Goal: Task Accomplishment & Management: Complete application form

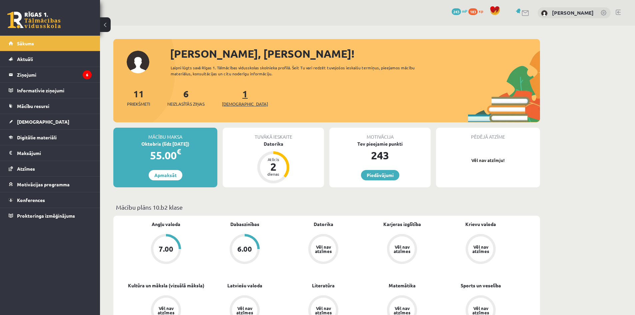
click at [237, 104] on span "[DEMOGRAPHIC_DATA]" at bounding box center [245, 104] width 46 height 7
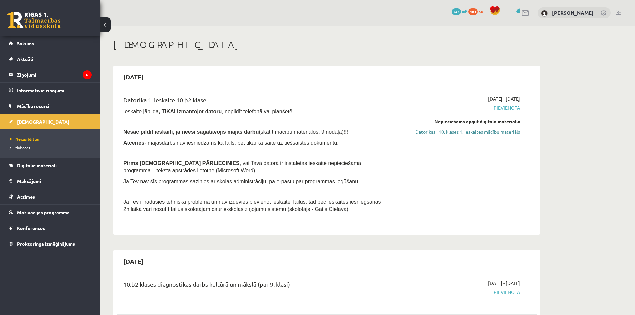
click at [474, 131] on link "Datorikas - 10. klases 1. ieskaites mācību materiāls" at bounding box center [457, 131] width 126 height 7
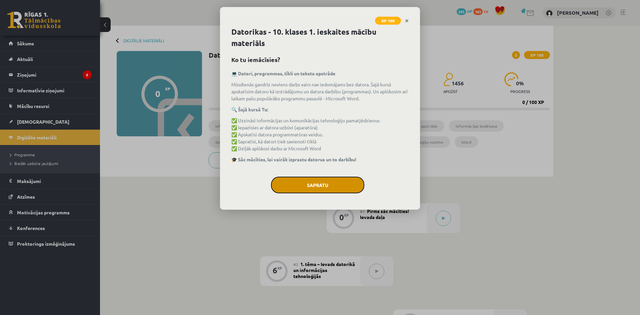
click at [309, 182] on button "Sapratu" at bounding box center [317, 185] width 93 height 17
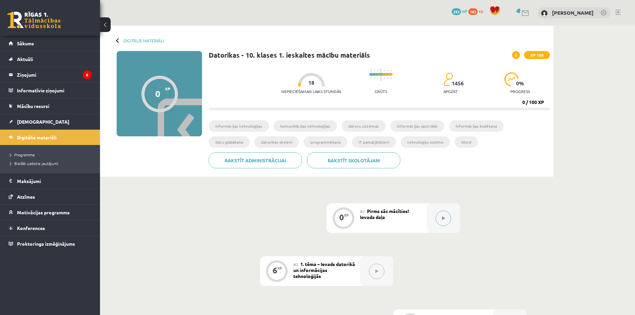
click at [444, 214] on button at bounding box center [443, 218] width 15 height 15
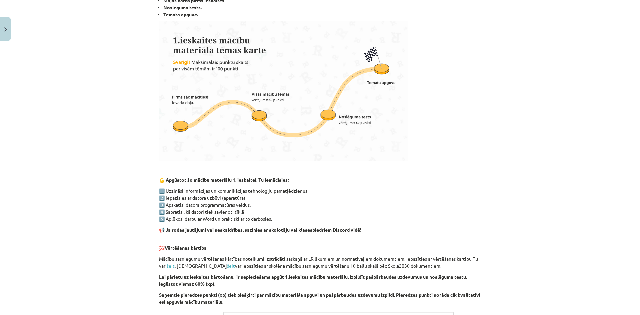
scroll to position [392, 0]
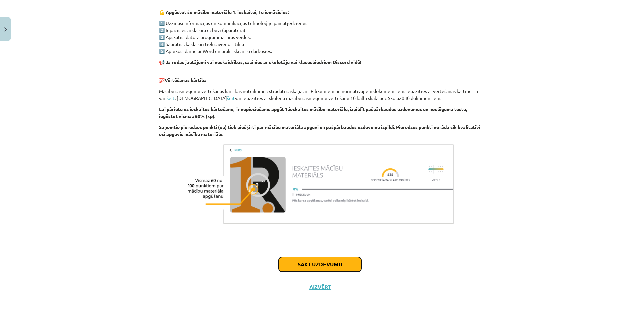
click at [329, 265] on button "Sākt uzdevumu" at bounding box center [320, 264] width 83 height 15
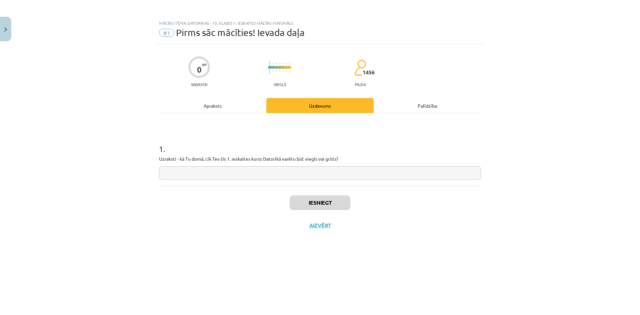
scroll to position [0, 0]
click at [209, 171] on input "text" at bounding box center [320, 173] width 322 height 14
type input "******"
click at [324, 205] on button "Iesniegt" at bounding box center [320, 202] width 61 height 15
click at [325, 205] on button "Iesniegt" at bounding box center [320, 202] width 61 height 15
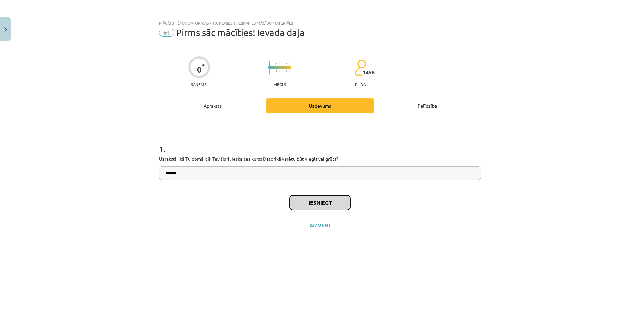
click at [325, 205] on button "Iesniegt" at bounding box center [320, 202] width 61 height 15
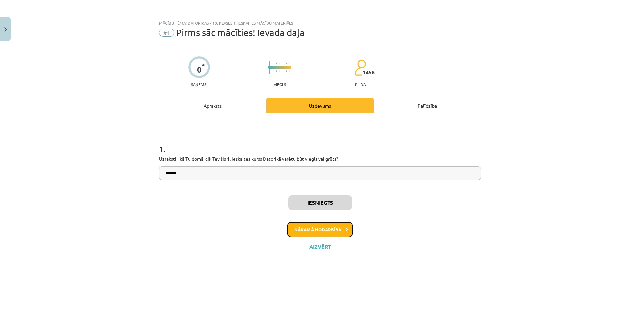
click at [341, 229] on button "Nākamā nodarbība" at bounding box center [319, 229] width 65 height 15
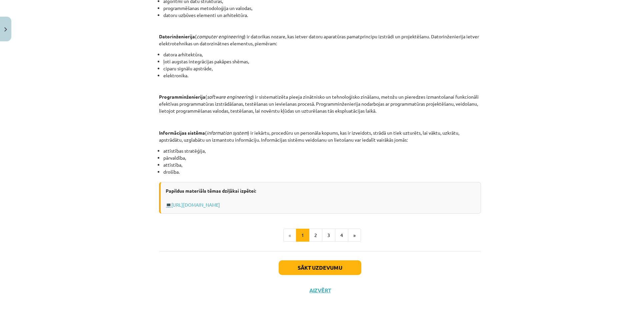
scroll to position [255, 0]
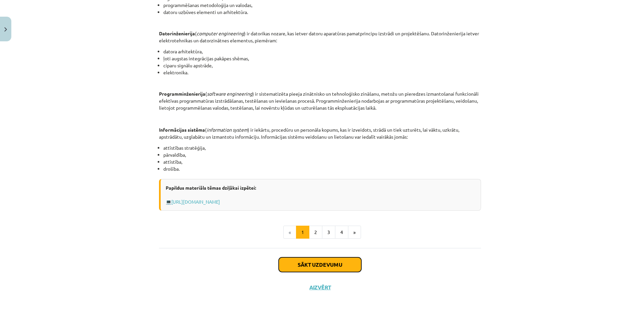
click at [326, 267] on button "Sākt uzdevumu" at bounding box center [320, 264] width 83 height 15
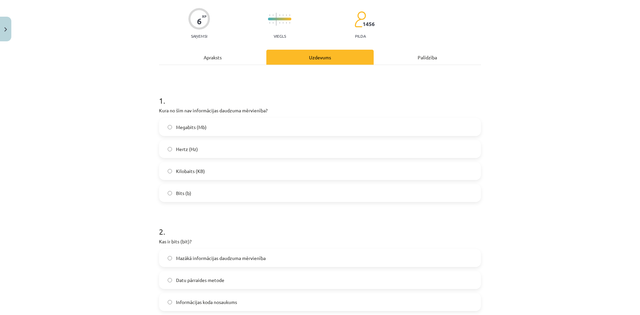
scroll to position [17, 0]
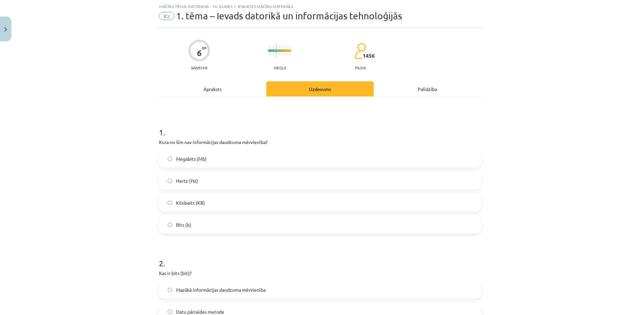
click at [241, 175] on label "Hertz (Hz)" at bounding box center [320, 180] width 321 height 17
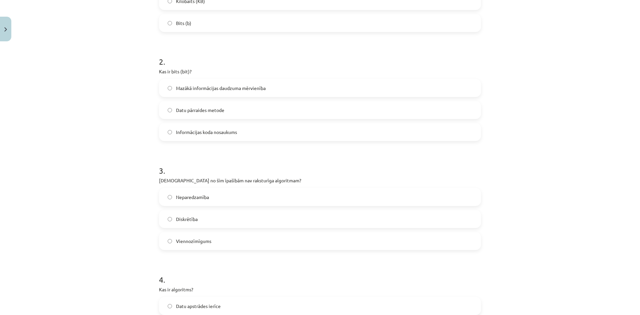
scroll to position [183, 0]
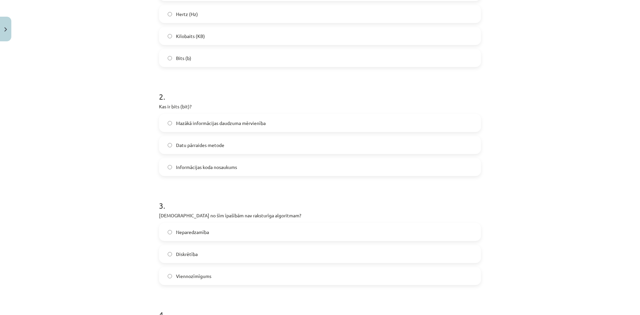
click at [172, 124] on label "Mazākā informācijas daudzuma mērvienība" at bounding box center [320, 123] width 321 height 17
click at [167, 118] on label "Mazākā informācijas daudzuma mērvienība" at bounding box center [320, 123] width 321 height 17
click at [172, 141] on label "Datu pārraides metode" at bounding box center [320, 145] width 321 height 17
click at [173, 122] on label "Mazākā informācijas daudzuma mērvienība" at bounding box center [320, 123] width 321 height 17
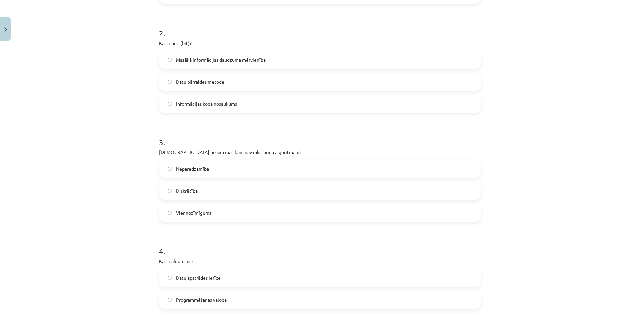
scroll to position [317, 0]
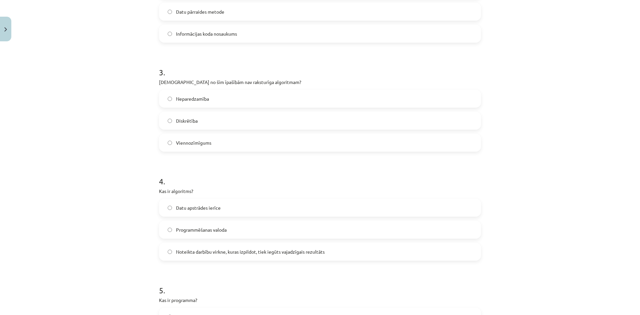
click at [206, 122] on label "Diskrētība" at bounding box center [320, 120] width 321 height 17
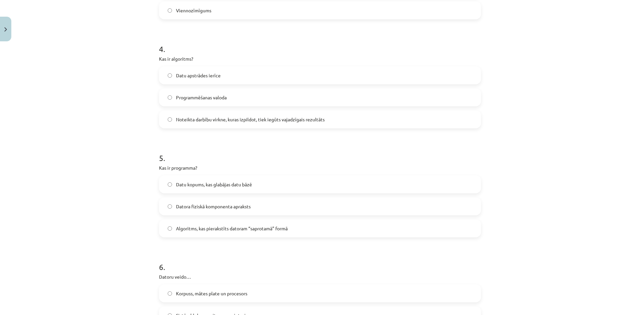
scroll to position [450, 0]
click at [210, 119] on span "Noteikta darbību virkne, kuras izpildot, tiek iegūts vajadzīgais rezultāts" at bounding box center [250, 118] width 149 height 7
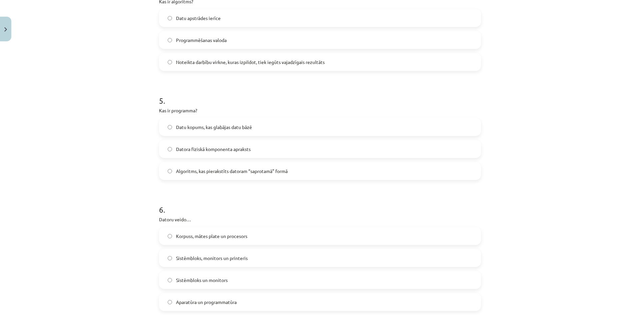
scroll to position [517, 0]
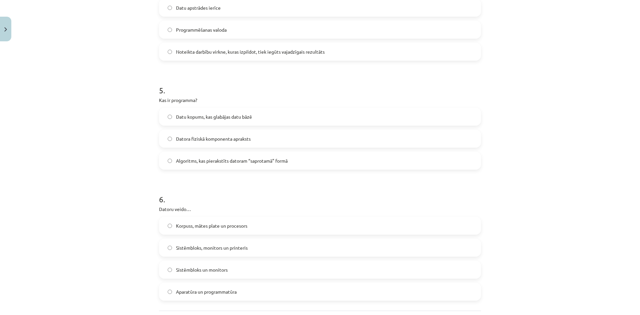
click at [166, 121] on label "Datu kopums, kas glabājas datu bāzē" at bounding box center [320, 116] width 321 height 17
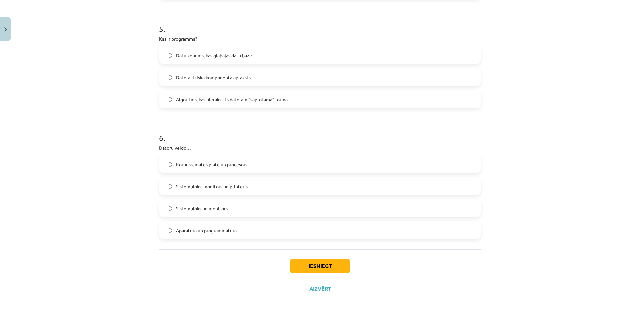
scroll to position [580, 0]
drag, startPoint x: 117, startPoint y: 102, endPoint x: 81, endPoint y: 113, distance: 38.1
click at [81, 113] on div "Mācību tēma: Datorikas - 10. klases 1. ieskaites mācību materiāls #2 1. tēma – …" at bounding box center [320, 157] width 640 height 315
click at [172, 156] on label "Korpuss, mātes plate un procesors" at bounding box center [320, 162] width 321 height 17
click at [312, 261] on button "Iesniegt" at bounding box center [320, 264] width 61 height 15
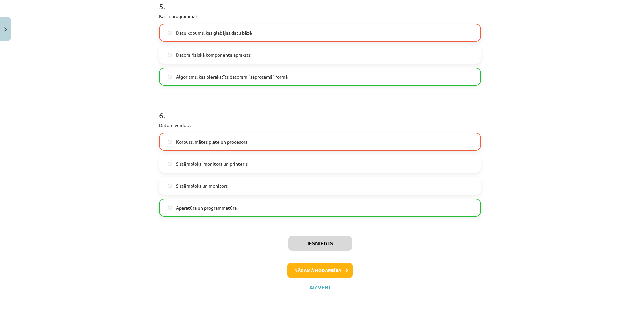
scroll to position [601, 0]
click at [330, 270] on button "Nākamā nodarbība" at bounding box center [319, 269] width 65 height 15
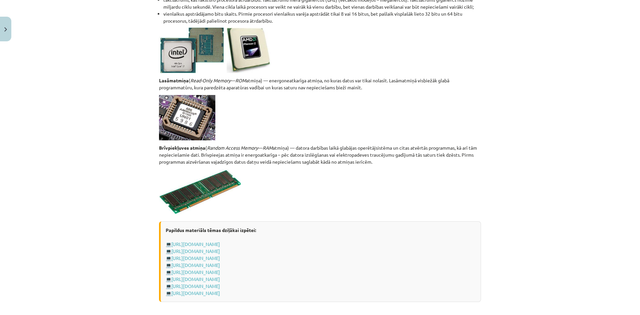
scroll to position [1113, 0]
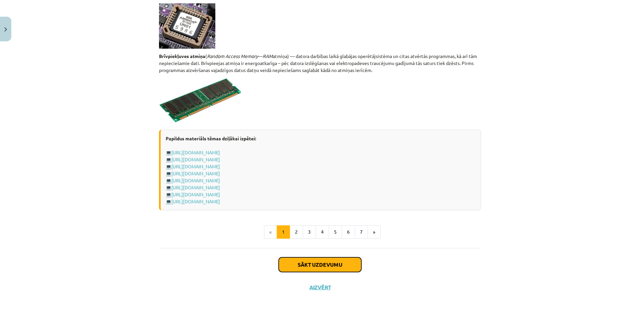
click at [340, 264] on button "Sākt uzdevumu" at bounding box center [320, 264] width 83 height 15
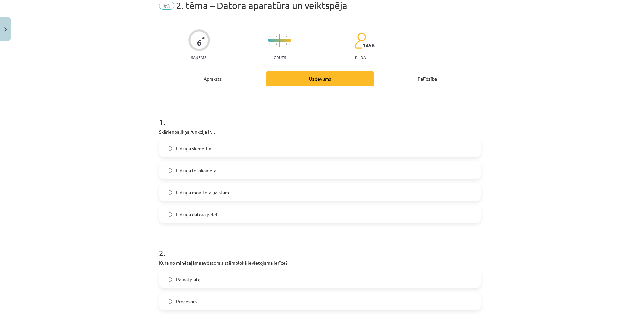
scroll to position [17, 0]
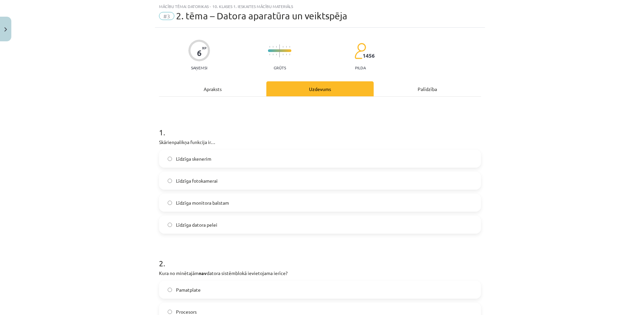
click at [207, 226] on span "Līdzīga datora pelei" at bounding box center [196, 224] width 41 height 7
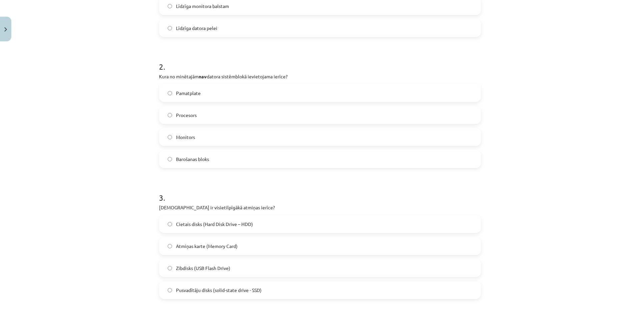
scroll to position [217, 0]
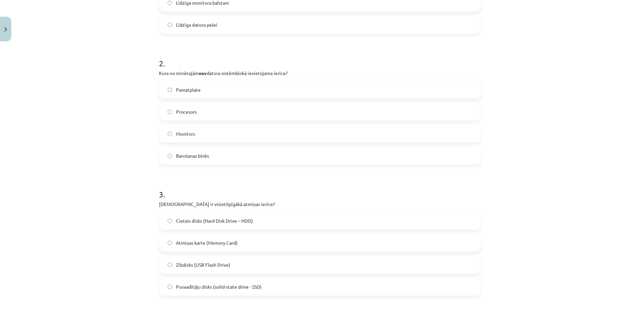
click at [214, 134] on label "Monitors" at bounding box center [320, 133] width 321 height 17
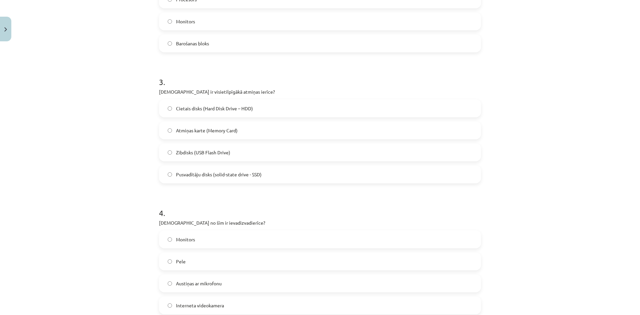
scroll to position [317, 0]
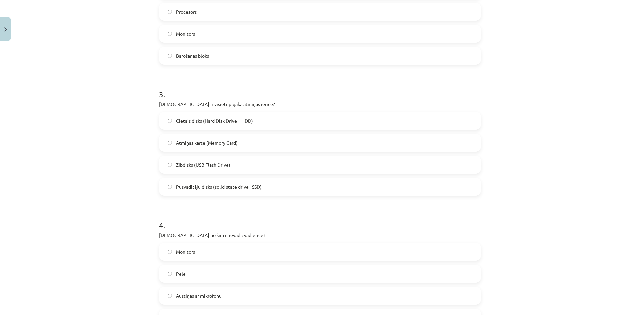
click at [173, 122] on label "Cietais disks (Hard Disk Drive – HDD)" at bounding box center [320, 120] width 321 height 17
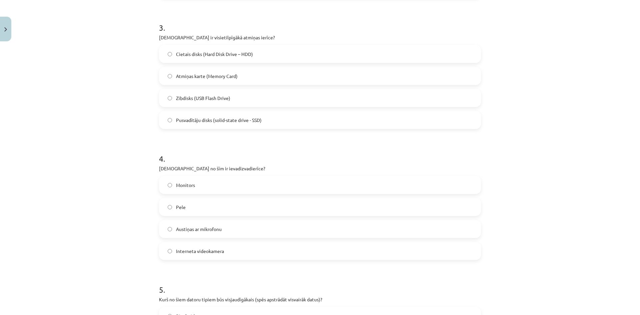
scroll to position [417, 0]
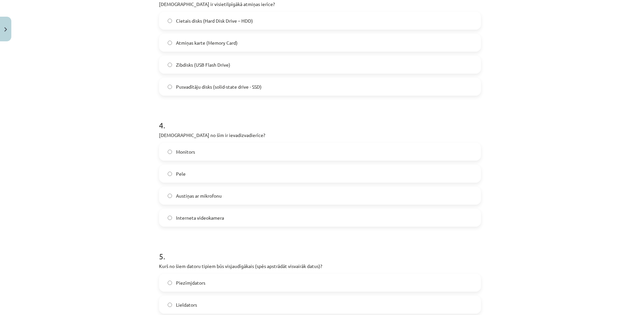
click at [169, 204] on label "Austiņas ar mikrofonu" at bounding box center [320, 195] width 321 height 17
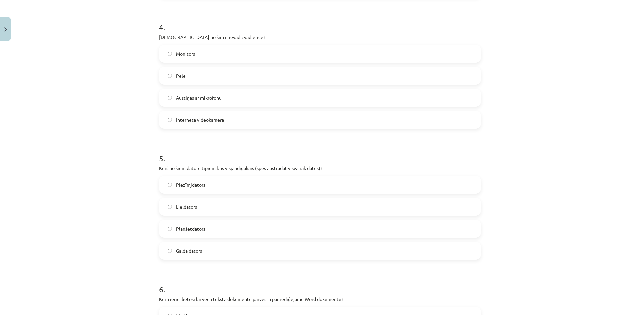
scroll to position [550, 0]
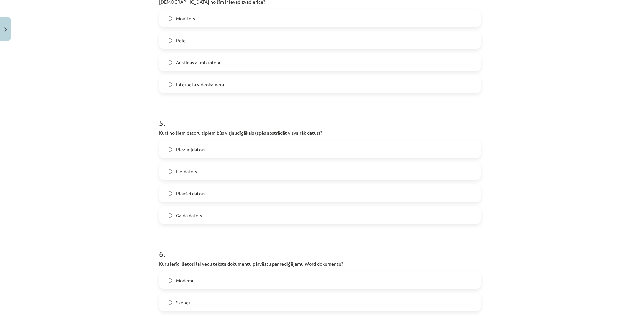
click at [184, 167] on label "Lieldators" at bounding box center [320, 171] width 321 height 17
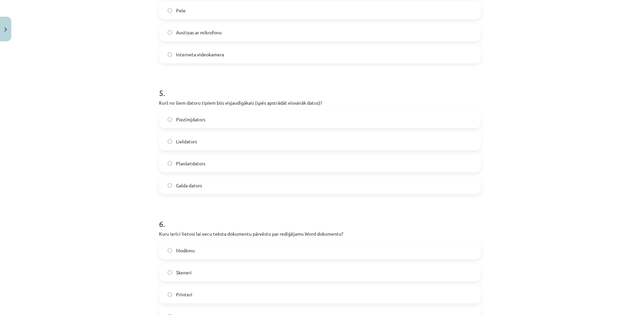
scroll to position [668, 0]
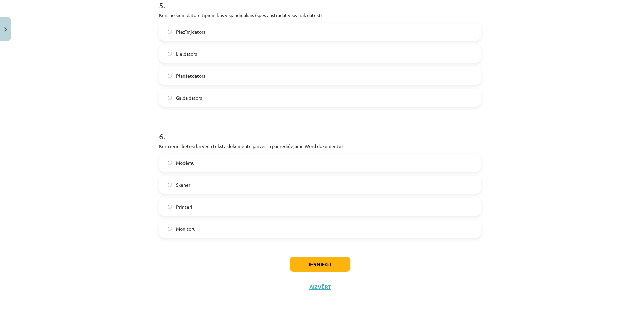
click at [166, 189] on label "Skeneri" at bounding box center [320, 184] width 321 height 17
click at [328, 263] on button "Iesniegt" at bounding box center [320, 264] width 61 height 15
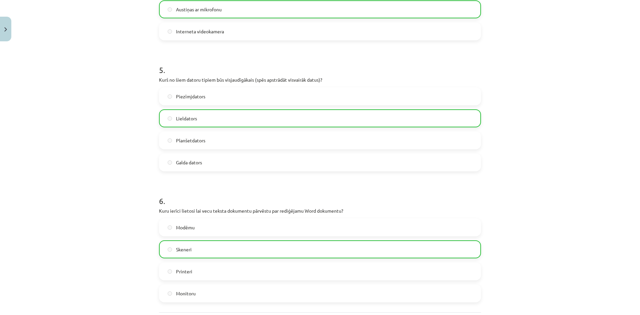
scroll to position [689, 0]
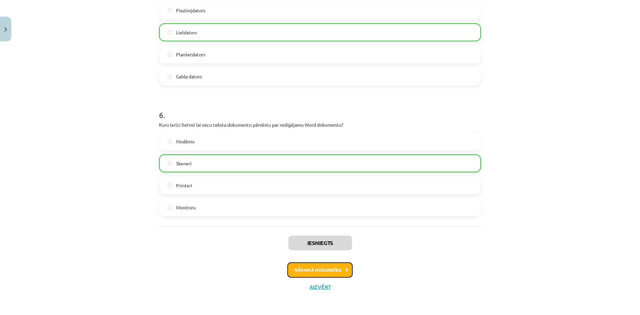
click at [343, 266] on button "Nākamā nodarbība" at bounding box center [319, 269] width 65 height 15
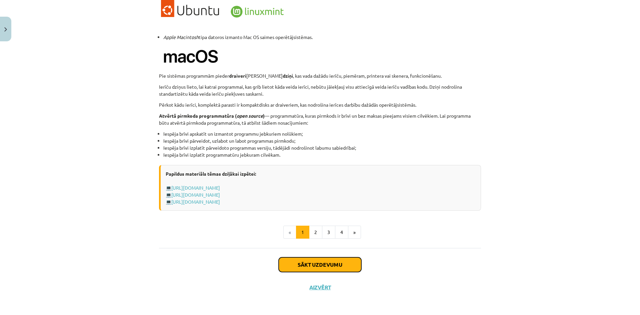
click at [327, 261] on button "Sākt uzdevumu" at bounding box center [320, 264] width 83 height 15
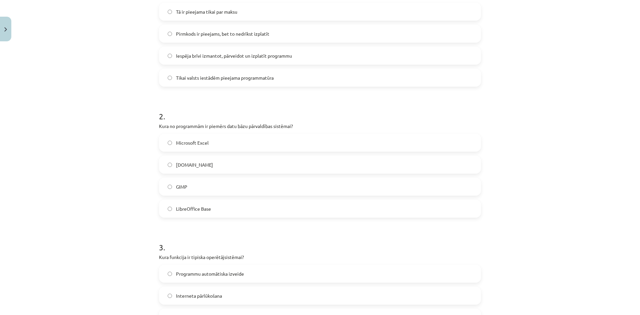
scroll to position [167, 0]
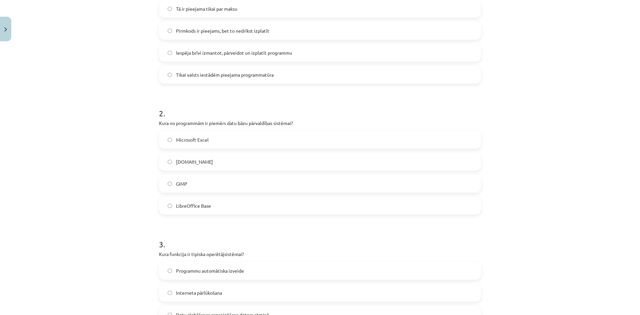
click at [180, 134] on label "Microsoft Excel" at bounding box center [320, 139] width 321 height 17
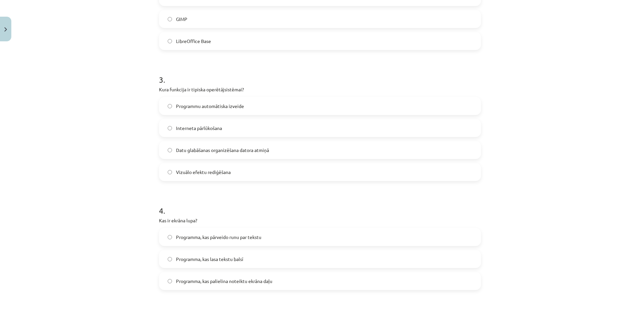
scroll to position [333, 0]
click at [207, 107] on span "Programmu automātiska izveide" at bounding box center [210, 104] width 68 height 7
click at [203, 154] on label "Datu glabāšanas organizēšana datora atmiņā" at bounding box center [320, 148] width 321 height 17
click at [217, 104] on span "Programmu automātiska izveide" at bounding box center [210, 104] width 68 height 7
click at [220, 152] on label "Datu glabāšanas organizēšana datora atmiņā" at bounding box center [320, 148] width 321 height 17
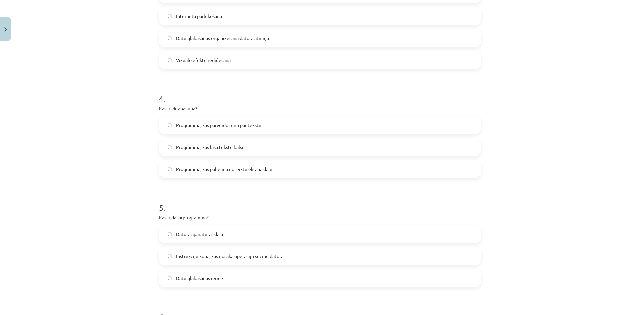
scroll to position [467, 0]
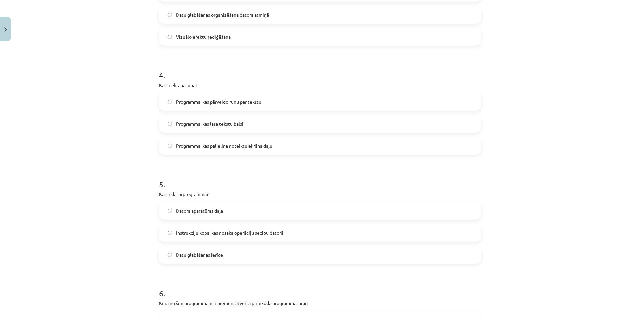
click at [205, 141] on label "Programma, kas palielina noteiktu ekrāna daļu" at bounding box center [320, 145] width 321 height 17
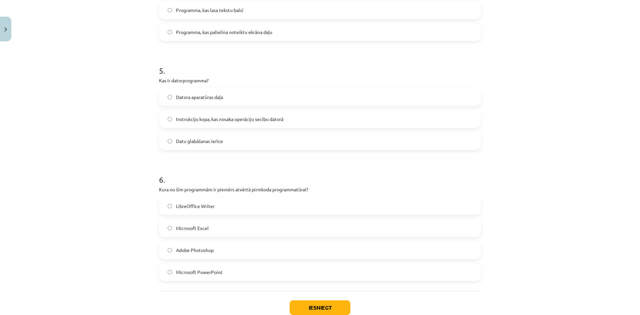
scroll to position [557, 0]
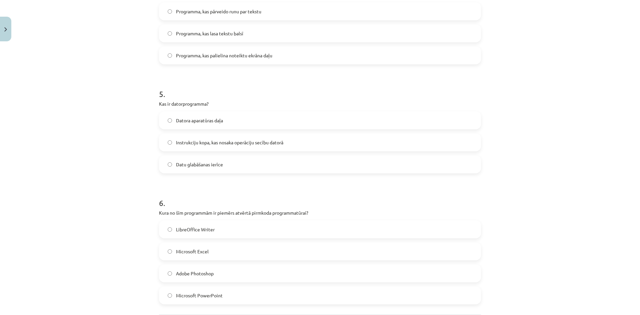
click at [197, 145] on span "Instrukciju kopa, kas nosaka operāciju secību datorā" at bounding box center [229, 142] width 107 height 7
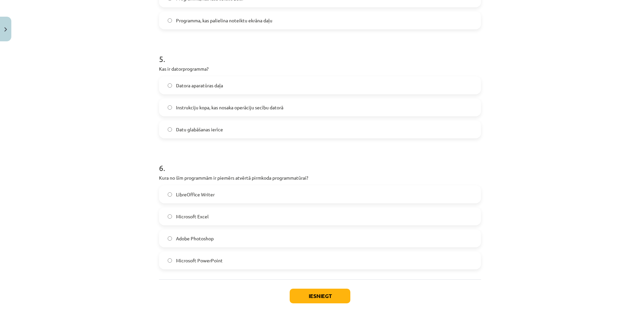
scroll to position [624, 0]
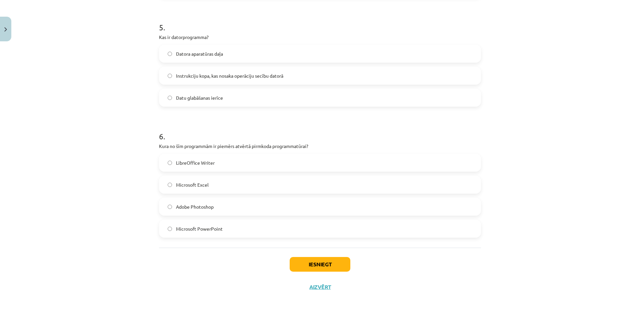
click at [219, 189] on label "Microsoft Excel" at bounding box center [320, 184] width 321 height 17
click at [308, 263] on button "Iesniegt" at bounding box center [320, 264] width 61 height 15
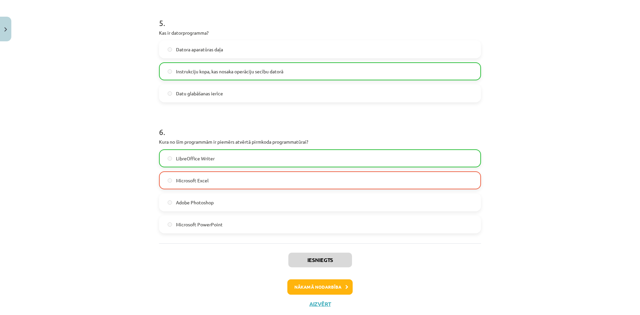
scroll to position [645, 0]
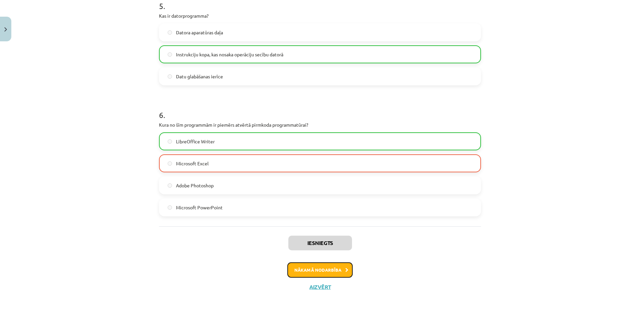
click at [333, 268] on button "Nākamā nodarbība" at bounding box center [319, 269] width 65 height 15
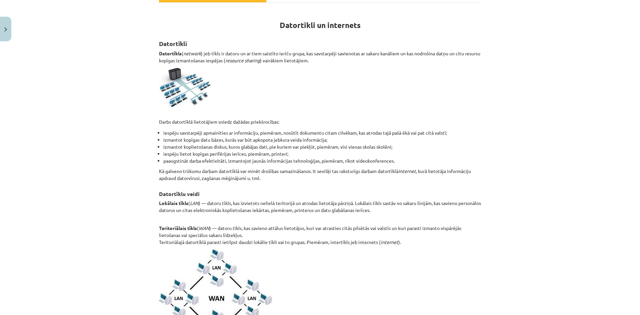
scroll to position [117, 0]
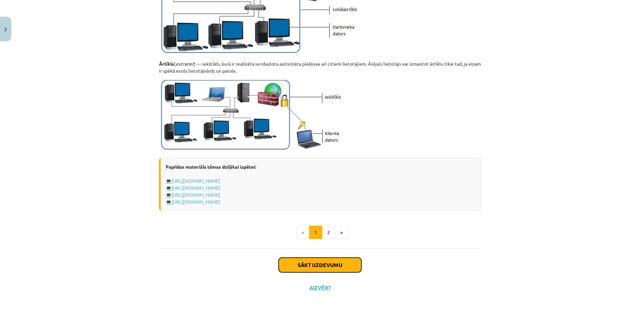
click at [334, 264] on button "Sākt uzdevumu" at bounding box center [320, 265] width 83 height 15
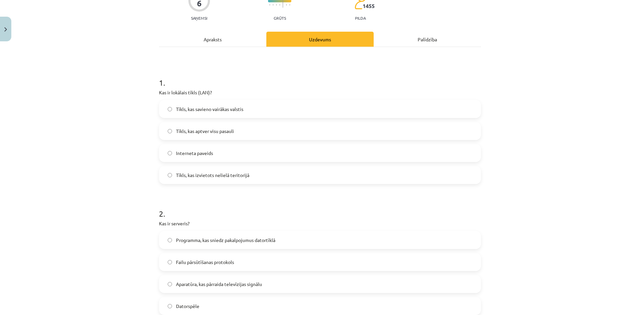
scroll to position [50, 0]
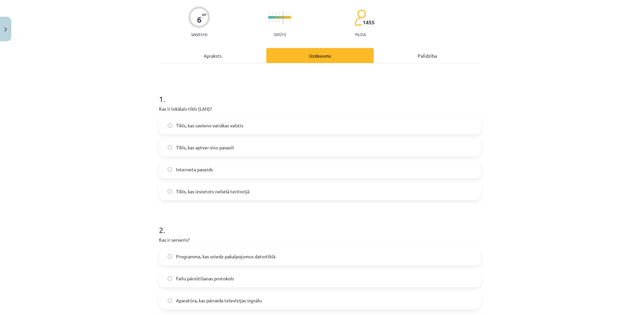
click at [224, 196] on label "Tīkls, kas izvietots nelielā teritorijā" at bounding box center [320, 191] width 321 height 17
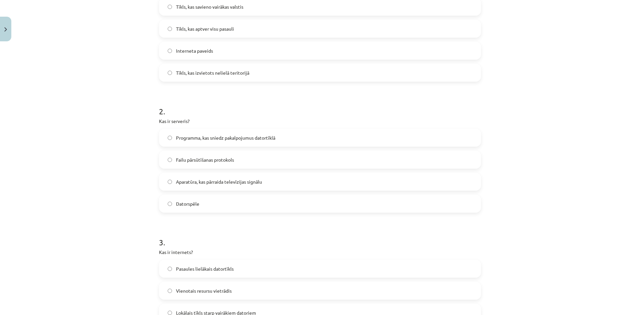
scroll to position [150, 0]
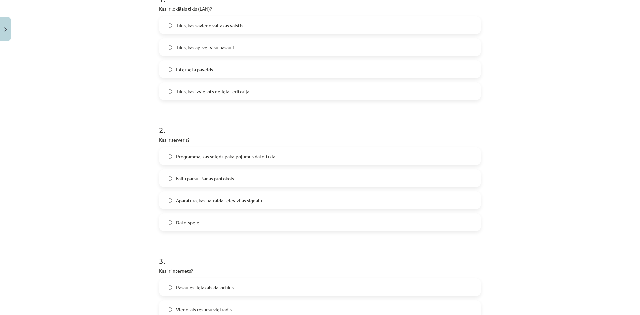
click at [229, 161] on label "Programma, kas sniedz pakalpojumus datortīklā" at bounding box center [320, 156] width 321 height 17
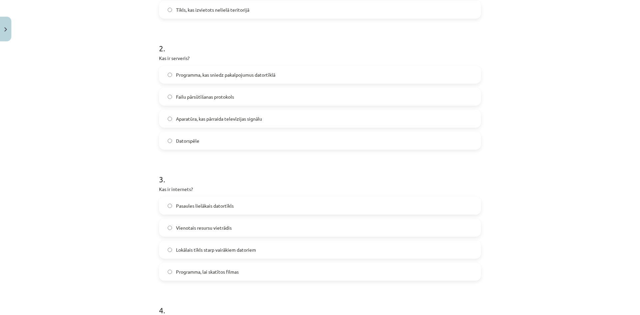
scroll to position [250, 0]
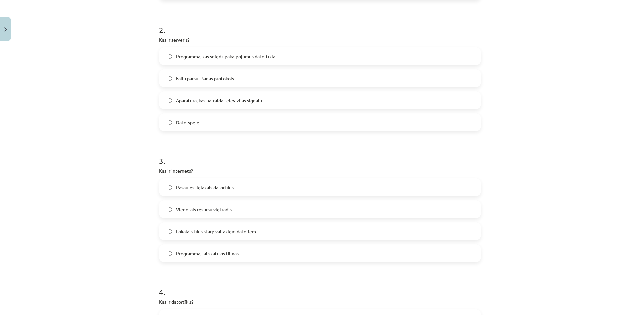
click at [172, 182] on label "Pasaules lielākais datortīkls" at bounding box center [320, 187] width 321 height 17
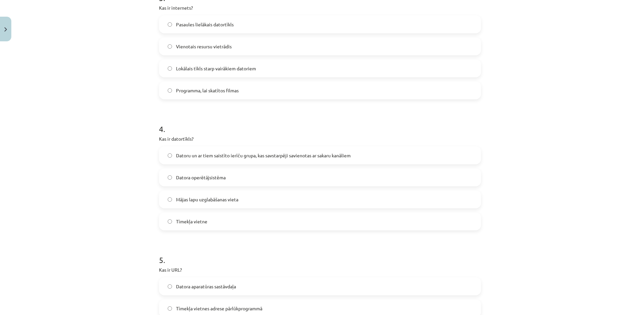
scroll to position [417, 0]
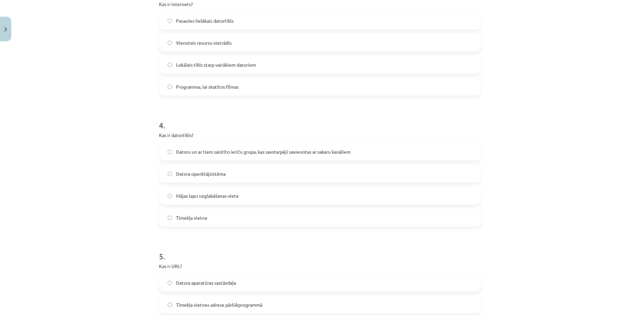
click at [233, 146] on label "Datoru un ar tiem saistīto ierīču grupa, kas savstarpēji savienotas ar sakaru k…" at bounding box center [320, 151] width 321 height 17
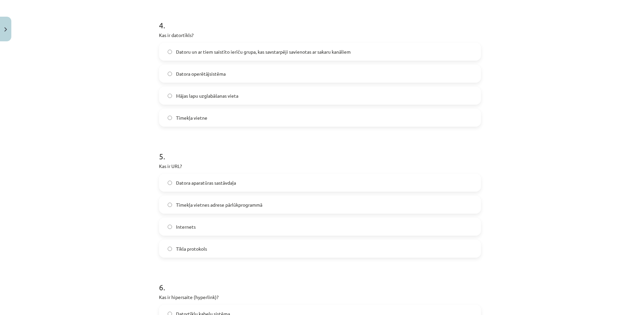
scroll to position [550, 0]
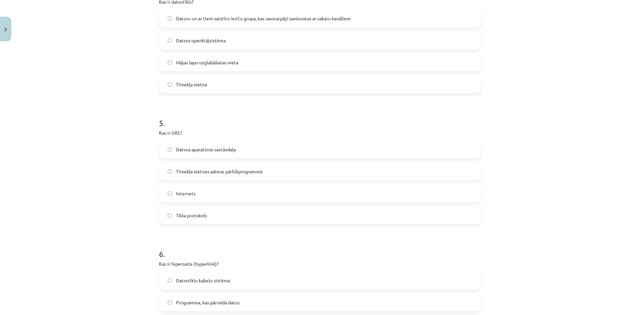
click at [197, 168] on span "Tīmekļa vietnes adrese pārlūkprogrammā" at bounding box center [219, 171] width 86 height 7
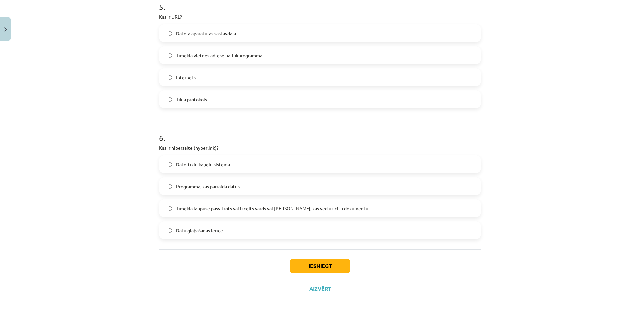
scroll to position [668, 0]
click at [226, 213] on label "Tīmekļa lappusē pasvītrots vai izcelts vārds vai frāze, kas ved uz citu dokumen…" at bounding box center [320, 206] width 321 height 17
click at [330, 267] on button "Iesniegt" at bounding box center [320, 264] width 61 height 15
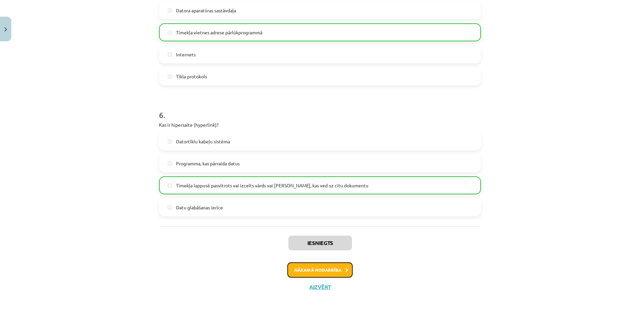
click at [333, 270] on button "Nākamā nodarbība" at bounding box center [319, 269] width 65 height 15
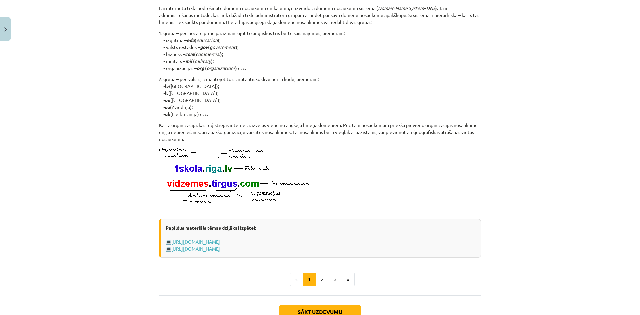
scroll to position [50, 0]
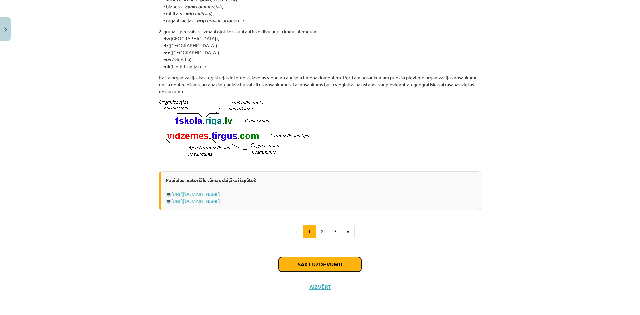
click at [332, 266] on button "Sākt uzdevumu" at bounding box center [320, 264] width 83 height 15
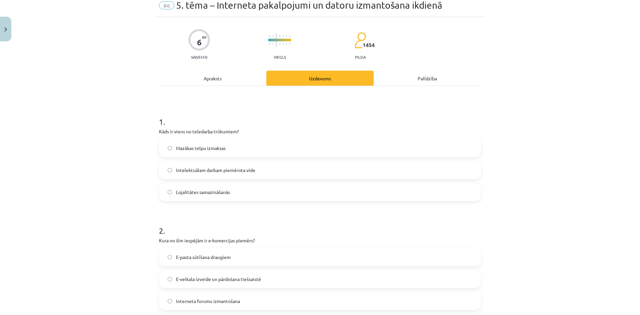
scroll to position [17, 0]
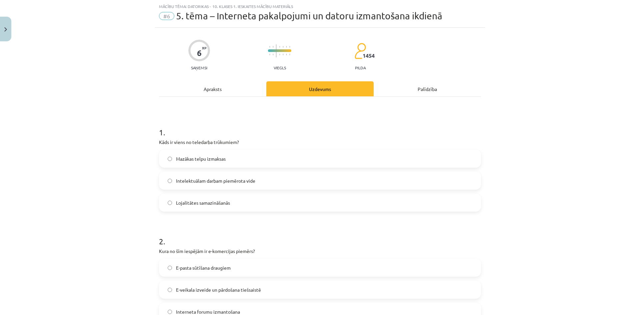
click at [265, 186] on label "Intelektuālam darbam piemērota vide" at bounding box center [320, 180] width 321 height 17
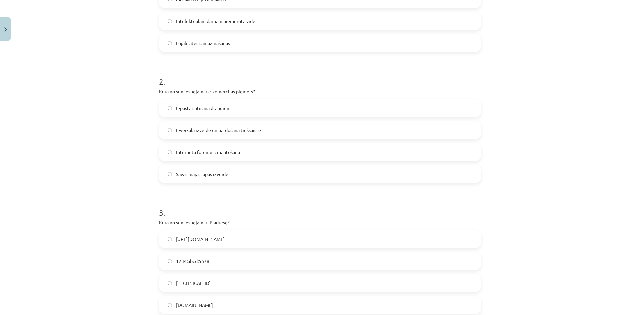
scroll to position [183, 0]
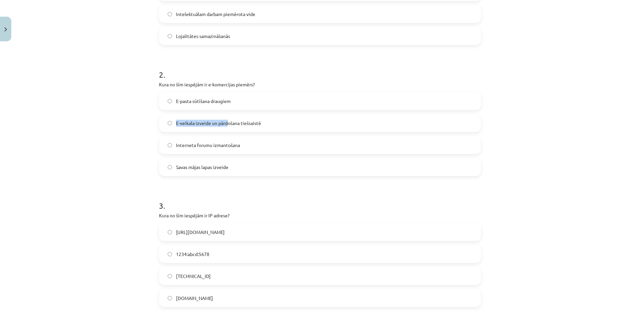
drag, startPoint x: 224, startPoint y: 129, endPoint x: 127, endPoint y: 131, distance: 97.7
click at [127, 131] on div "Mācību tēma: Datorikas - 10. klases 1. ieskaites mācību materiāls #6 5. tēma – …" at bounding box center [320, 157] width 640 height 315
click at [209, 118] on label "E-veikala izveide un pārdošana tiešsaistē" at bounding box center [320, 123] width 321 height 17
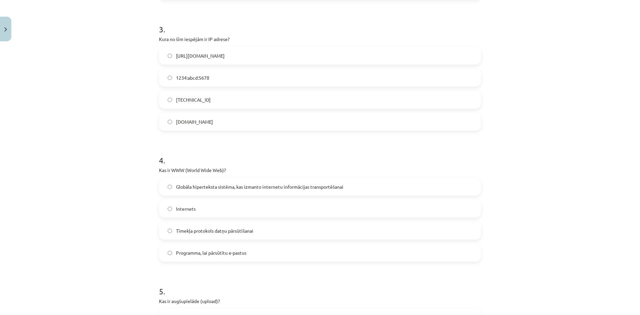
scroll to position [250, 0]
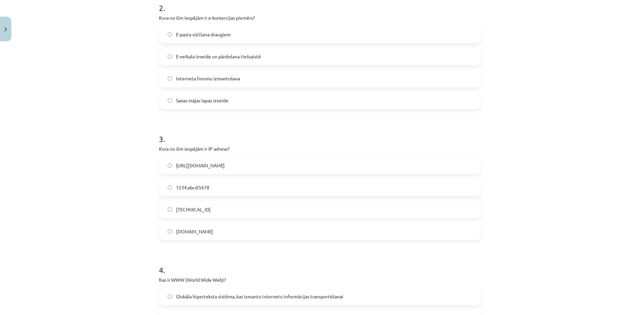
click at [200, 210] on span "192.100.81.101" at bounding box center [193, 209] width 35 height 7
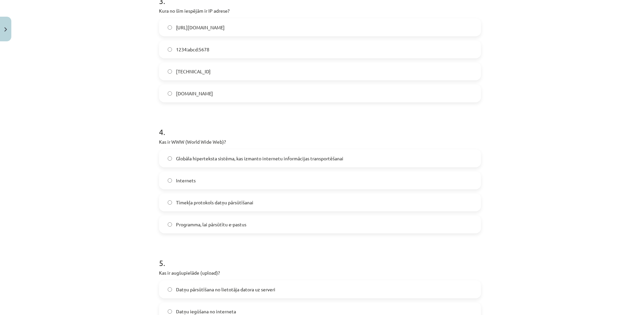
scroll to position [417, 0]
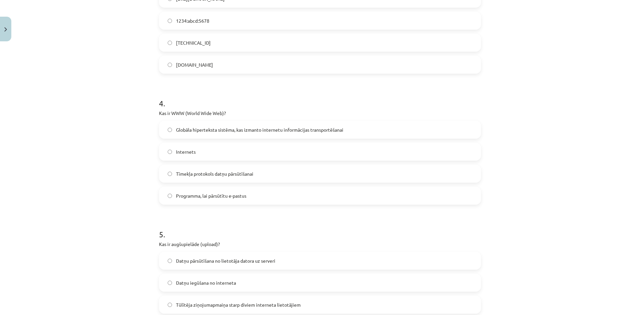
click at [192, 131] on span "Globāla hiperteksta sistēma, kas izmanto internetu informācijas transportēšanai" at bounding box center [259, 129] width 167 height 7
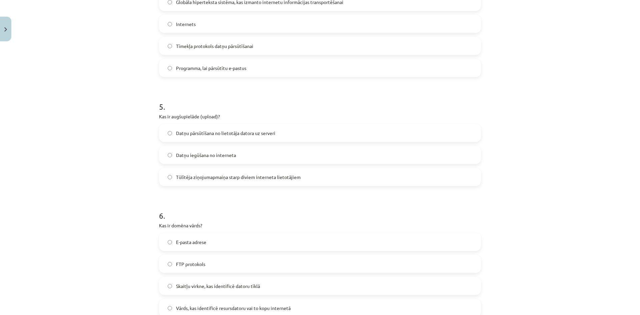
scroll to position [550, 0]
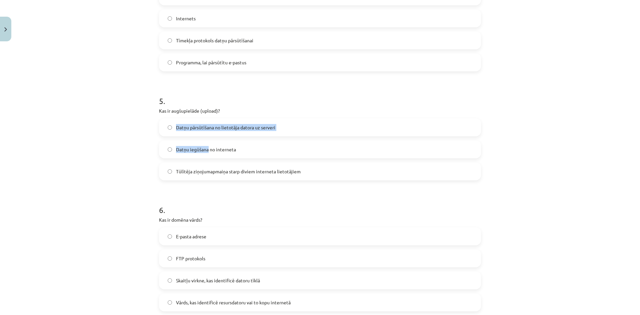
drag, startPoint x: 207, startPoint y: 152, endPoint x: 130, endPoint y: 134, distance: 78.7
click at [130, 134] on div "Mācību tēma: Datorikas - 10. klases 1. ieskaites mācību materiāls #6 5. tēma – …" at bounding box center [320, 157] width 640 height 315
click at [132, 137] on div "Mācību tēma: Datorikas - 10. klases 1. ieskaites mācību materiāls #6 5. tēma – …" at bounding box center [320, 157] width 640 height 315
click at [168, 146] on label "Datņu iegūšana no interneta" at bounding box center [320, 149] width 321 height 17
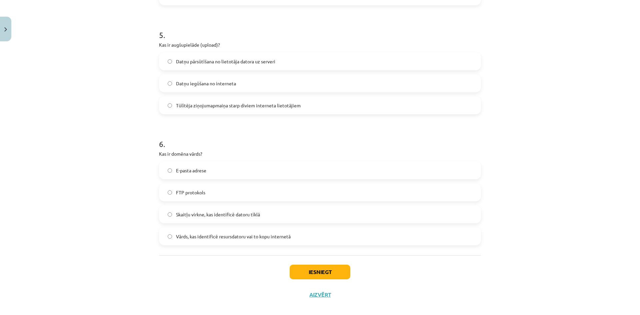
scroll to position [617, 0]
click at [206, 211] on span "Skaitļu virkne, kas identificē datoru tīklā" at bounding box center [218, 213] width 84 height 7
click at [323, 270] on button "Iesniegt" at bounding box center [320, 271] width 61 height 15
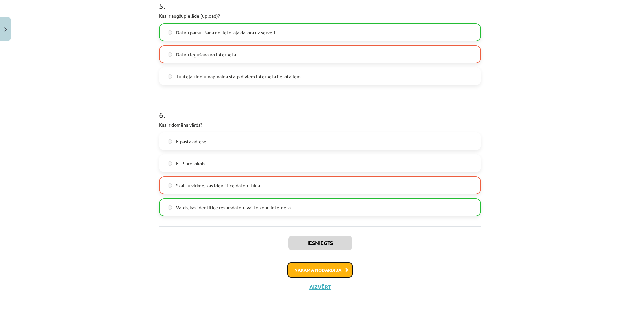
click at [333, 268] on button "Nākamā nodarbība" at bounding box center [319, 269] width 65 height 15
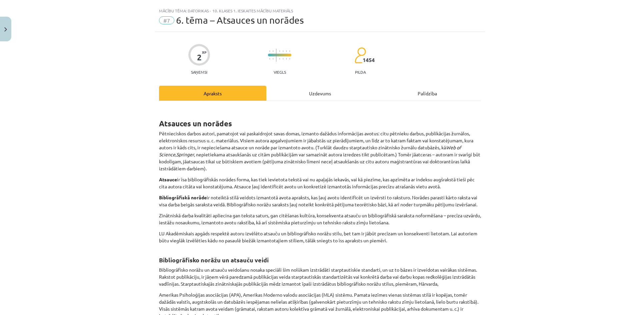
scroll to position [0, 0]
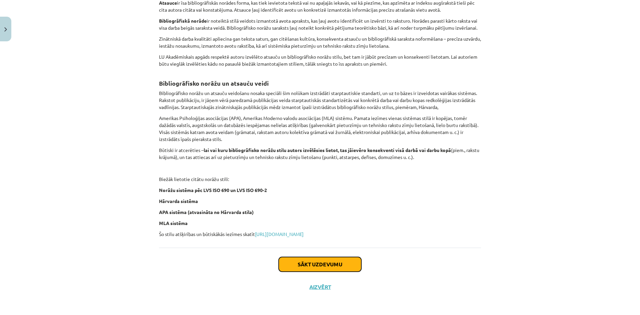
click at [340, 262] on button "Sākt uzdevumu" at bounding box center [320, 264] width 83 height 15
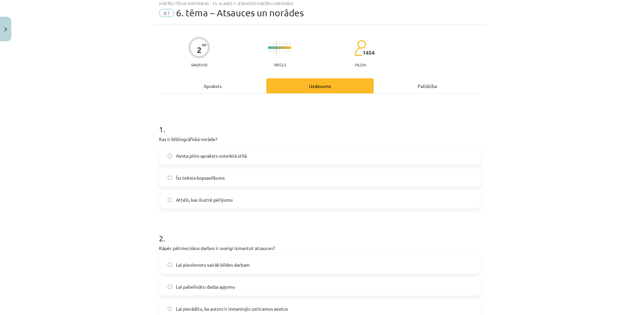
scroll to position [17, 0]
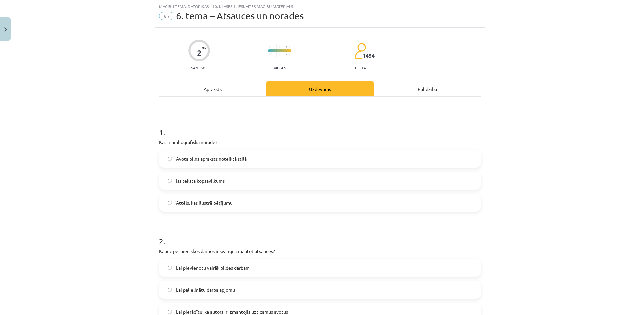
click at [236, 183] on label "Īss teksta kopsavilkums" at bounding box center [320, 180] width 321 height 17
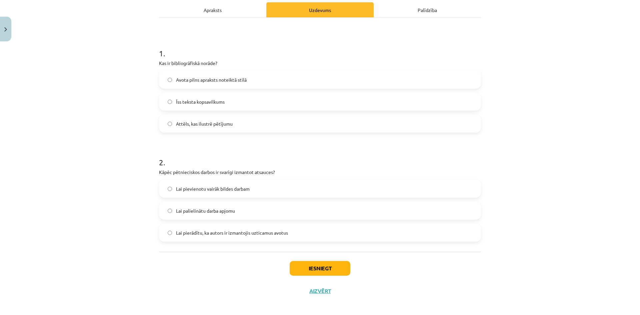
scroll to position [100, 0]
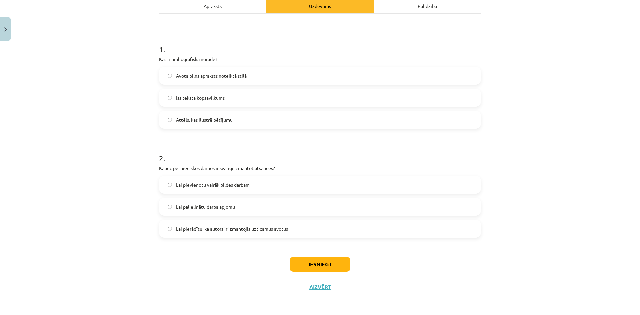
click at [178, 231] on span "Lai pierādītu, ka autors ir izmantojis uzticamus avotus" at bounding box center [232, 228] width 112 height 7
click at [314, 261] on button "Iesniegt" at bounding box center [320, 264] width 61 height 15
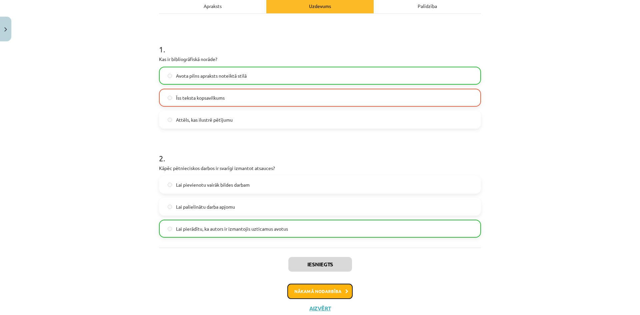
click at [325, 292] on button "Nākamā nodarbība" at bounding box center [319, 291] width 65 height 15
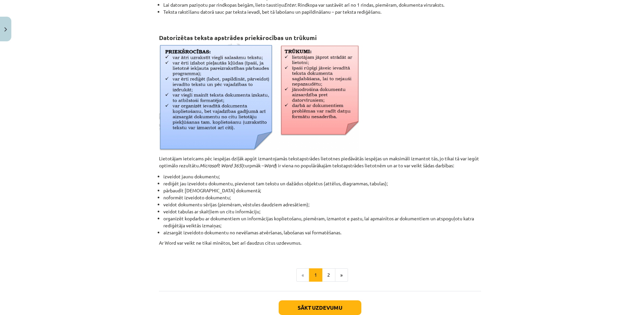
scroll to position [40, 0]
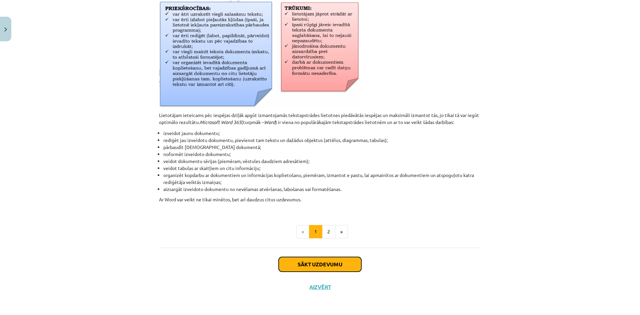
click at [325, 264] on button "Sākt uzdevumu" at bounding box center [320, 264] width 83 height 15
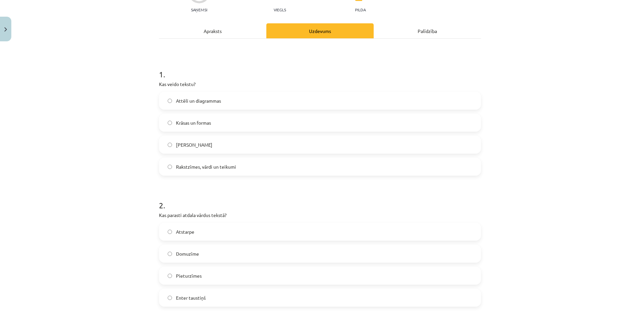
scroll to position [83, 0]
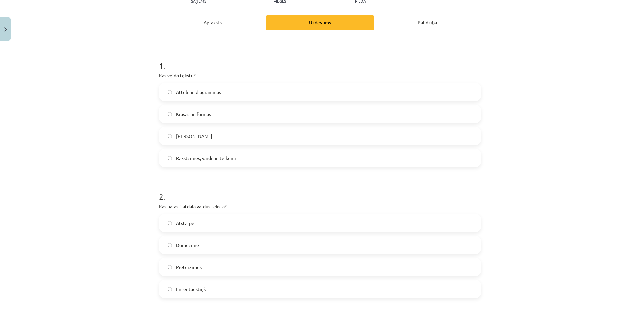
click at [217, 162] on label "Rakstzīmes, vārdi un teikumi" at bounding box center [320, 158] width 321 height 17
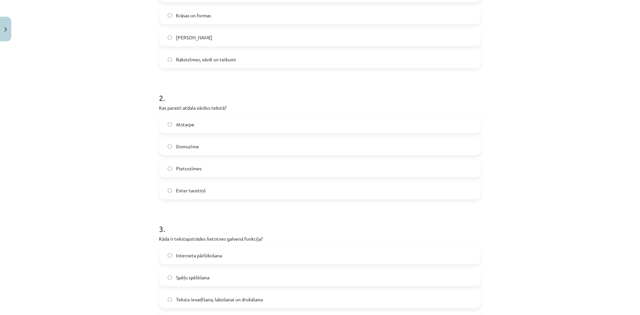
scroll to position [183, 0]
click at [215, 118] on label "Atstarpe" at bounding box center [320, 123] width 321 height 17
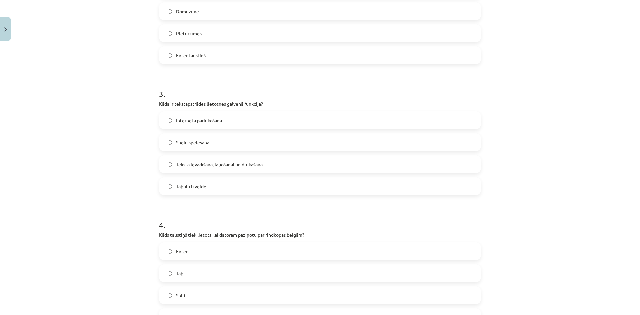
scroll to position [317, 0]
click at [207, 171] on label "Teksta ievadīšana, labošanai un drukāšana" at bounding box center [320, 164] width 321 height 17
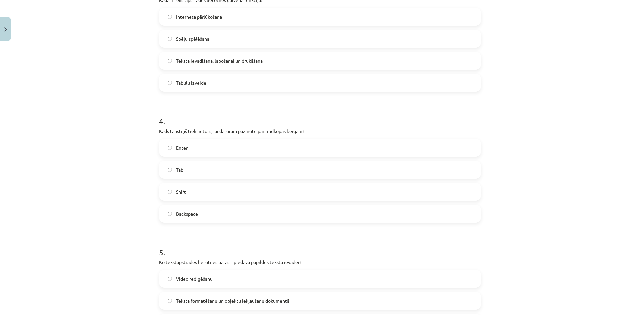
scroll to position [450, 0]
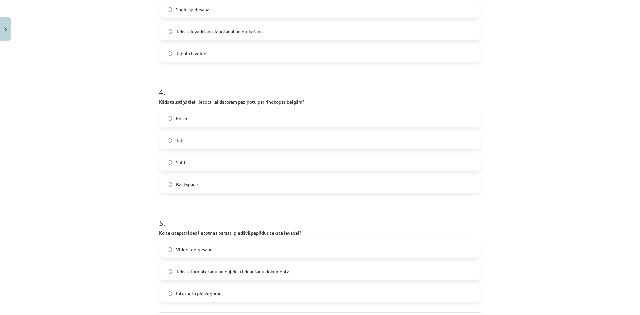
click at [175, 122] on label "Enter" at bounding box center [320, 118] width 321 height 17
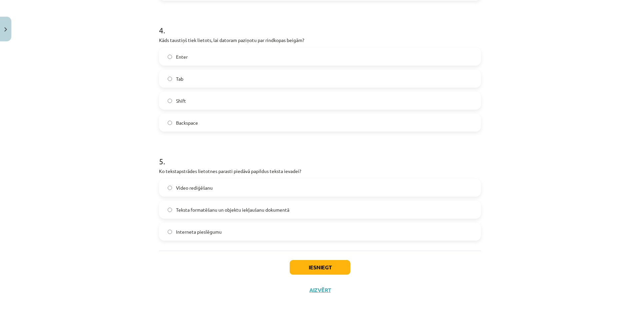
scroll to position [515, 0]
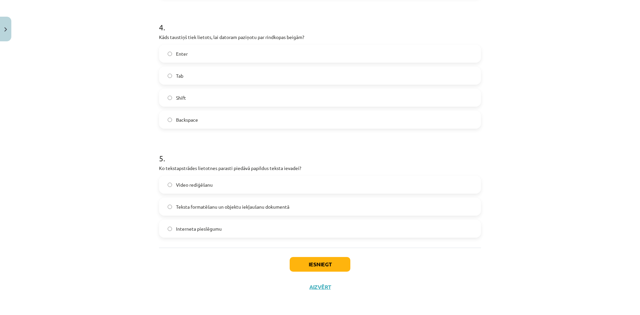
click at [222, 210] on label "Teksta formatēšanu un objektu iekļaušanu dokumentā" at bounding box center [320, 206] width 321 height 17
drag, startPoint x: 309, startPoint y: 253, endPoint x: 309, endPoint y: 259, distance: 6.0
click at [309, 254] on div "Iesniegt Aizvērt" at bounding box center [320, 271] width 322 height 47
click at [311, 262] on button "Iesniegt" at bounding box center [320, 264] width 61 height 15
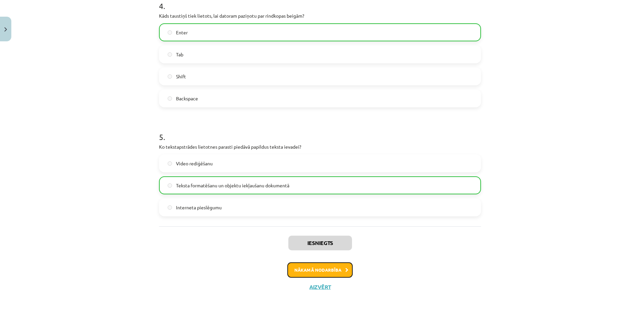
click at [333, 271] on button "Nākamā nodarbība" at bounding box center [319, 269] width 65 height 15
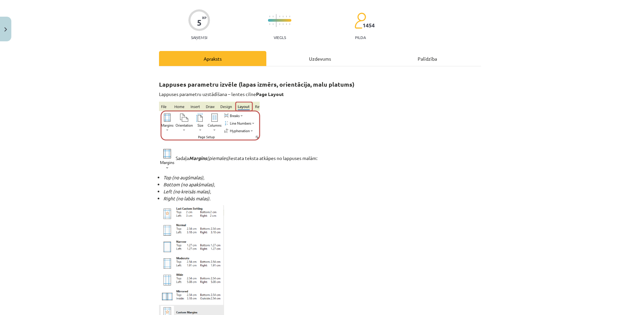
scroll to position [0, 0]
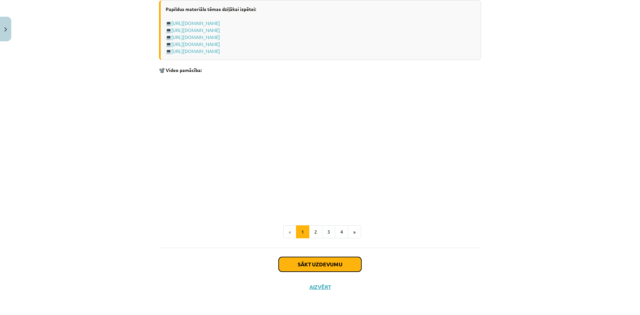
click at [334, 269] on button "Sākt uzdevumu" at bounding box center [320, 264] width 83 height 15
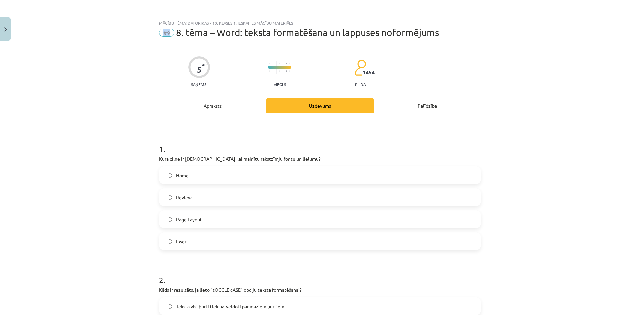
drag, startPoint x: 168, startPoint y: 34, endPoint x: 143, endPoint y: 36, distance: 25.5
click at [143, 36] on div "Mācību tēma: Datorikas - 10. klases 1. ieskaites mācību materiāls #9 8. tēma – …" at bounding box center [320, 157] width 640 height 315
click at [143, 41] on div "Mācību tēma: Datorikas - 10. klases 1. ieskaites mācību materiāls #9 8. tēma – …" at bounding box center [320, 157] width 640 height 315
click at [170, 194] on label "Review" at bounding box center [320, 197] width 321 height 17
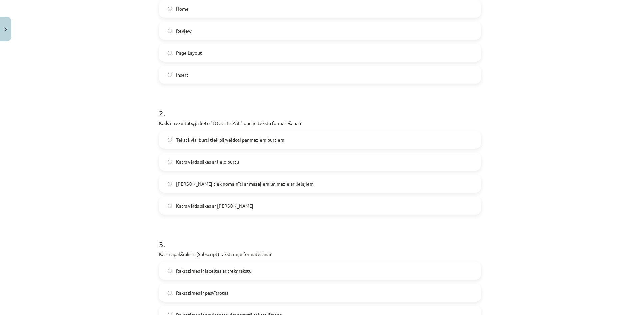
scroll to position [133, 0]
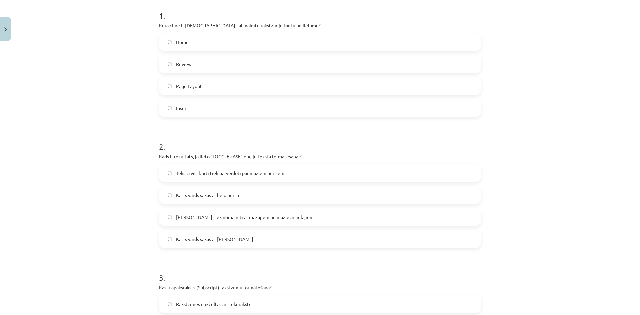
click at [229, 239] on span "Katrs vārds sākas ar mazo burtu" at bounding box center [214, 239] width 77 height 7
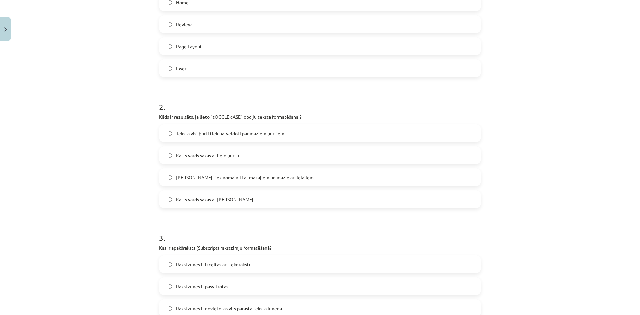
scroll to position [167, 0]
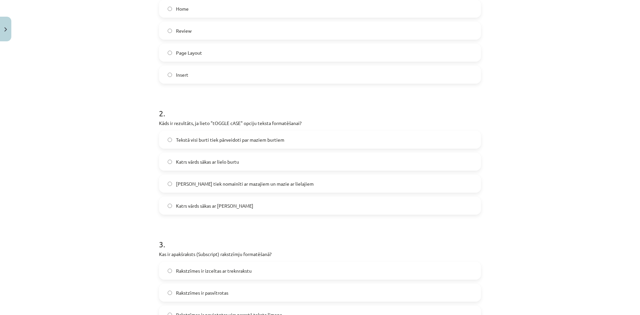
click at [193, 189] on label "Lielie burti tiek nomainīti ar mazajiem un mazie ar lielajiem" at bounding box center [320, 183] width 321 height 17
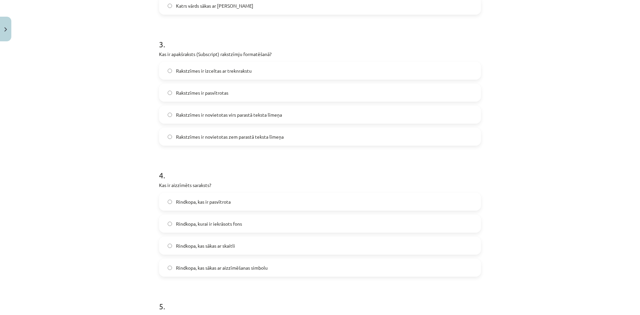
scroll to position [333, 0]
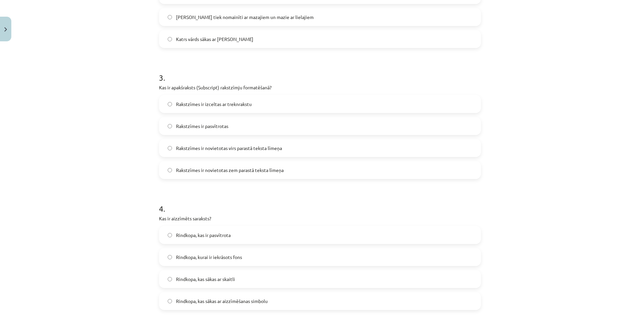
click at [242, 154] on label "Rakstzīmes ir novietotas virs parastā teksta līmeņa" at bounding box center [320, 148] width 321 height 17
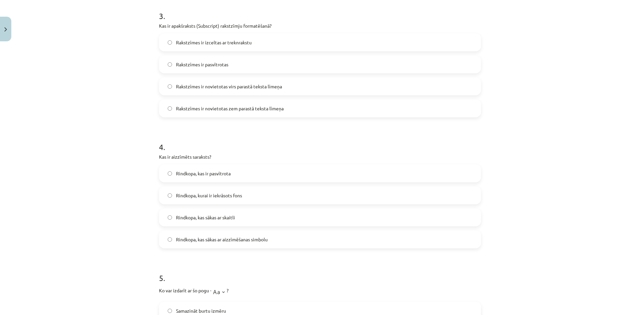
scroll to position [433, 0]
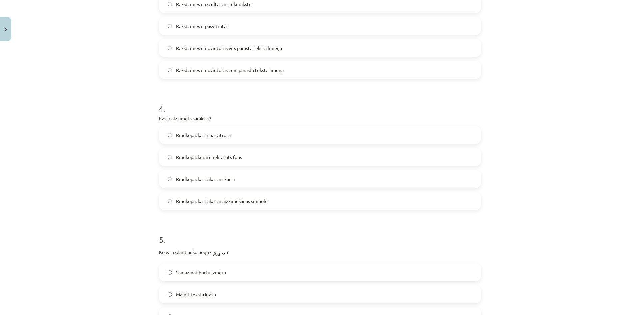
click at [214, 178] on span "Rindkopa, kas sākas ar skaitli" at bounding box center [205, 179] width 59 height 7
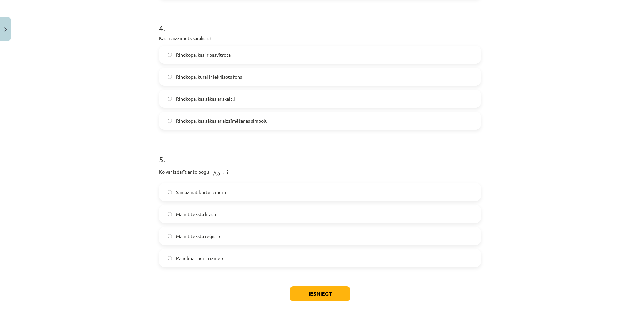
scroll to position [543, 0]
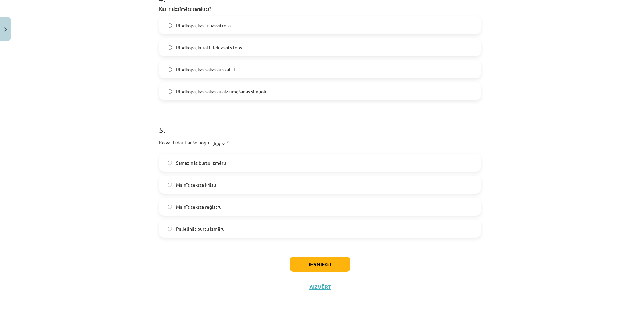
click at [227, 226] on label "Palielināt burtu izmēru" at bounding box center [320, 228] width 321 height 17
click at [322, 262] on button "Iesniegt" at bounding box center [320, 264] width 61 height 15
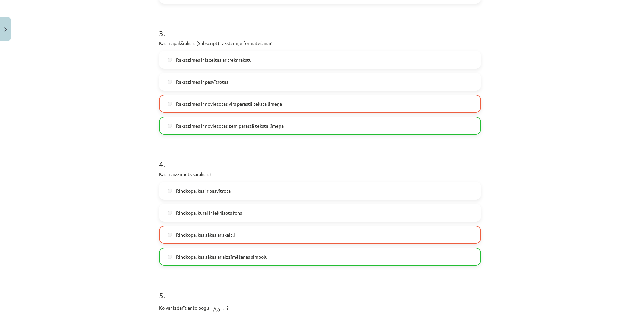
scroll to position [565, 0]
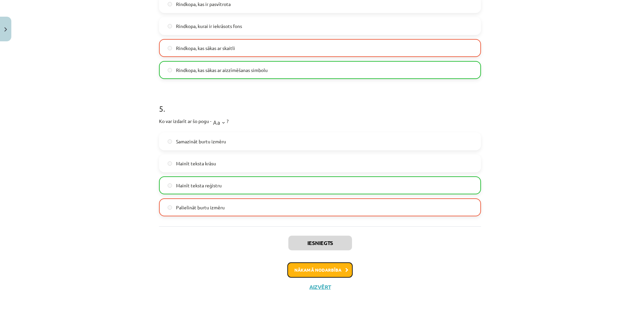
click at [345, 270] on icon at bounding box center [346, 270] width 3 height 4
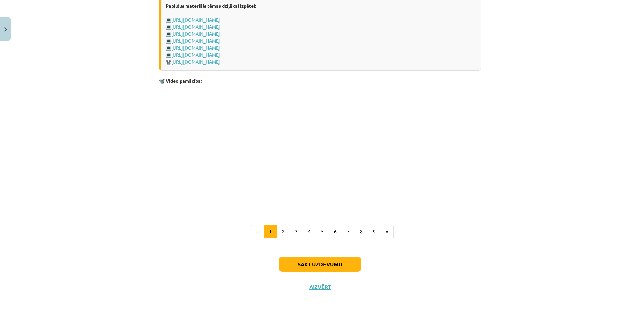
scroll to position [1333, 0]
click at [283, 235] on button "2" at bounding box center [283, 231] width 13 height 13
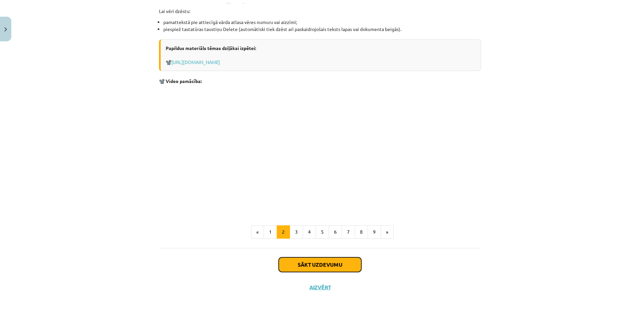
click at [317, 261] on button "Sākt uzdevumu" at bounding box center [320, 264] width 83 height 15
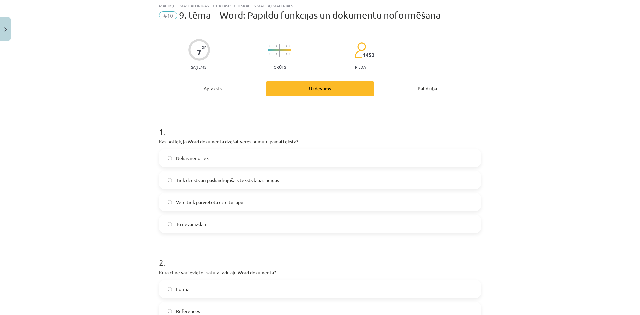
scroll to position [17, 0]
click at [216, 201] on span "Vēre tiek pārvietota uz citu lapu" at bounding box center [209, 202] width 67 height 7
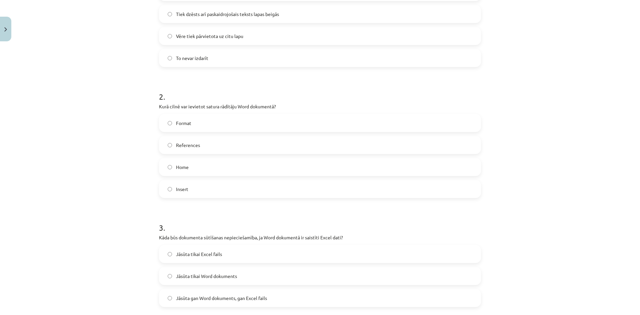
click at [181, 187] on span "Insert" at bounding box center [182, 189] width 12 height 7
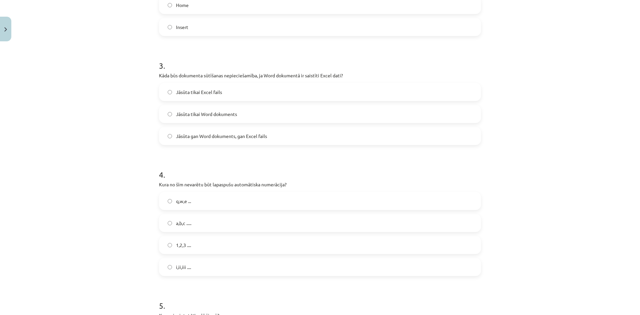
scroll to position [350, 0]
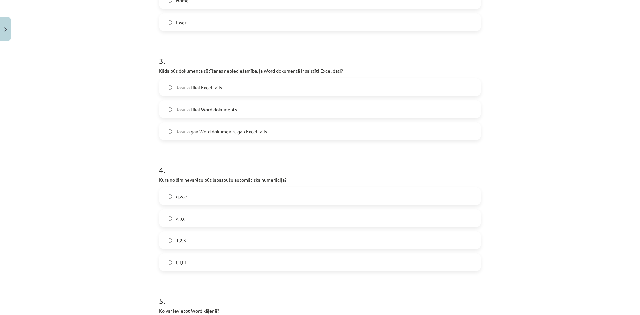
click at [229, 112] on span "Jāsūta tikai Word dokuments" at bounding box center [206, 109] width 61 height 7
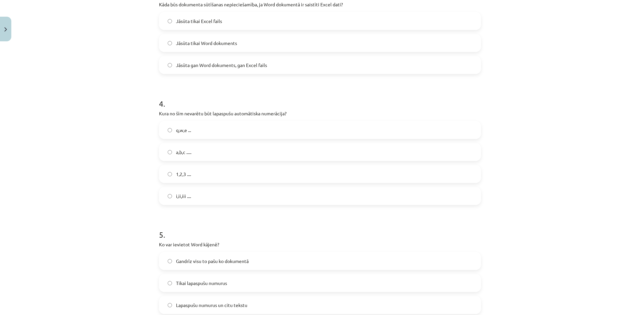
scroll to position [417, 0]
click at [195, 131] on label "q,w,e ..." at bounding box center [320, 129] width 321 height 17
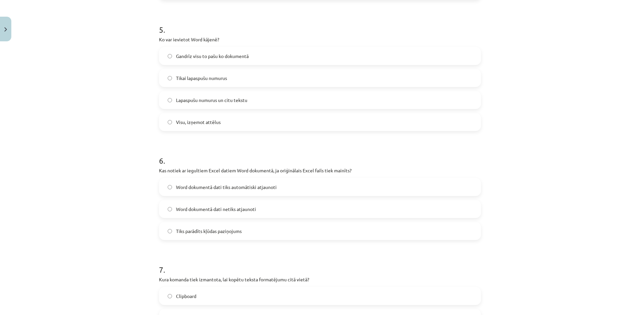
scroll to position [755, 0]
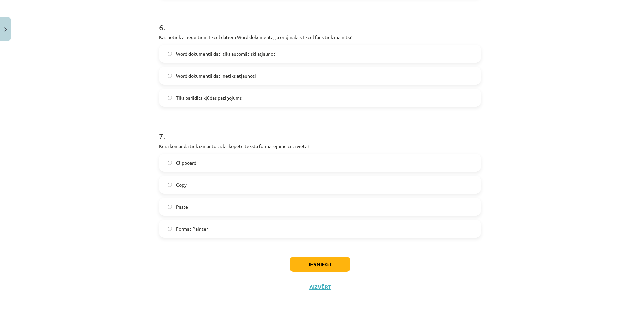
click at [188, 183] on label "Copy" at bounding box center [320, 184] width 321 height 17
click at [186, 210] on label "Paste" at bounding box center [320, 206] width 321 height 17
click at [225, 187] on label "Copy" at bounding box center [320, 184] width 321 height 17
click at [191, 212] on label "Paste" at bounding box center [320, 206] width 321 height 17
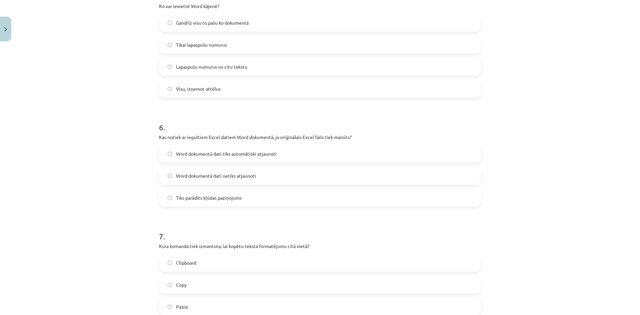
scroll to position [588, 0]
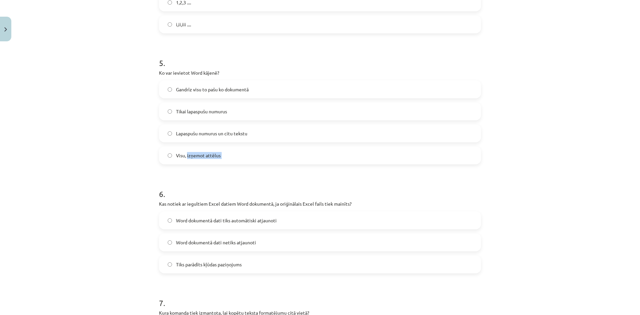
drag, startPoint x: 185, startPoint y: 159, endPoint x: 139, endPoint y: 178, distance: 49.5
click at [139, 178] on div "Mācību tēma: Datorikas - 10. klases 1. ieskaites mācību materiāls #10 9. tēma –…" at bounding box center [320, 157] width 640 height 315
click at [202, 161] on label "Visu, izņemot attēlus" at bounding box center [320, 155] width 321 height 17
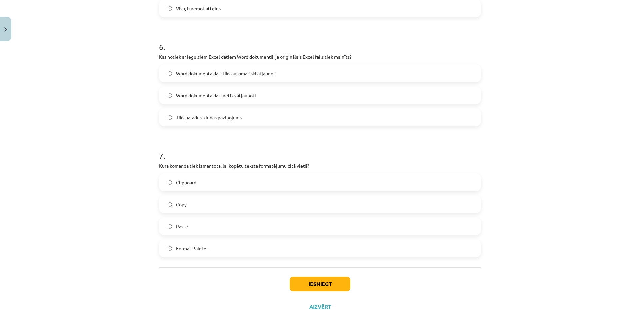
scroll to position [655, 0]
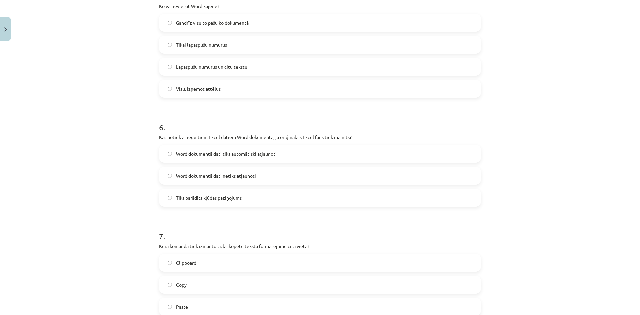
drag, startPoint x: 161, startPoint y: 174, endPoint x: 123, endPoint y: 182, distance: 38.6
click at [123, 182] on div "Mācību tēma: Datorikas - 10. klases 1. ieskaites mācību materiāls #10 9. tēma –…" at bounding box center [320, 157] width 640 height 315
click at [194, 201] on span "Tiks parādīts kļūdas paziņojums" at bounding box center [209, 197] width 66 height 7
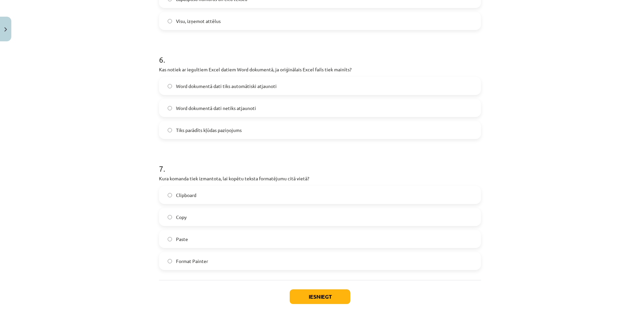
scroll to position [755, 0]
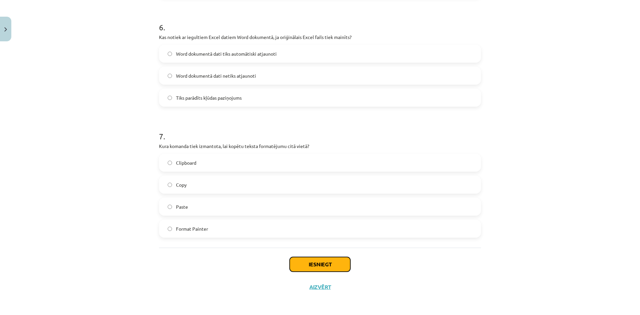
click at [330, 264] on button "Iesniegt" at bounding box center [320, 264] width 61 height 15
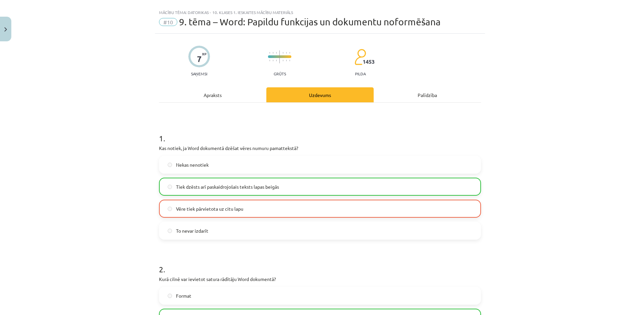
scroll to position [0, 0]
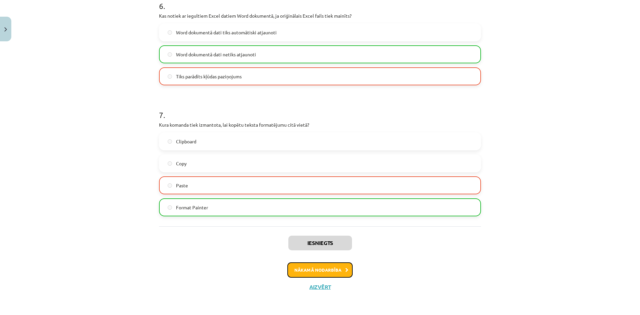
click at [342, 267] on button "Nākamā nodarbība" at bounding box center [319, 269] width 65 height 15
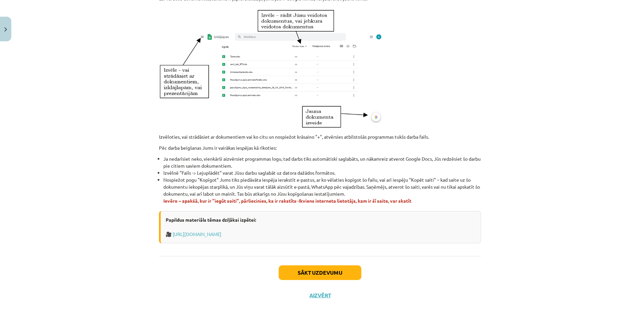
scroll to position [329, 0]
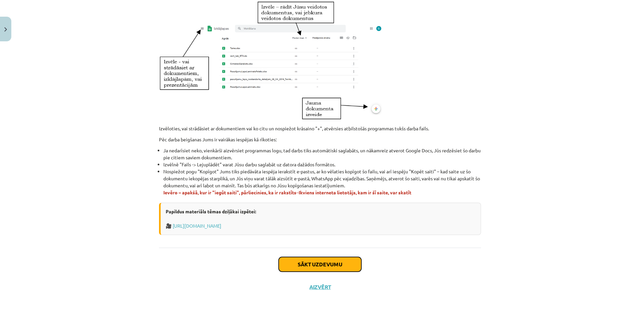
click at [323, 259] on button "Sākt uzdevumu" at bounding box center [320, 264] width 83 height 15
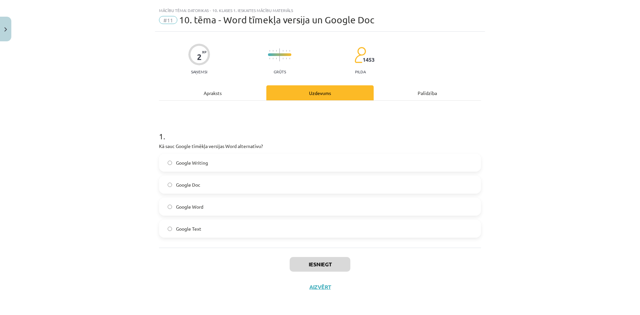
scroll to position [13, 0]
click at [205, 205] on label "Google Word" at bounding box center [320, 206] width 321 height 17
click at [338, 262] on button "Iesniegt" at bounding box center [320, 264] width 61 height 15
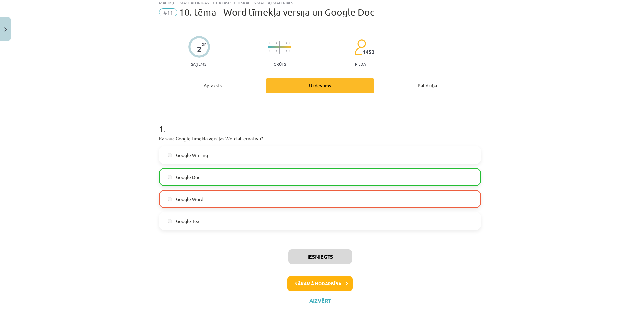
scroll to position [34, 0]
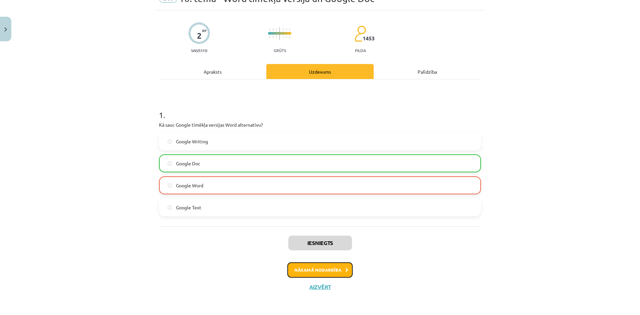
click at [328, 268] on button "Nākamā nodarbība" at bounding box center [319, 269] width 65 height 15
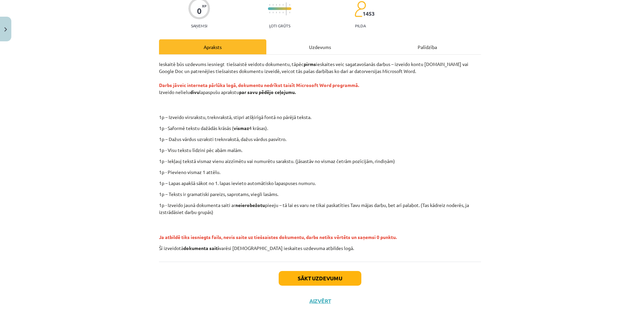
scroll to position [73, 0]
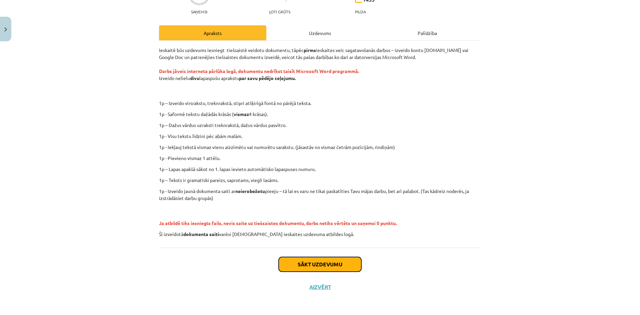
drag, startPoint x: 324, startPoint y: 265, endPoint x: 358, endPoint y: 217, distance: 58.7
click at [358, 217] on div "0 XP Saņemsi Ļoti grūts 1453 pilda Apraksts Uzdevums Palīdzība Ieskaitē būs uzd…" at bounding box center [320, 135] width 330 height 327
click at [325, 256] on div "Sākt uzdevumu Aizvērt" at bounding box center [320, 271] width 322 height 47
click at [329, 261] on button "Sākt uzdevumu" at bounding box center [320, 264] width 83 height 15
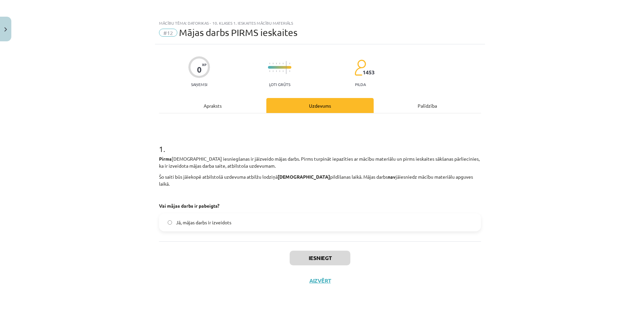
drag, startPoint x: 281, startPoint y: 163, endPoint x: 287, endPoint y: 154, distance: 10.9
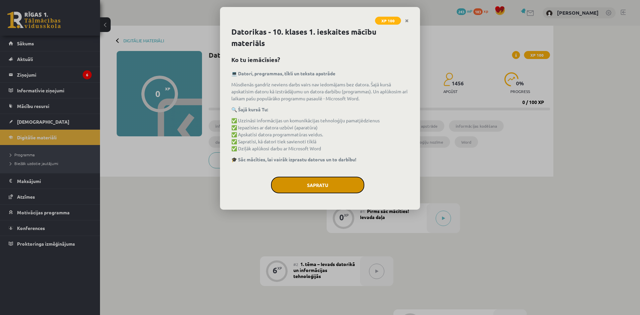
click at [326, 186] on button "Sapratu" at bounding box center [317, 185] width 93 height 17
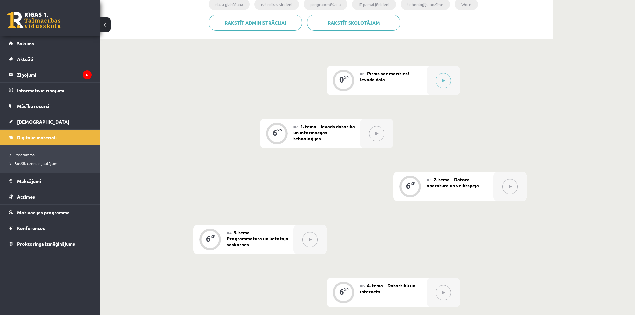
scroll to position [167, 0]
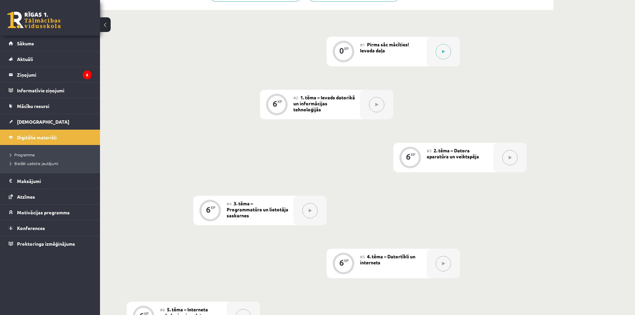
drag, startPoint x: 181, startPoint y: 112, endPoint x: 192, endPoint y: 116, distance: 11.7
click at [444, 53] on icon at bounding box center [443, 52] width 3 height 4
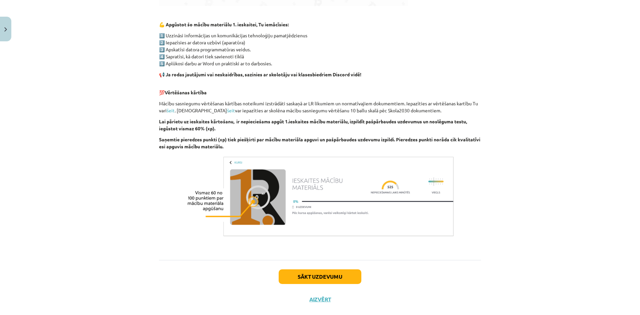
scroll to position [392, 0]
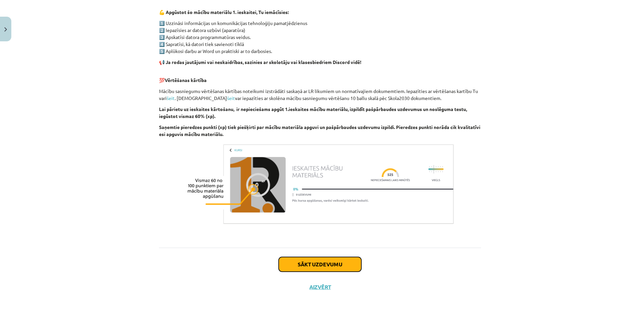
click at [324, 268] on button "Sākt uzdevumu" at bounding box center [320, 264] width 83 height 15
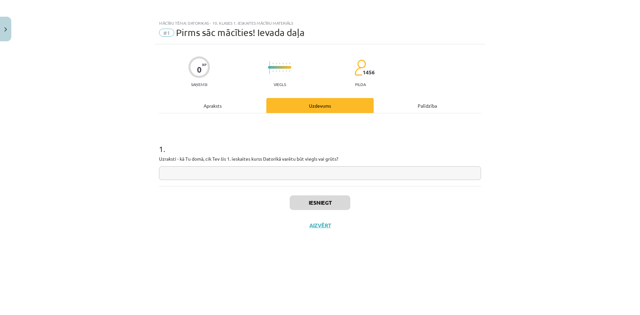
scroll to position [167, 0]
click at [180, 179] on div "1 . Uzraksti - kā Tu domā, cik Tev šis 1. ieskaites kurss Datorikā varētu būt v…" at bounding box center [320, 149] width 322 height 73
click at [342, 234] on button "Nākamā nodarbība" at bounding box center [319, 229] width 65 height 15
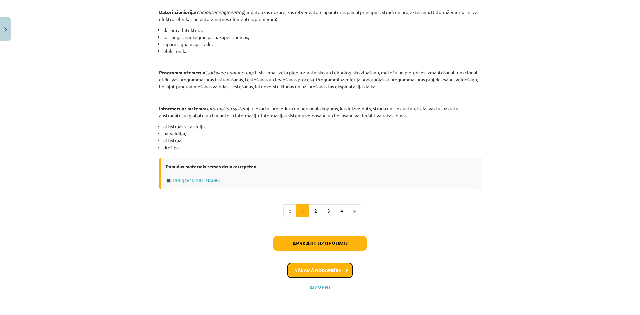
click at [335, 269] on button "Nākamā nodarbība" at bounding box center [319, 270] width 65 height 15
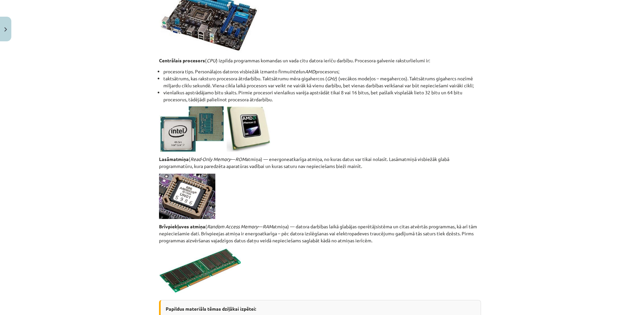
scroll to position [1134, 0]
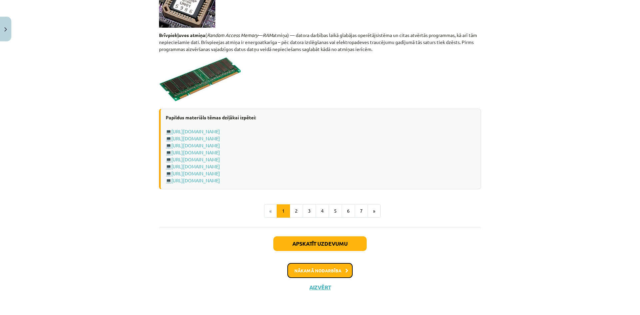
click at [340, 273] on button "Nākamā nodarbība" at bounding box center [319, 270] width 65 height 15
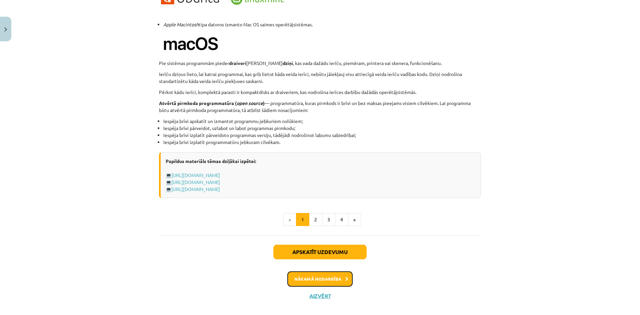
scroll to position [651, 0]
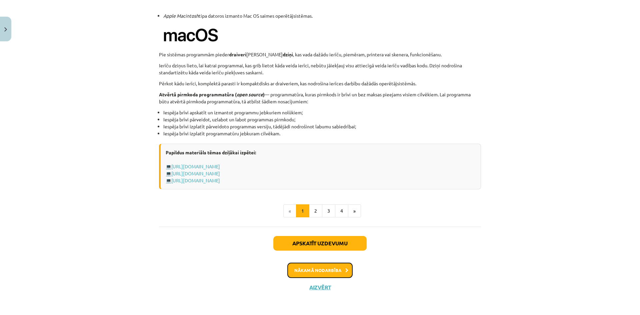
click at [342, 270] on button "Nākamā nodarbība" at bounding box center [319, 270] width 65 height 15
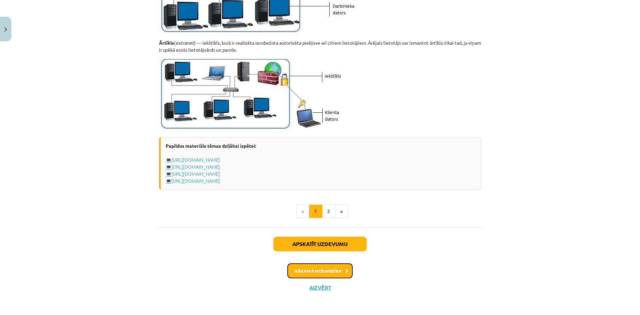
click at [336, 273] on button "Nākamā nodarbība" at bounding box center [319, 270] width 65 height 15
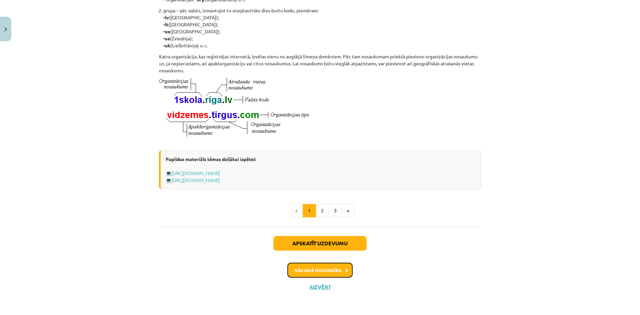
click at [318, 270] on button "Nākamā nodarbība" at bounding box center [319, 270] width 65 height 15
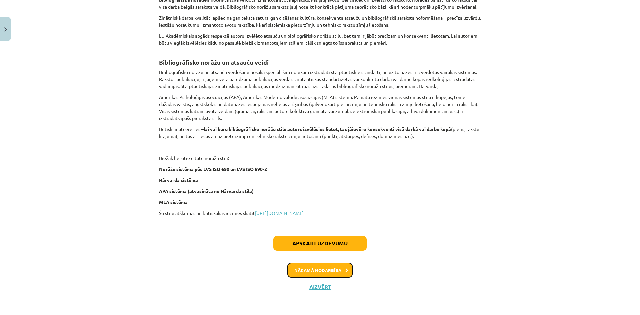
click at [329, 273] on button "Nākamā nodarbība" at bounding box center [319, 270] width 65 height 15
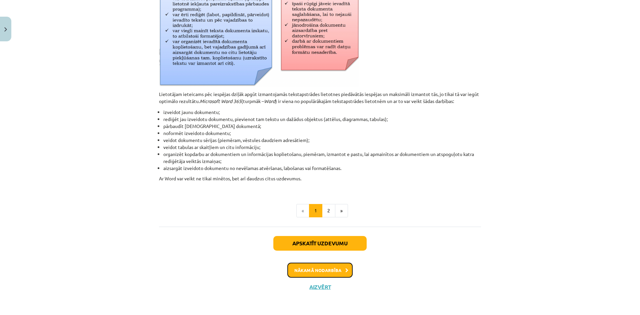
click at [338, 269] on button "Nākamā nodarbība" at bounding box center [319, 270] width 65 height 15
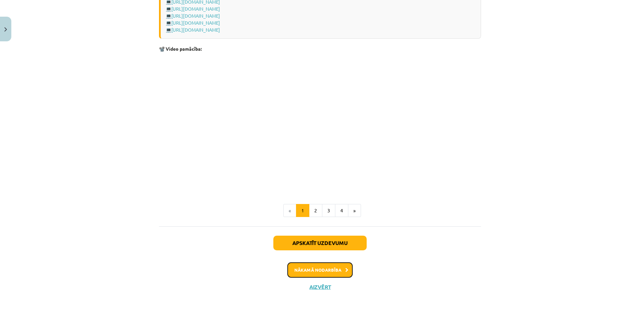
click at [337, 270] on button "Nākamā nodarbība" at bounding box center [319, 269] width 65 height 15
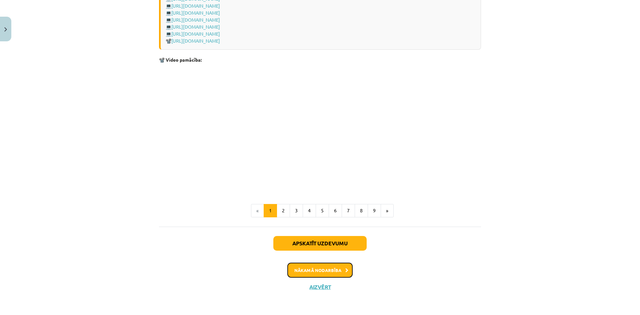
click at [336, 270] on button "Nākamā nodarbība" at bounding box center [319, 270] width 65 height 15
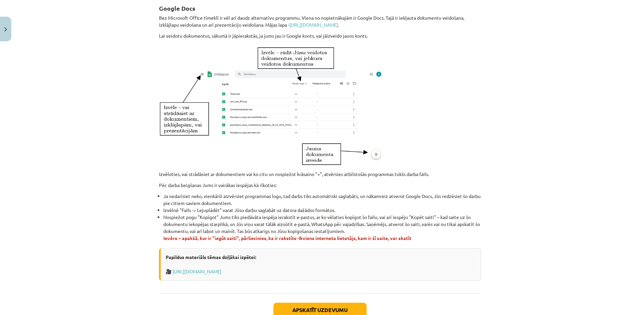
scroll to position [350, 0]
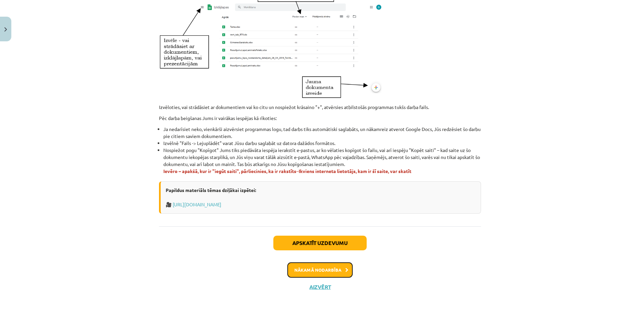
click at [336, 270] on button "Nākamā nodarbība" at bounding box center [319, 269] width 65 height 15
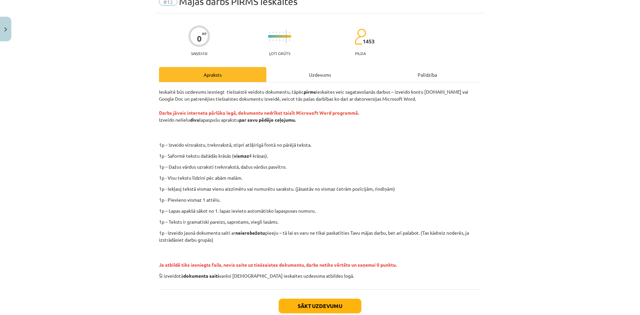
scroll to position [73, 0]
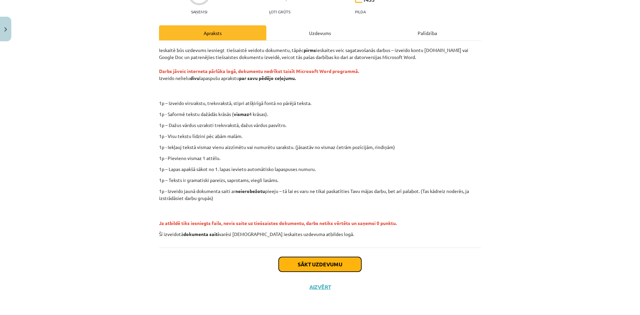
click at [336, 270] on button "Sākt uzdevumu" at bounding box center [320, 264] width 83 height 15
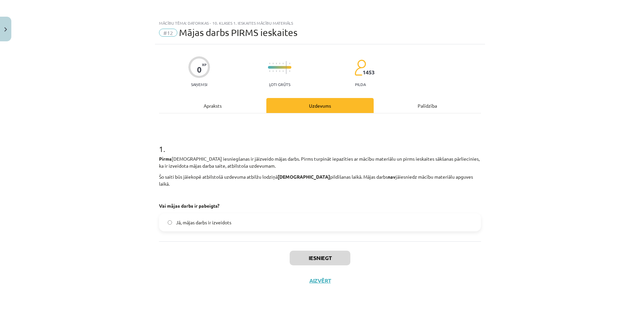
click at [200, 219] on span "Jā, mājas darbs ir izveidots" at bounding box center [203, 222] width 55 height 7
click at [323, 253] on button "Iesniegt" at bounding box center [320, 258] width 61 height 15
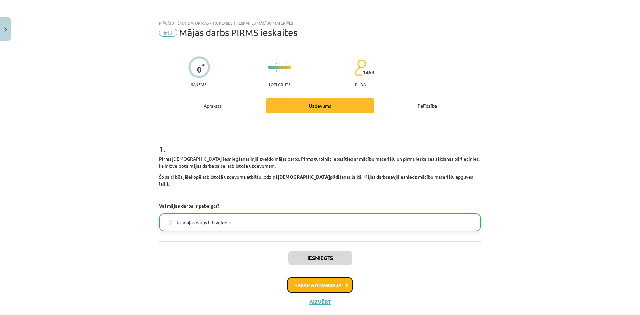
click at [304, 282] on button "Nākamā nodarbība" at bounding box center [319, 284] width 65 height 15
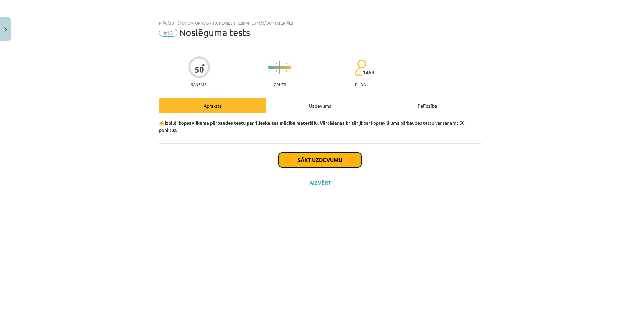
click at [324, 158] on button "Sākt uzdevumu" at bounding box center [320, 160] width 83 height 15
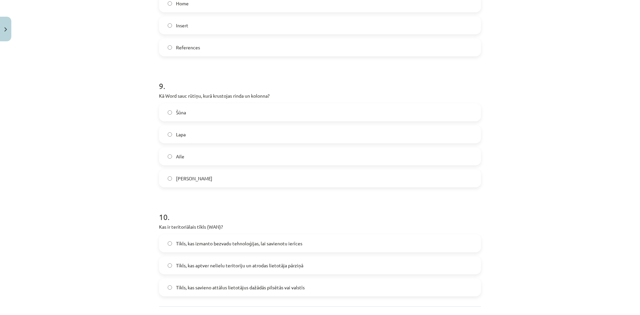
scroll to position [1179, 0]
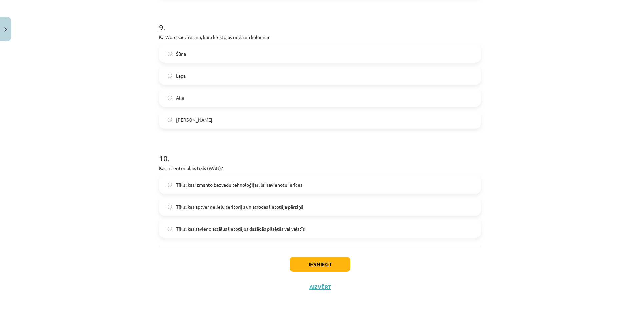
click at [230, 232] on span "Tīkls, kas savieno attālus lietotājus dažādās pilsētās vai valstīs" at bounding box center [240, 228] width 129 height 7
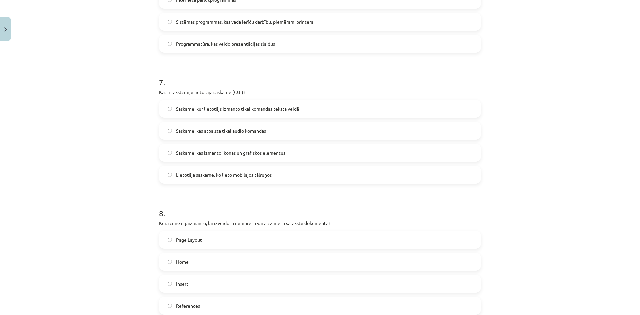
scroll to position [979, 0]
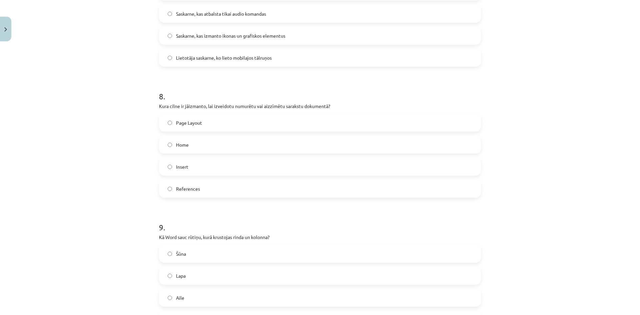
click at [180, 128] on label "Page Layout" at bounding box center [320, 122] width 321 height 17
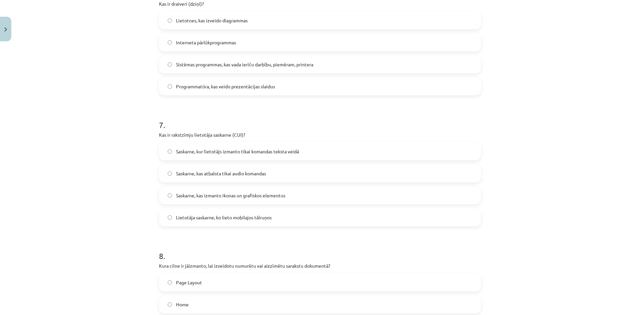
scroll to position [813, 0]
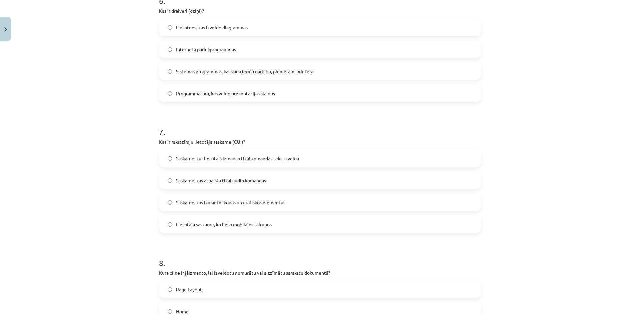
click at [190, 162] on label "Saskarne, kur lietotājs izmanto tikai komandas teksta veidā" at bounding box center [320, 158] width 321 height 17
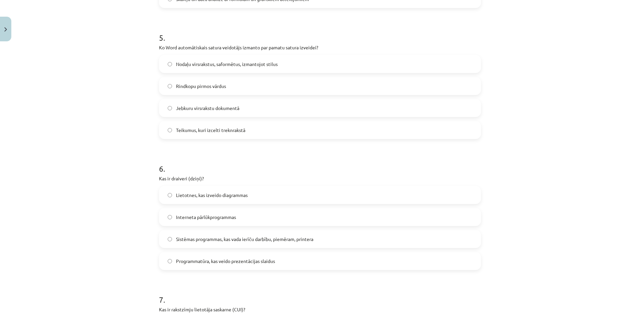
scroll to position [679, 0]
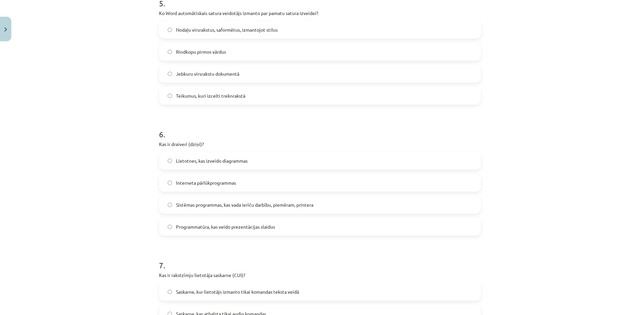
click at [238, 209] on label "Sistēmas programmas, kas vada ierīču darbību, piemēram, printera" at bounding box center [320, 204] width 321 height 17
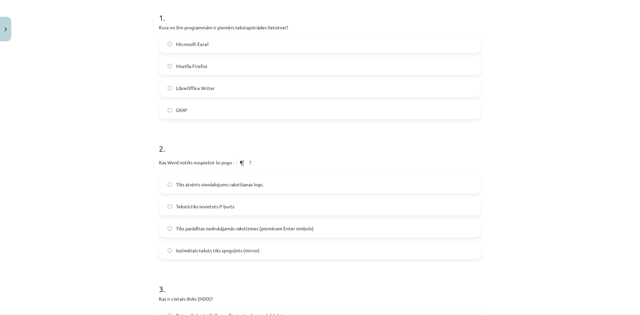
scroll to position [146, 0]
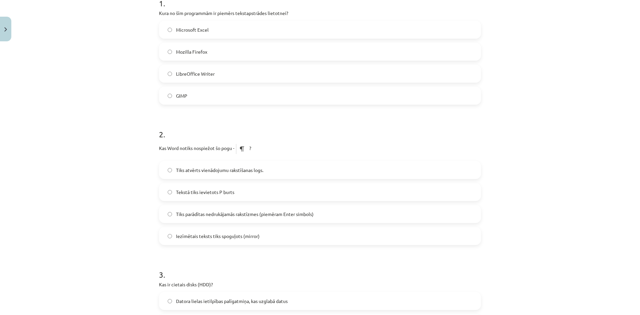
drag, startPoint x: 191, startPoint y: 222, endPoint x: 49, endPoint y: 263, distance: 148.0
click at [48, 263] on div "Mācību tēma: Datorikas - 10. klases 1. ieskaites mācību materiāls #13 Noslēguma…" at bounding box center [320, 157] width 640 height 315
click at [254, 216] on span "Tiks parādītas nedrukājamās rakstīzmes (piemēram Enter simbols)" at bounding box center [245, 214] width 138 height 7
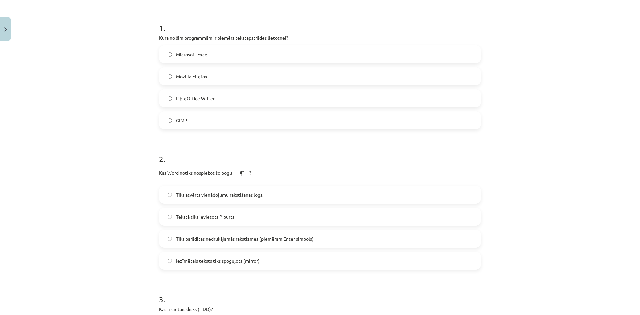
scroll to position [12, 0]
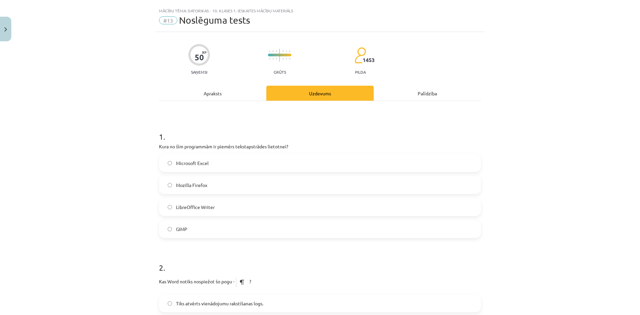
click at [205, 204] on span "LibreOffice Writer" at bounding box center [195, 207] width 39 height 7
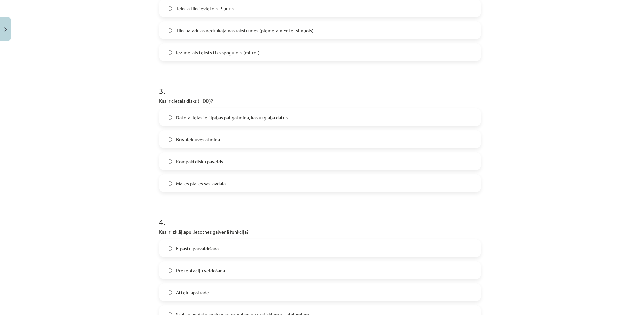
scroll to position [312, 0]
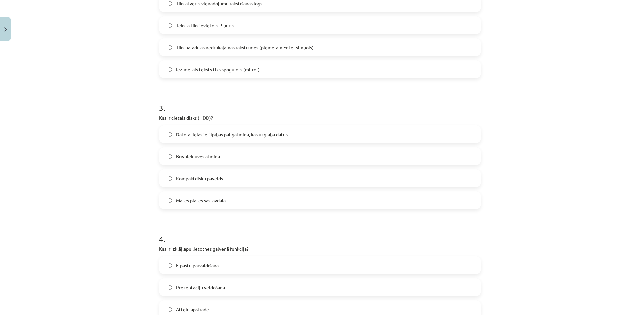
click at [177, 142] on label "Datora lielas ietilpības palīgatmiņa, kas uzglabā datus" at bounding box center [320, 134] width 321 height 17
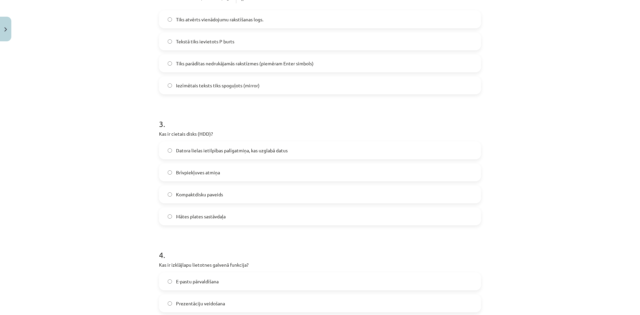
scroll to position [446, 0]
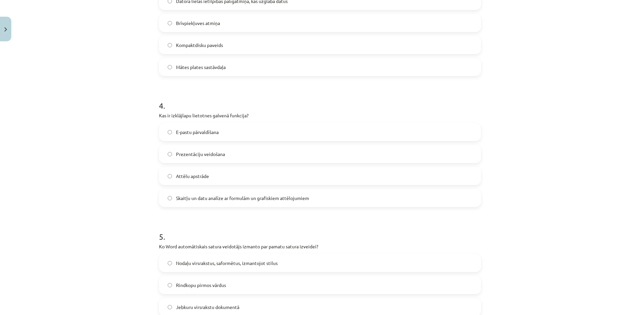
click at [222, 195] on span "Skaitļu un datu analīze ar formulām un grafiskiem attēlojumiem" at bounding box center [242, 198] width 133 height 7
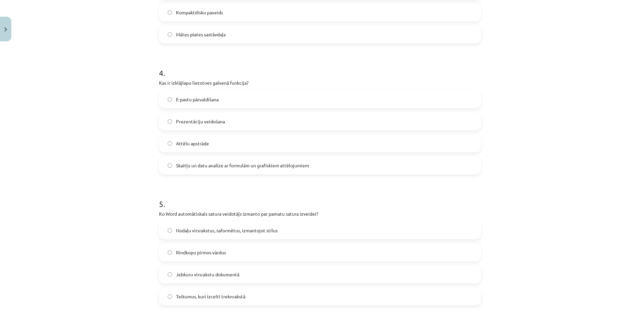
scroll to position [613, 0]
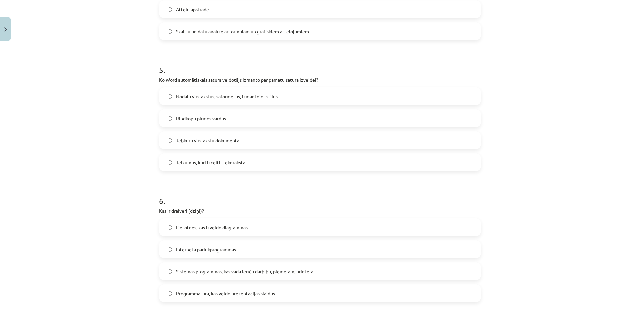
click at [191, 100] on label "Nodaļu virsrakstus, saformētus, izmantojot stilus" at bounding box center [320, 96] width 321 height 17
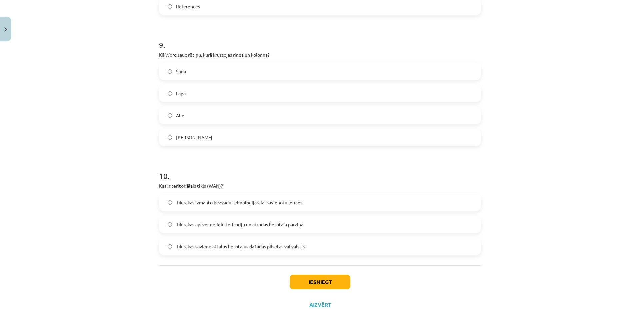
scroll to position [1179, 0]
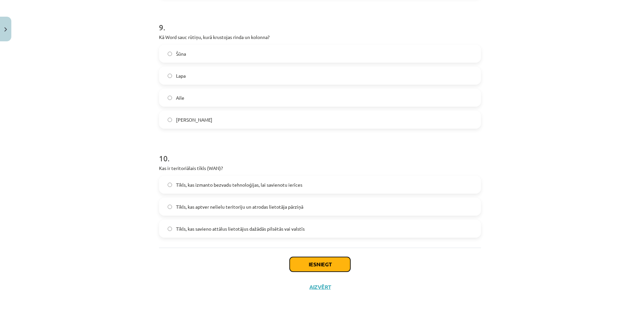
click at [333, 265] on button "Iesniegt" at bounding box center [320, 264] width 61 height 15
drag, startPoint x: 317, startPoint y: 224, endPoint x: 116, endPoint y: 187, distance: 205.1
click at [116, 187] on div "Mācību tēma: Datorikas - 10. klases 1. ieskaites mācību materiāls #13 Noslēguma…" at bounding box center [320, 157] width 640 height 315
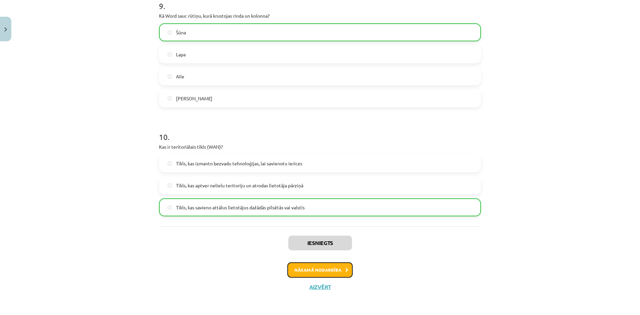
click at [304, 272] on button "Nākamā nodarbība" at bounding box center [319, 269] width 65 height 15
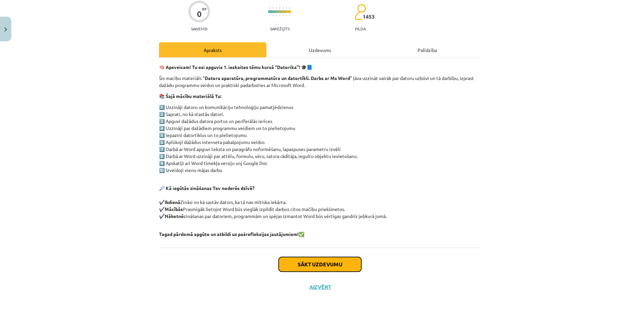
click at [331, 264] on button "Sākt uzdevumu" at bounding box center [320, 264] width 83 height 15
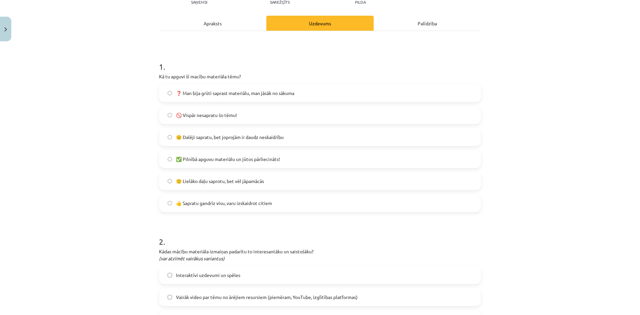
scroll to position [83, 0]
click at [174, 173] on label "🙂 Lielāko daļu saprotu, bet vēl jāpamācās" at bounding box center [320, 180] width 321 height 17
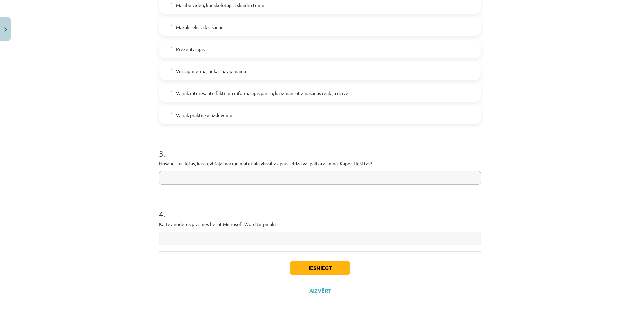
scroll to position [466, 0]
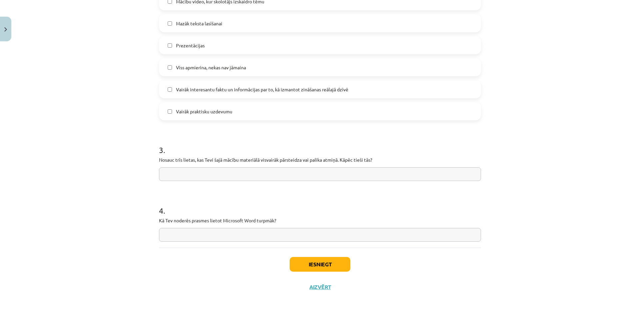
click at [174, 173] on input "text" at bounding box center [320, 174] width 322 height 14
click at [135, 155] on div "Mācību tēma: Datorikas - 10. klases 1. ieskaites mācību materiāls #14 Temata ap…" at bounding box center [320, 157] width 640 height 315
click at [181, 171] on input "text" at bounding box center [320, 174] width 322 height 14
type input "*"
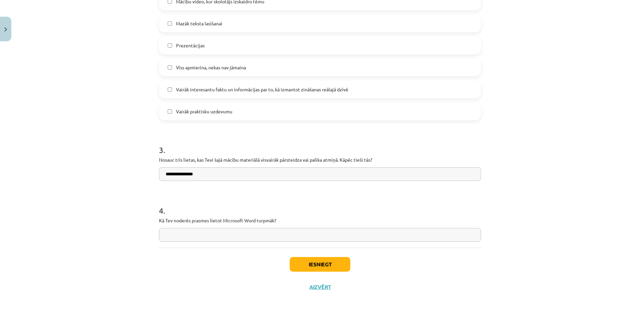
click at [213, 237] on input "text" at bounding box center [320, 235] width 322 height 14
click at [171, 265] on div "Iesniegt Aizvērt" at bounding box center [320, 271] width 322 height 47
click at [218, 169] on input "**********" at bounding box center [320, 174] width 322 height 14
click at [207, 211] on h1 "4 ." at bounding box center [320, 204] width 322 height 21
click at [223, 169] on input "**********" at bounding box center [320, 174] width 322 height 14
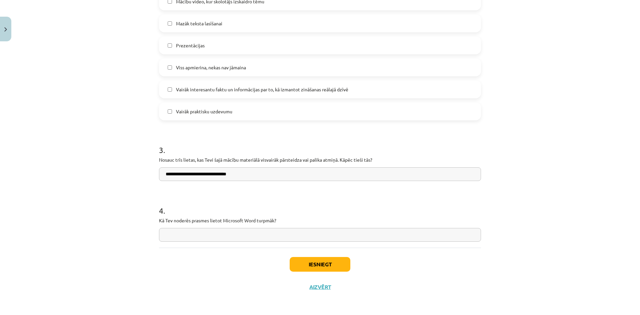
type input "**********"
click at [216, 230] on input "text" at bounding box center [320, 235] width 322 height 14
click at [127, 189] on div "Mācību tēma: Datorikas - 10. klases 1. ieskaites mācību materiāls #14 Temata ap…" at bounding box center [320, 157] width 640 height 315
click at [211, 235] on input "text" at bounding box center [320, 235] width 322 height 14
type input "******"
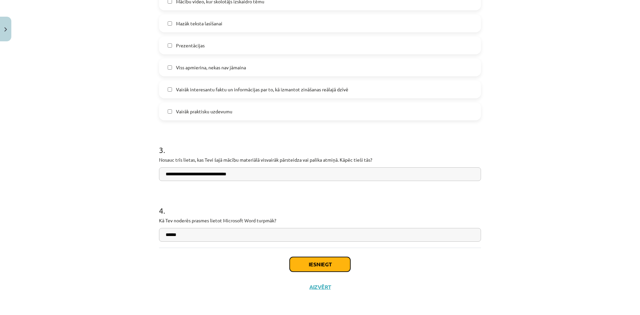
click at [314, 262] on button "Iesniegt" at bounding box center [320, 264] width 61 height 15
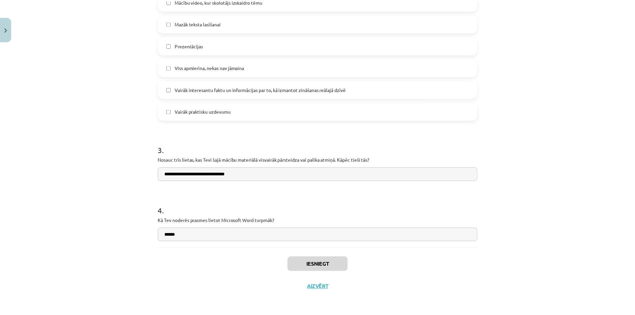
scroll to position [167, 0]
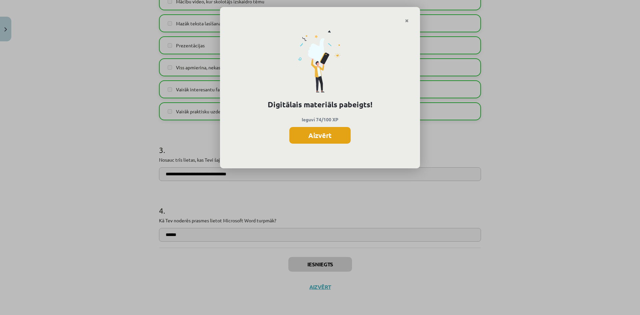
click at [307, 138] on button "Aizvērt" at bounding box center [319, 135] width 61 height 17
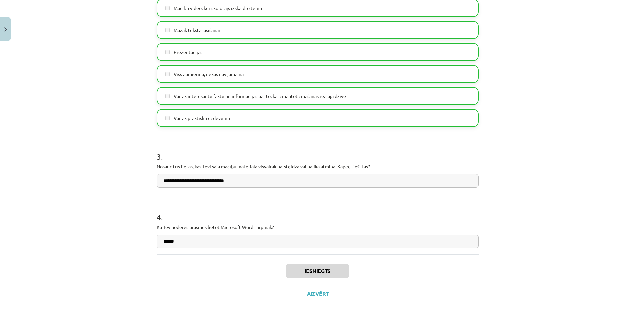
scroll to position [466, 0]
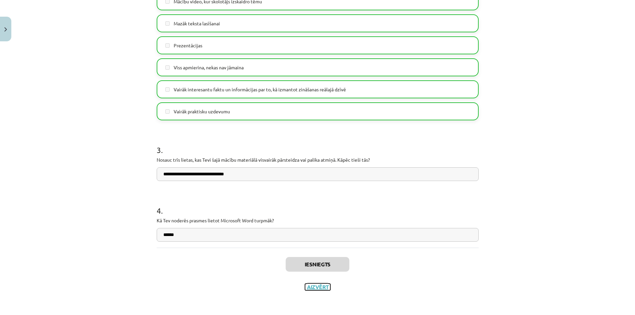
click at [314, 285] on button "Aizvērt" at bounding box center [317, 287] width 25 height 7
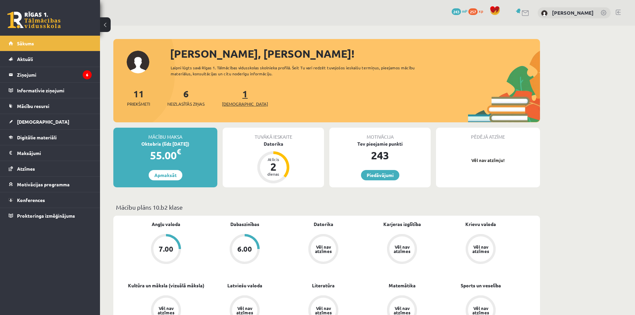
click at [232, 102] on span "[DEMOGRAPHIC_DATA]" at bounding box center [245, 104] width 46 height 7
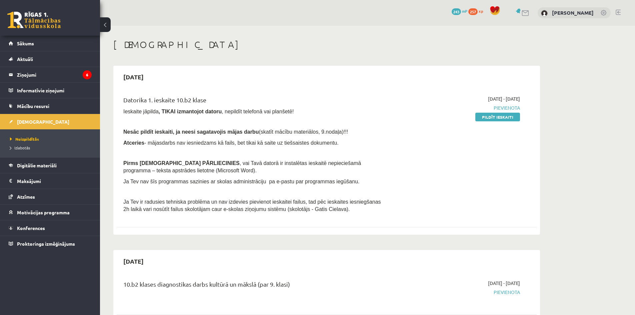
drag, startPoint x: 500, startPoint y: 119, endPoint x: 353, endPoint y: 36, distance: 168.6
click at [500, 119] on link "Pildīt ieskaiti" at bounding box center [498, 117] width 45 height 9
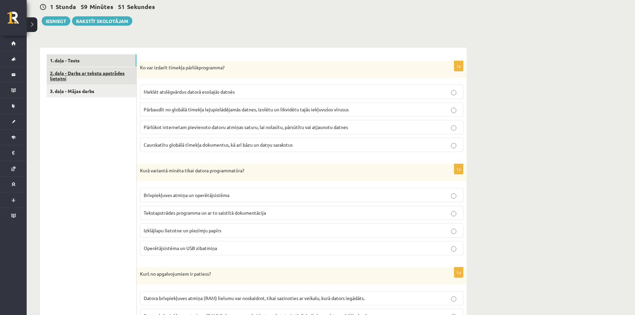
click at [69, 73] on link "2. daļa - Darbs ar teksta apstrādes lietotni" at bounding box center [92, 76] width 90 height 18
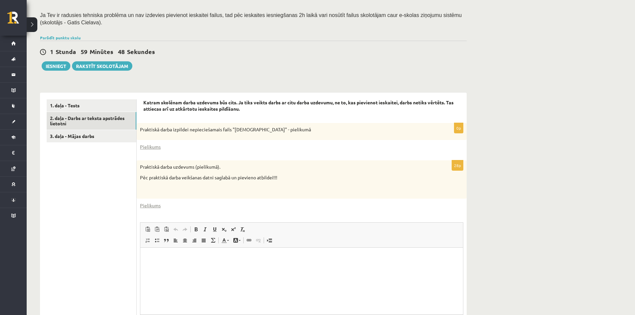
scroll to position [188, 0]
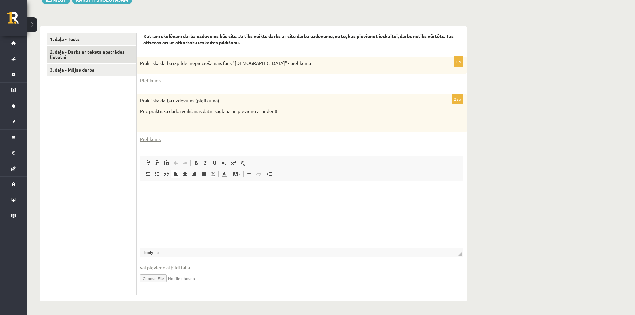
click at [184, 195] on p "Editor, wiswyg-editor-user-answer-47024781768600" at bounding box center [301, 191] width 309 height 7
click at [80, 204] on ul "1. daļa - Tests 2. daļa - Darbs ar teksta apstrādes lietotni 3. daļa - Mājas da…" at bounding box center [92, 164] width 90 height 262
click at [85, 37] on link "1. daļa - Tests" at bounding box center [92, 39] width 90 height 12
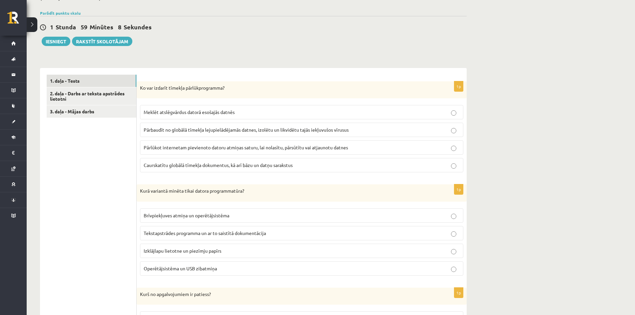
scroll to position [122, 0]
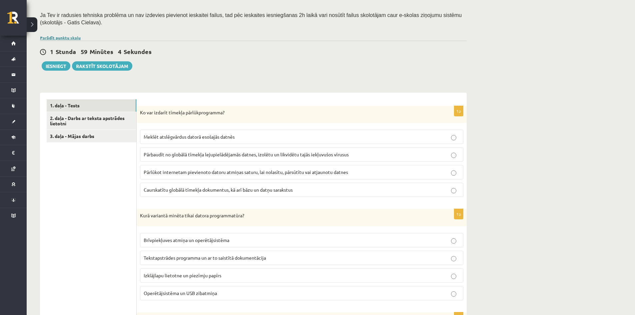
click at [63, 36] on link "Parādīt punktu skalu" at bounding box center [60, 37] width 41 height 5
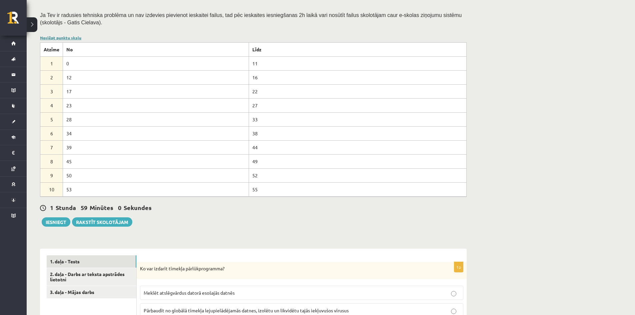
click at [59, 37] on link "Noslēpt punktu skalu" at bounding box center [60, 37] width 41 height 5
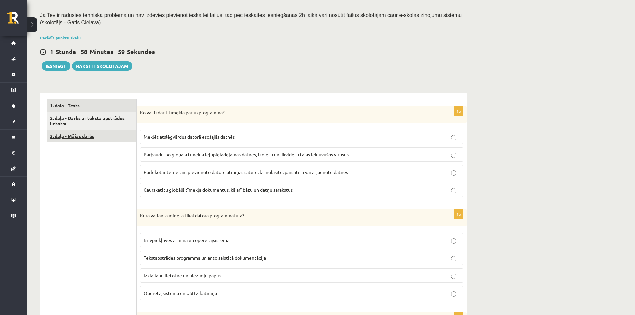
click at [87, 138] on link "3. daļa - Mājas darbs" at bounding box center [92, 136] width 90 height 12
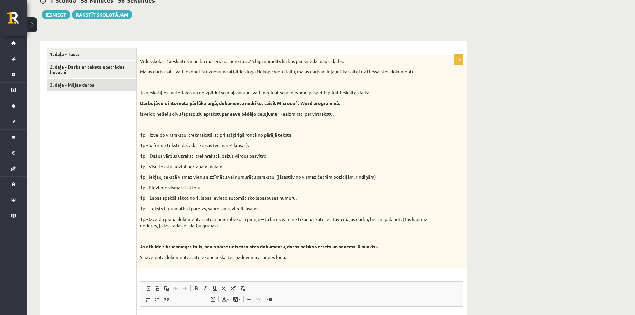
scroll to position [165, 0]
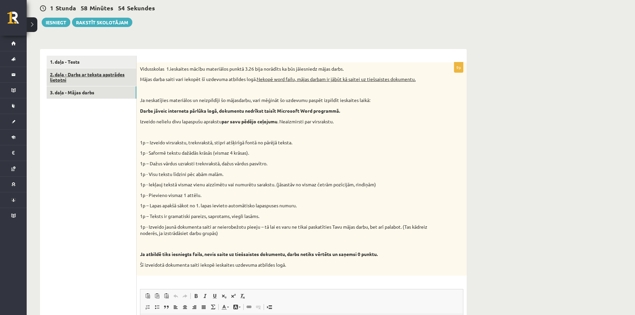
click at [62, 76] on link "2. daļa - Darbs ar teksta apstrādes lietotni" at bounding box center [92, 77] width 90 height 18
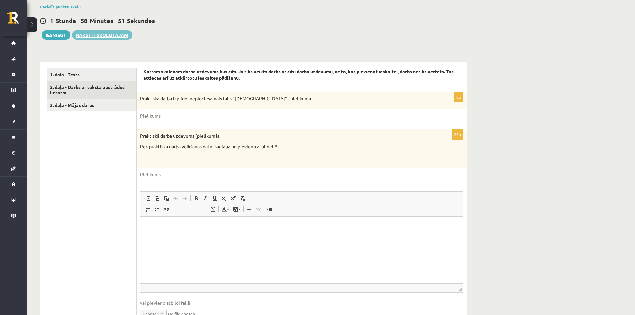
scroll to position [99, 0]
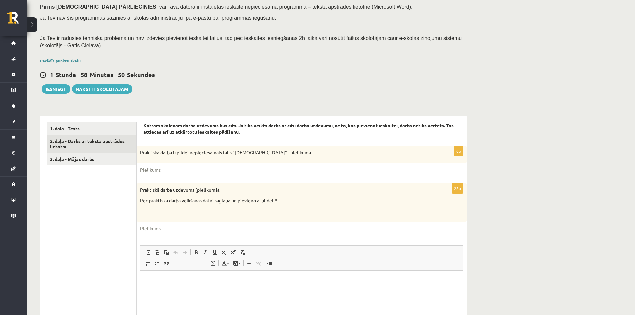
click at [52, 59] on link "Parādīt punktu skalu" at bounding box center [60, 60] width 41 height 5
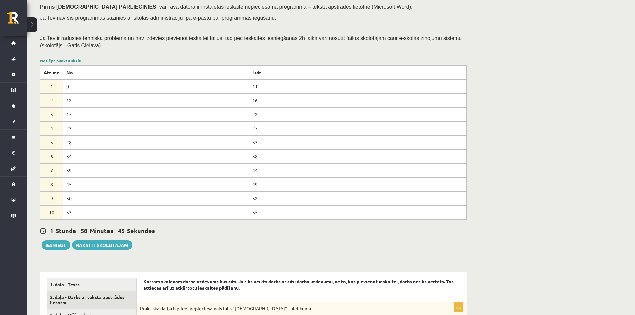
click at [67, 60] on link "Noslēpt punktu skalu" at bounding box center [60, 60] width 41 height 5
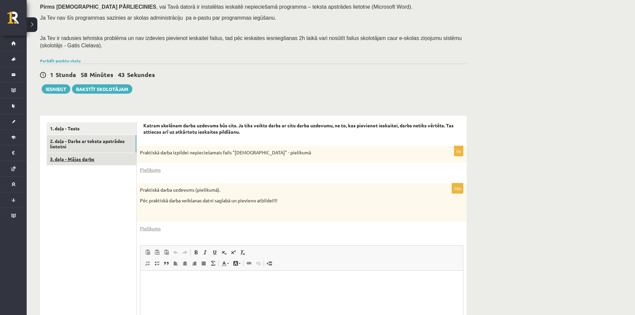
click at [78, 162] on link "3. daļa - Mājas darbs" at bounding box center [92, 159] width 90 height 12
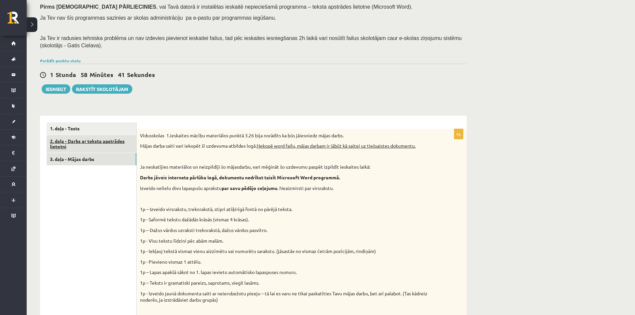
scroll to position [0, 0]
click at [73, 132] on link "1. daļa - Tests" at bounding box center [92, 128] width 90 height 12
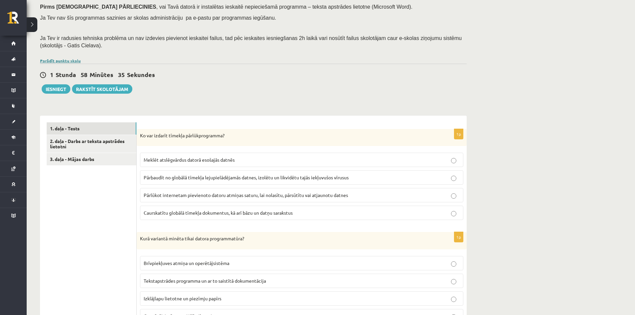
click at [57, 59] on link "Parādīt punktu skalu" at bounding box center [60, 60] width 41 height 5
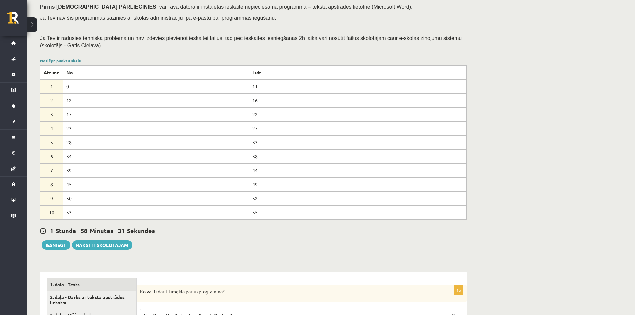
click at [56, 59] on link "Noslēpt punktu skalu" at bounding box center [60, 60] width 41 height 5
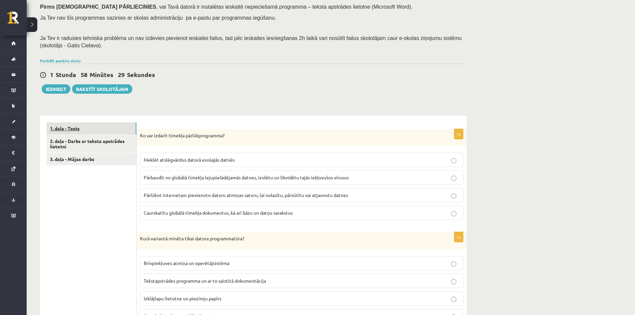
click at [68, 130] on link "1. daļa - Tests" at bounding box center [92, 128] width 90 height 12
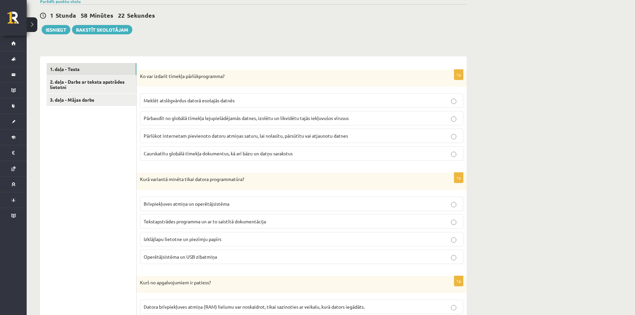
scroll to position [165, 0]
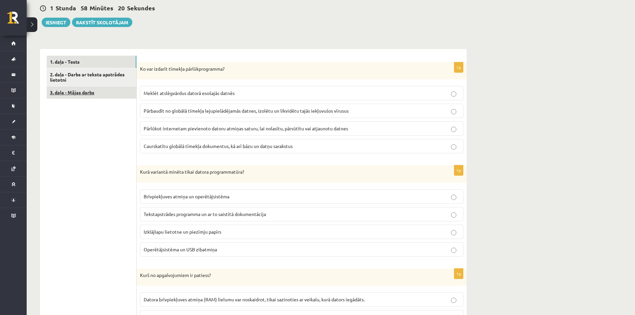
click at [110, 90] on link "3. daļa - Mājas darbs" at bounding box center [92, 92] width 90 height 12
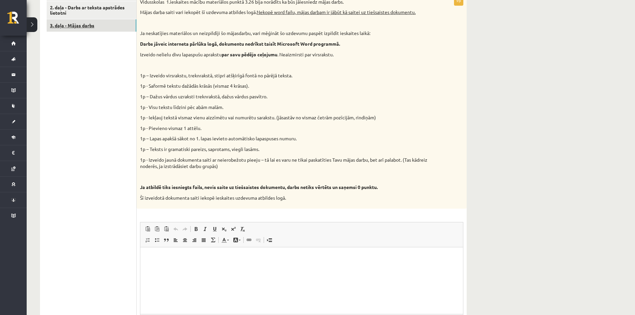
scroll to position [0, 0]
click at [107, 7] on link "2. daļa - Darbs ar teksta apstrādes lietotni" at bounding box center [92, 10] width 90 height 18
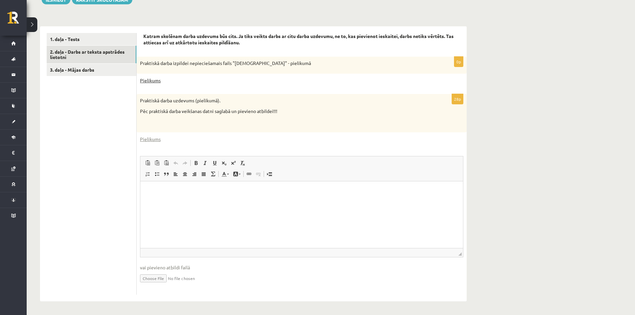
click at [150, 83] on link "Pielikums" at bounding box center [150, 80] width 21 height 7
click at [575, 98] on div "Datorika 1.ieskaite 10.b2 klase , Adrians Rudzītis (10.b2 klase) Ieskaite jāpil…" at bounding box center [331, 76] width 609 height 477
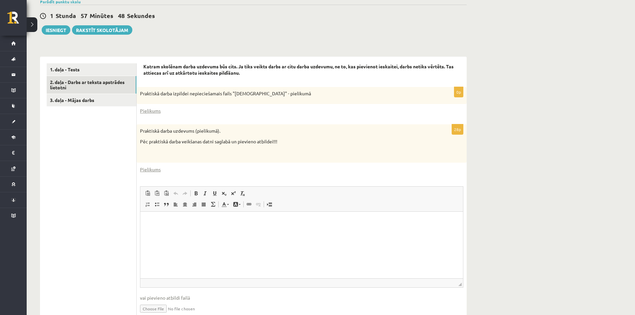
scroll to position [155, 0]
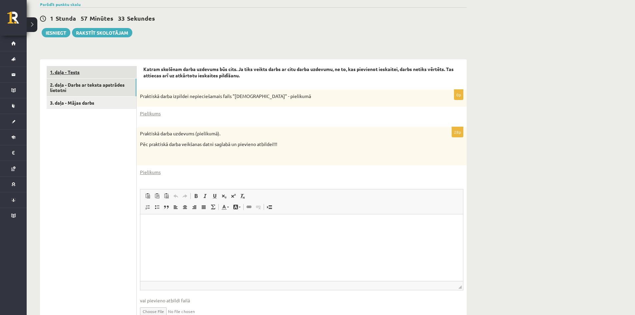
click at [109, 71] on link "1. daļa - Tests" at bounding box center [92, 72] width 90 height 12
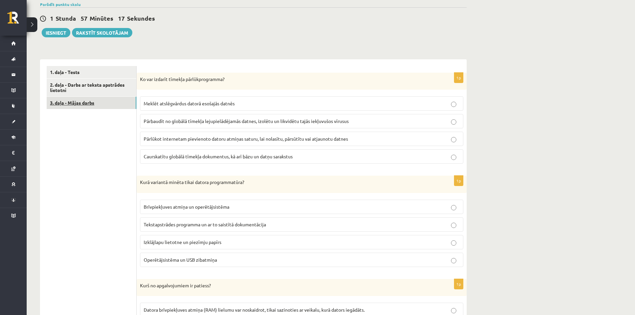
click at [86, 103] on link "3. daļa - Mājas darbs" at bounding box center [92, 103] width 90 height 12
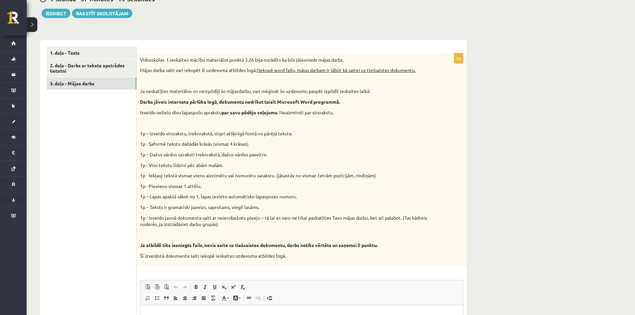
scroll to position [199, 0]
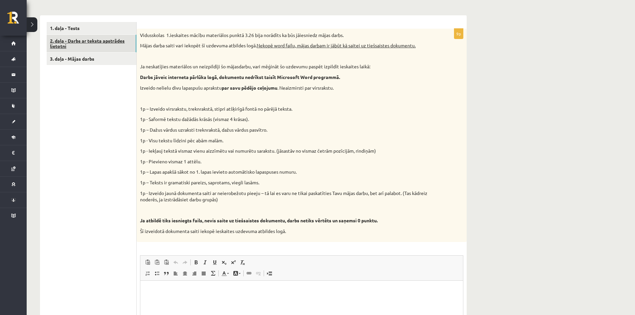
click at [104, 42] on link "2. daļa - Darbs ar teksta apstrādes lietotni" at bounding box center [92, 44] width 90 height 18
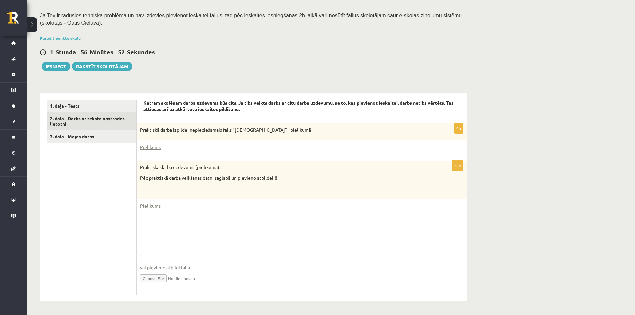
scroll to position [122, 0]
click at [107, 102] on link "1. daļa - Tests" at bounding box center [92, 106] width 90 height 12
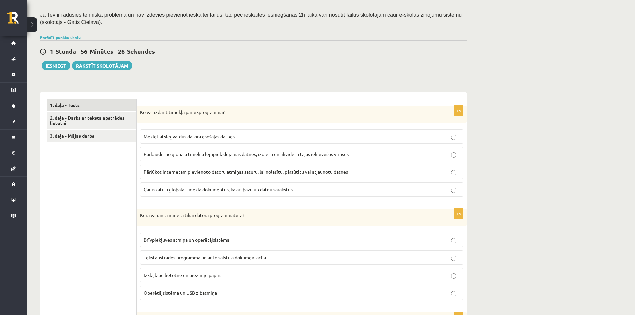
click at [238, 191] on span "Caurskatītu globālā tīmekļa dokumentus, kā arī bāzu un datņu sarakstus" at bounding box center [218, 189] width 149 height 6
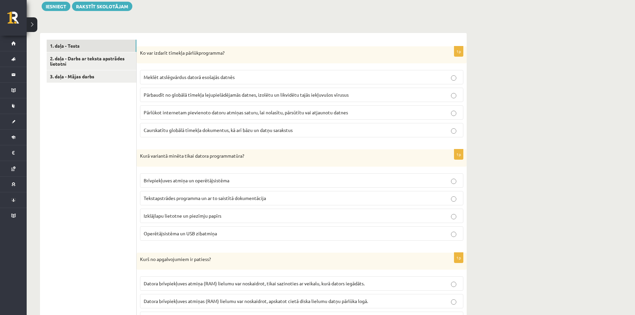
scroll to position [189, 0]
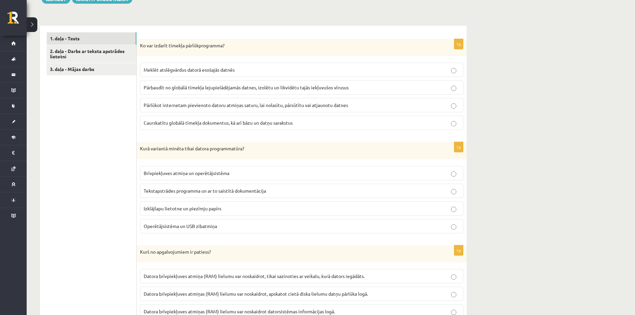
click at [203, 178] on label "Brīvpiekļuves atmiņa un operētājsistēma" at bounding box center [301, 173] width 323 height 14
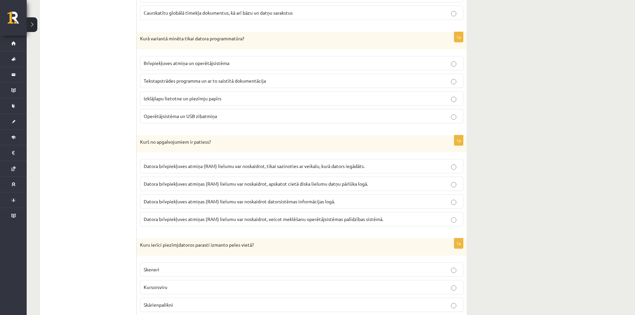
scroll to position [322, 0]
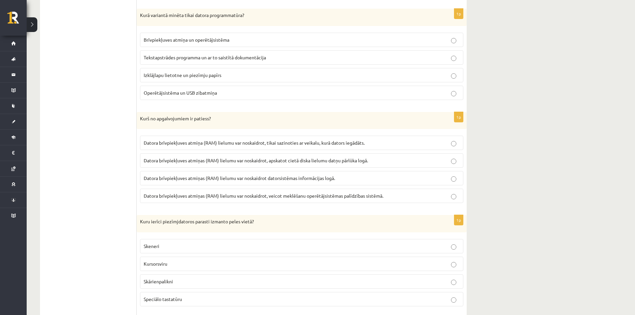
click at [358, 181] on p "Datora brīvpiekļuves atmiņas (RAM) lielumu var noskaidrot datorsistēmas informā…" at bounding box center [302, 178] width 316 height 7
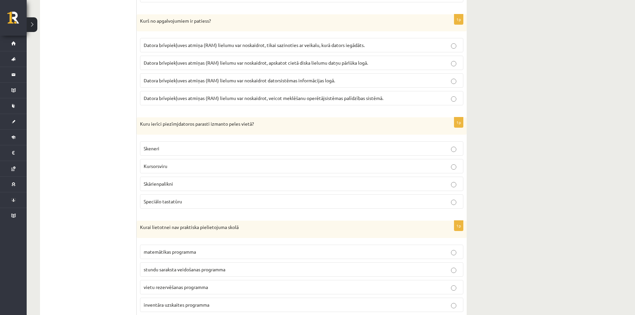
scroll to position [422, 0]
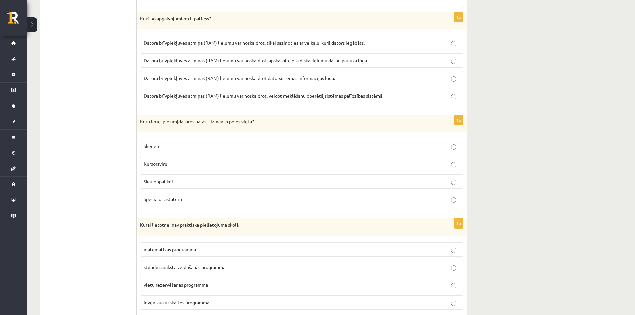
click at [200, 184] on p "Skārienpalikni" at bounding box center [302, 181] width 316 height 7
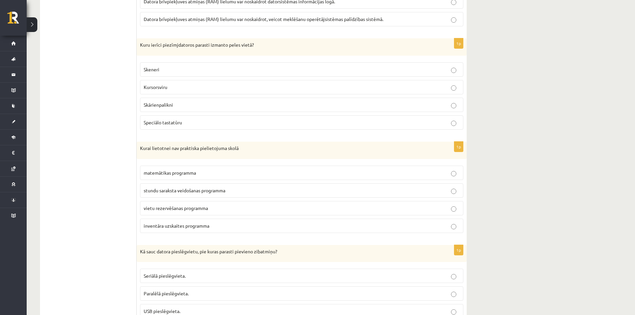
scroll to position [522, 0]
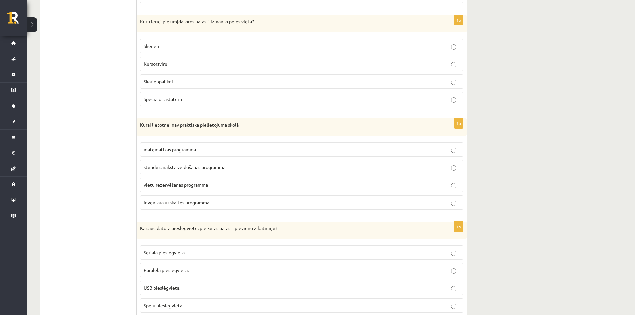
click at [226, 184] on p "vietu rezervēšanas programma" at bounding box center [302, 184] width 316 height 7
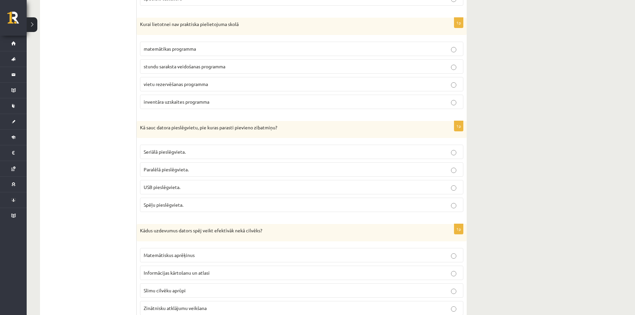
scroll to position [640, 0]
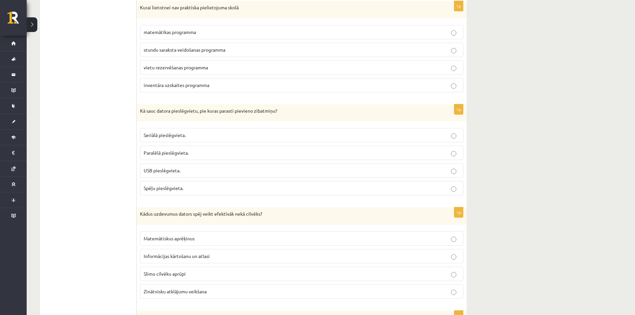
click at [168, 166] on label "USB pieslēgvieta." at bounding box center [301, 170] width 323 height 14
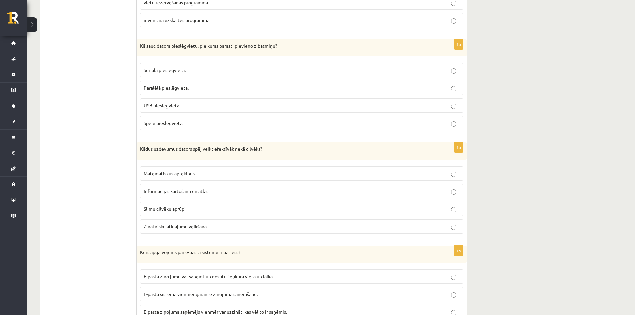
scroll to position [773, 0]
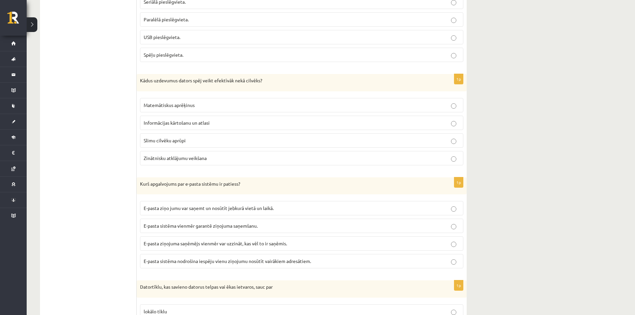
click at [208, 107] on p "Matemātiskus aprēķinus" at bounding box center [302, 105] width 316 height 7
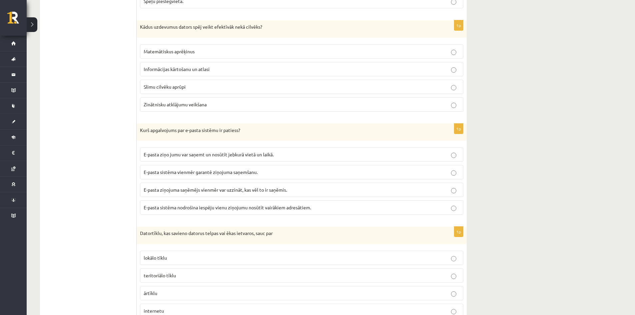
scroll to position [840, 0]
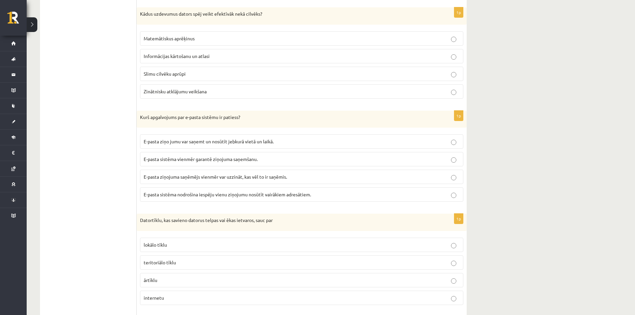
drag, startPoint x: 237, startPoint y: 135, endPoint x: 66, endPoint y: 108, distance: 172.9
click at [235, 198] on p "E-pasta sistēma nodrošina iespēju vienu ziņojumu nosūtīt vairākiem adresātiem." at bounding box center [302, 194] width 316 height 7
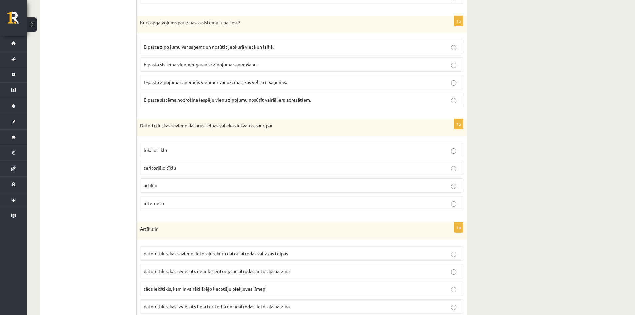
scroll to position [940, 0]
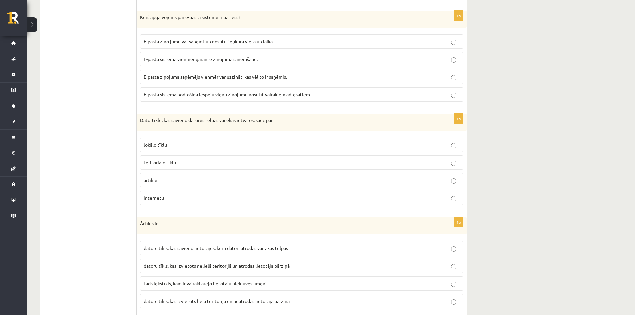
drag, startPoint x: 207, startPoint y: 127, endPoint x: 101, endPoint y: 140, distance: 107.6
click at [101, 140] on ul "1. daļa - Tests 2. daļa - Darbs ar teksta apstrādes lietotni 3. daļa - Mājas da…" at bounding box center [92, 287] width 90 height 2013
click at [205, 159] on label "teritoriālo tīklu" at bounding box center [301, 162] width 323 height 14
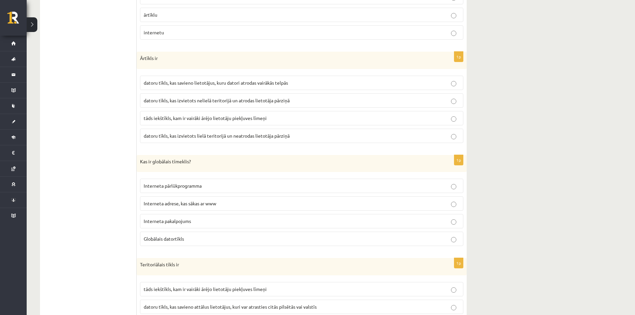
scroll to position [1106, 0]
drag, startPoint x: 166, startPoint y: 57, endPoint x: 138, endPoint y: 59, distance: 28.0
click at [134, 59] on div "**********" at bounding box center [253, 121] width 427 height 2027
click at [140, 58] on p "Ārtīkls ir" at bounding box center [285, 57] width 290 height 7
click at [141, 58] on p "Ārtīkls ir" at bounding box center [285, 57] width 290 height 7
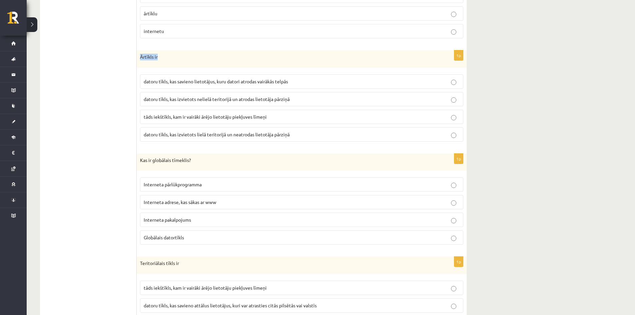
click at [141, 58] on p "Ārtīkls ir" at bounding box center [285, 57] width 290 height 7
click at [102, 118] on ul "1. daļa - Tests 2. daļa - Darbs ar teksta apstrādes lietotni 3. daļa - Mājas da…" at bounding box center [92, 121] width 90 height 2013
click at [299, 102] on p "datoru tīkls, kas izvietots nelielā teritorijā un atrodas lietotāja pārziņā" at bounding box center [302, 99] width 316 height 7
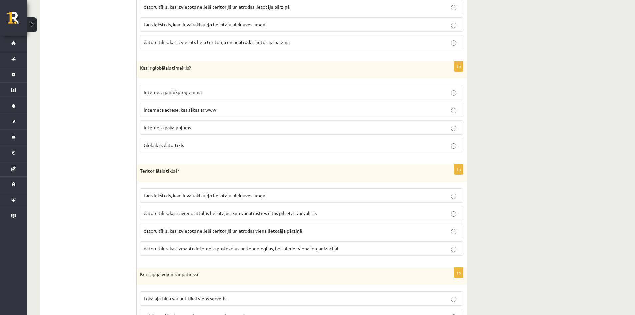
scroll to position [1206, 0]
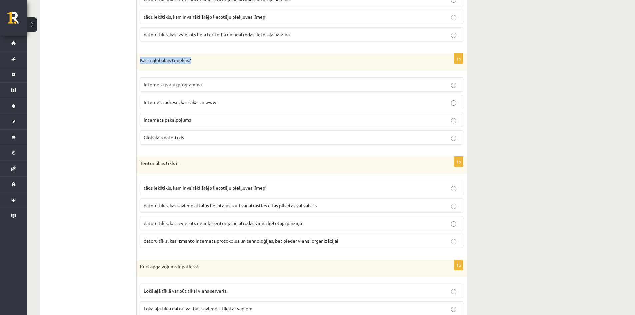
drag, startPoint x: 195, startPoint y: 61, endPoint x: 138, endPoint y: 62, distance: 57.4
click at [138, 62] on div "Kas ir globālais tīmeklis?" at bounding box center [302, 62] width 330 height 17
copy p "Kas ir globālais tīmeklis?"
click at [103, 92] on ul "1. daļa - Tests 2. daļa - Darbs ar teksta apstrādes lietotni 3. daļa - Mājas da…" at bounding box center [92, 21] width 90 height 2013
click at [175, 100] on span "Interneta adrese, kas sākas ar www" at bounding box center [180, 102] width 73 height 6
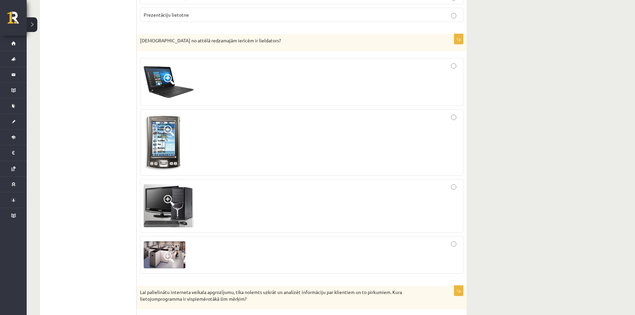
scroll to position [1673, 0]
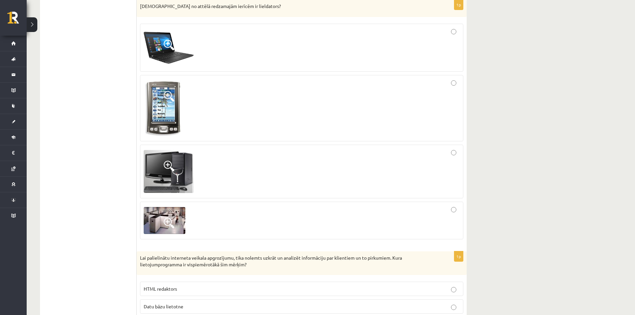
click at [456, 217] on div at bounding box center [302, 220] width 316 height 30
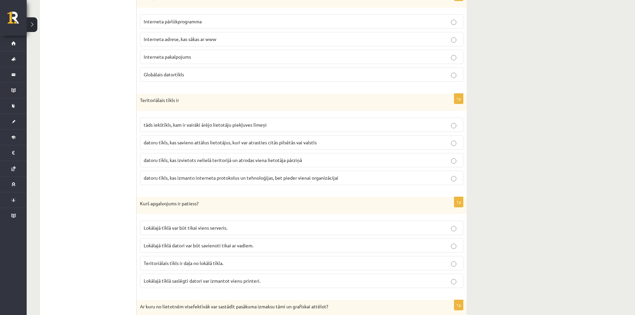
scroll to position [1240, 0]
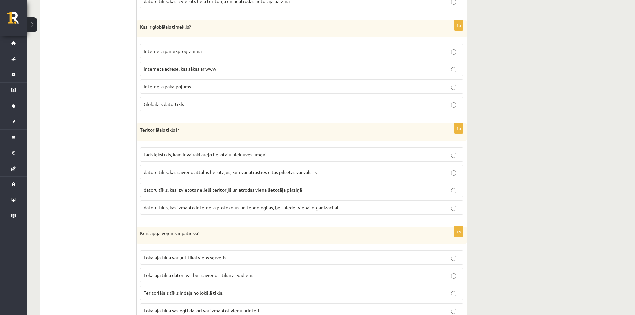
click at [239, 177] on label "datoru tīkls, kas savieno attālus lietotājus, kuri var atrasties citās pilsētās…" at bounding box center [301, 172] width 323 height 14
drag, startPoint x: 89, startPoint y: 169, endPoint x: 79, endPoint y: 200, distance: 33.2
click at [209, 195] on label "datoru tīkls, kas izvietots nelielā teritorijā un atrodas viena lietotāja pārzi…" at bounding box center [301, 190] width 323 height 14
click at [211, 214] on label "datoru tīkls, kas izmanto interneta protokolus un tehnoloģijas, bet pieder vien…" at bounding box center [301, 207] width 323 height 14
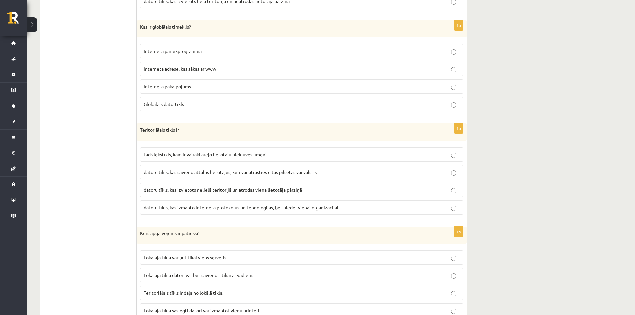
click at [298, 156] on p "tāds iekštīkls, kam ir vairāki ārējo lietotāju piekļuves līmeņi" at bounding box center [302, 154] width 316 height 7
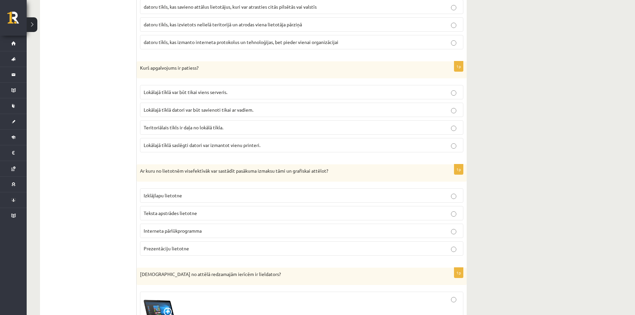
scroll to position [1407, 0]
click at [191, 147] on p "Lokālajā tīklā saslēgti datori var izmantot vienu printeri." at bounding box center [302, 143] width 316 height 7
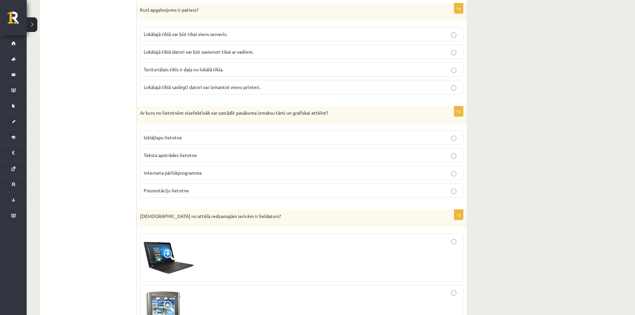
scroll to position [1440, 0]
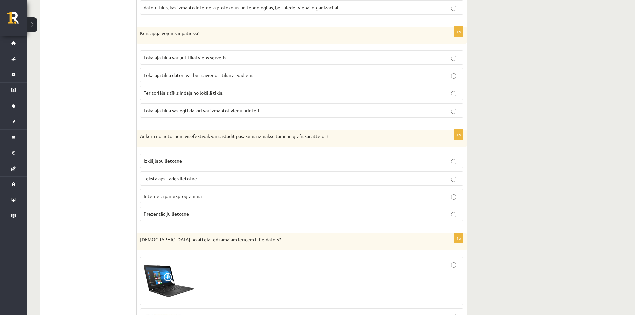
click at [193, 92] on span "Teritoriālais tīkls ir daļa no lokālā tīkla." at bounding box center [184, 93] width 80 height 6
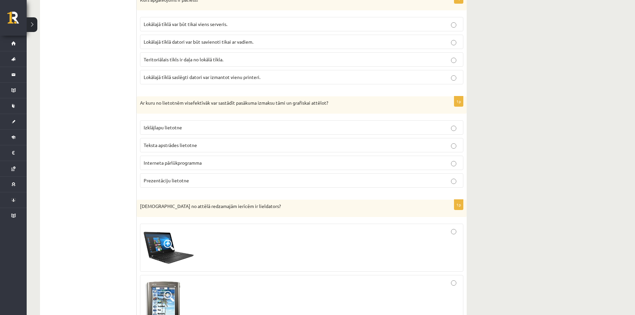
scroll to position [1507, 0]
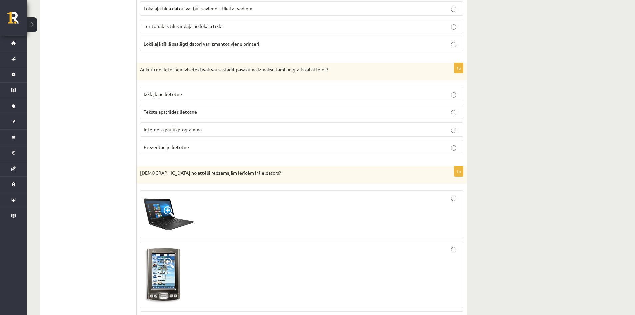
click at [222, 99] on label "Izklājlapu lietotne" at bounding box center [301, 94] width 323 height 14
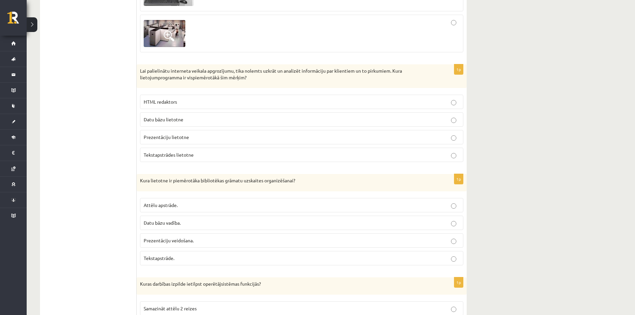
scroll to position [1873, 0]
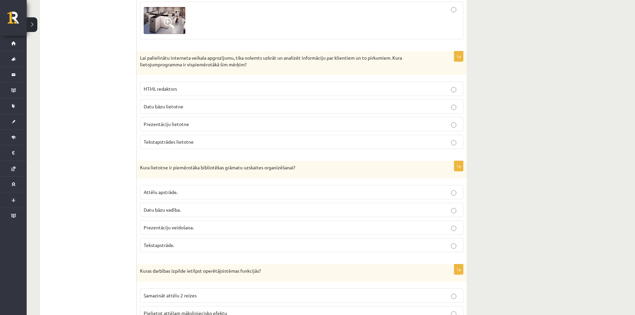
click at [158, 111] on label "Datu bāzu lietotne" at bounding box center [301, 106] width 323 height 14
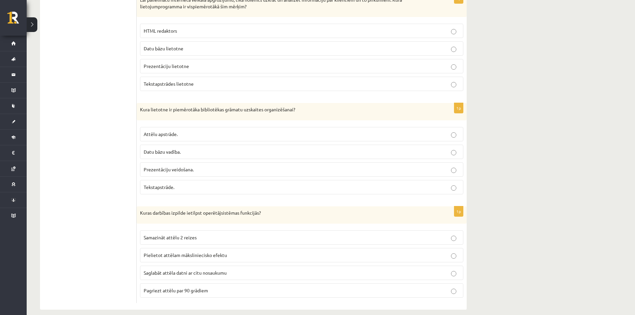
scroll to position [1940, 0]
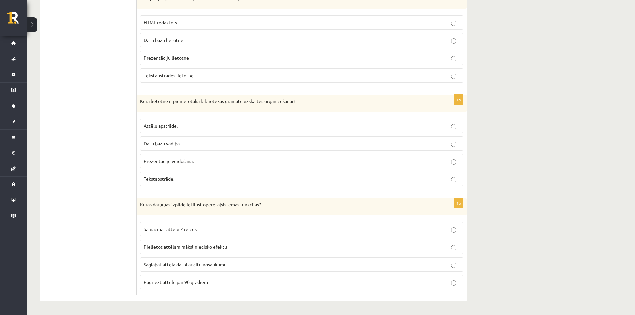
click at [186, 183] on label "Tekstapstrāde." at bounding box center [301, 179] width 323 height 14
drag, startPoint x: 81, startPoint y: 121, endPoint x: 70, endPoint y: 161, distance: 41.7
drag, startPoint x: 198, startPoint y: 236, endPoint x: 84, endPoint y: 227, distance: 114.4
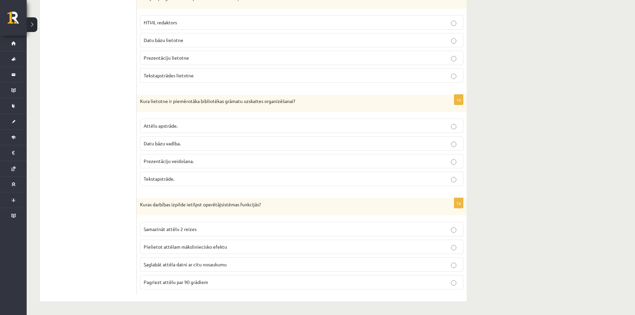
click at [220, 279] on p "Pagriezt attēlu par 90 grādiem" at bounding box center [302, 282] width 316 height 7
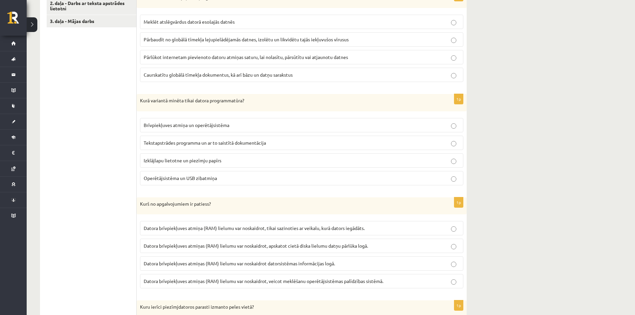
scroll to position [133, 0]
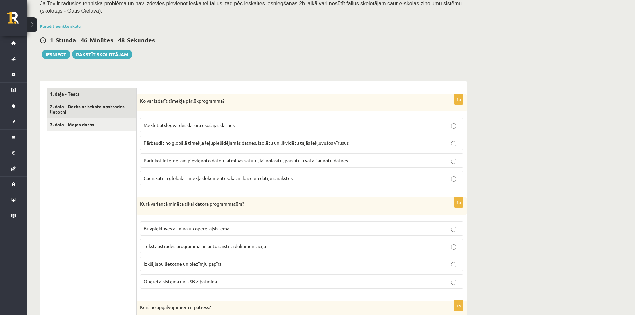
click at [115, 117] on link "2. daļa - Darbs ar teksta apstrādes lietotni" at bounding box center [92, 109] width 90 height 18
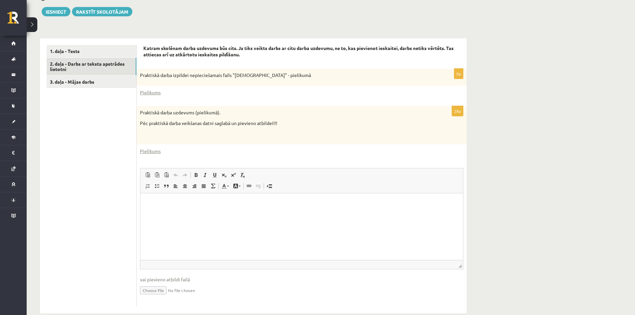
scroll to position [188, 0]
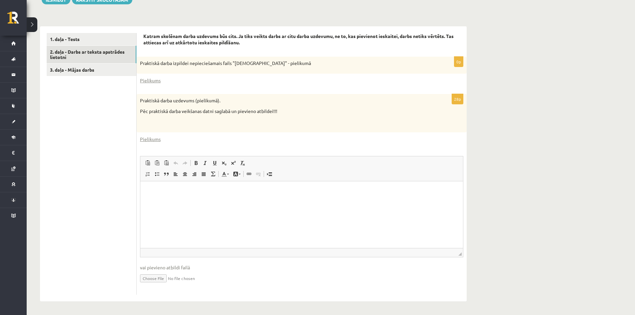
click at [196, 202] on html at bounding box center [301, 191] width 323 height 20
click at [86, 162] on ul "1. daļa - Tests 2. daļa - Darbs ar teksta apstrādes lietotni 3. daļa - Mājas da…" at bounding box center [92, 164] width 90 height 262
click at [91, 64] on link "3. daļa - Mājas darbs" at bounding box center [92, 70] width 90 height 12
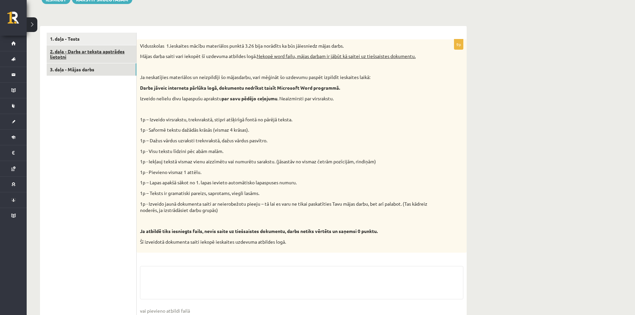
click at [87, 61] on link "2. daļa - Darbs ar teksta apstrādes lietotni" at bounding box center [92, 54] width 90 height 18
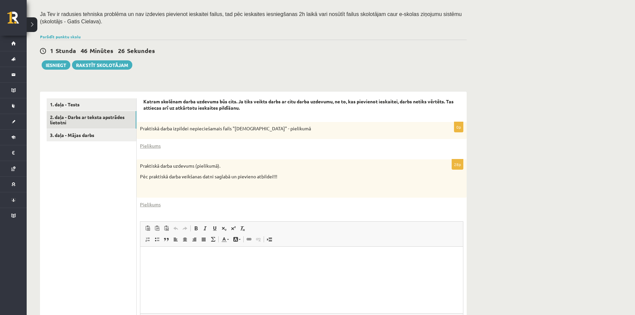
scroll to position [122, 0]
click at [153, 205] on link "Pielikums" at bounding box center [150, 205] width 21 height 7
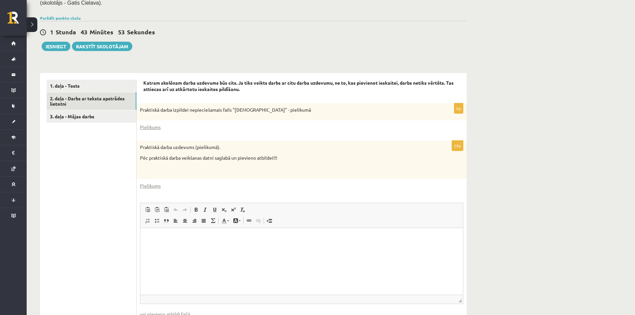
scroll to position [188, 0]
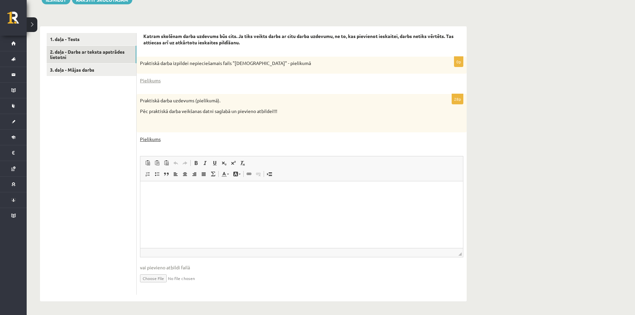
click at [153, 138] on link "Pielikums" at bounding box center [150, 139] width 21 height 7
click at [555, 60] on div "Datorika 1.ieskaite 10.b2 klase , Adrians Rudzītis (10.b2 klase) Ieskaite jāpil…" at bounding box center [331, 76] width 609 height 477
click at [98, 53] on link "2. daļa - Darbs ar teksta apstrādes lietotni" at bounding box center [92, 55] width 90 height 18
click at [140, 140] on link "Pielikums" at bounding box center [150, 139] width 21 height 7
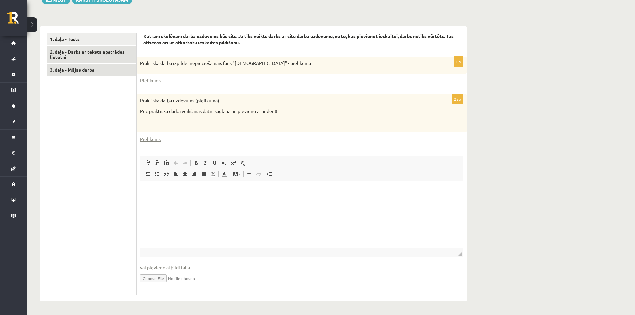
click at [91, 70] on link "3. daļa - Mājas darbs" at bounding box center [92, 70] width 90 height 12
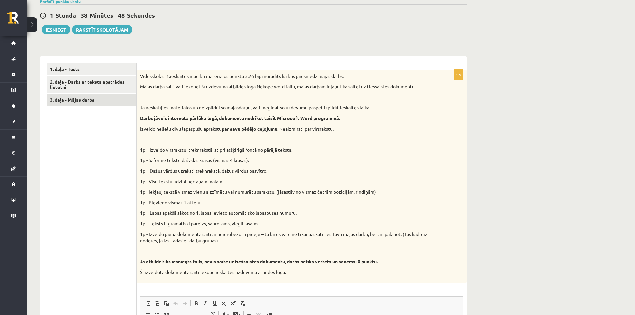
scroll to position [165, 0]
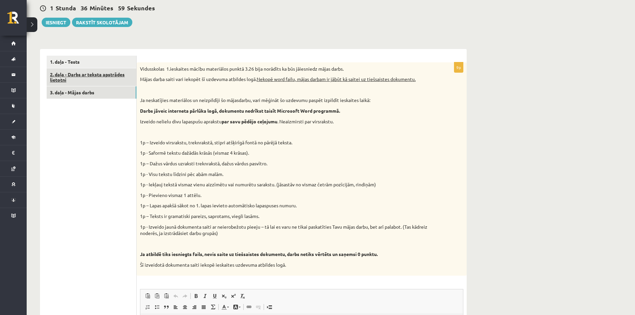
click at [88, 80] on link "2. daļa - Darbs ar teksta apstrādes lietotni" at bounding box center [92, 77] width 90 height 18
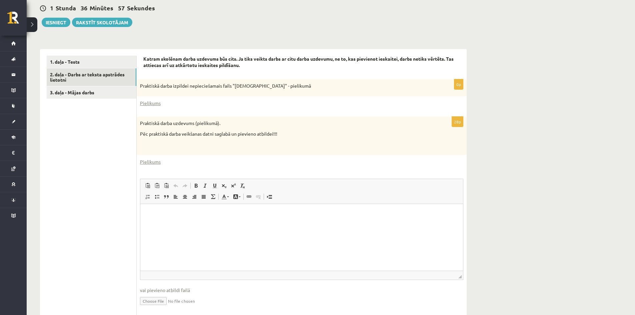
scroll to position [188, 0]
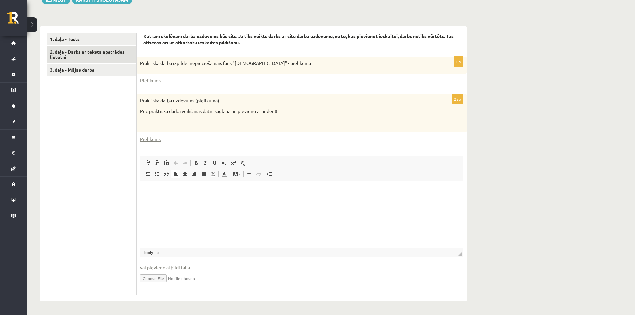
click at [159, 279] on input "file" at bounding box center [301, 278] width 323 height 14
type input "**********"
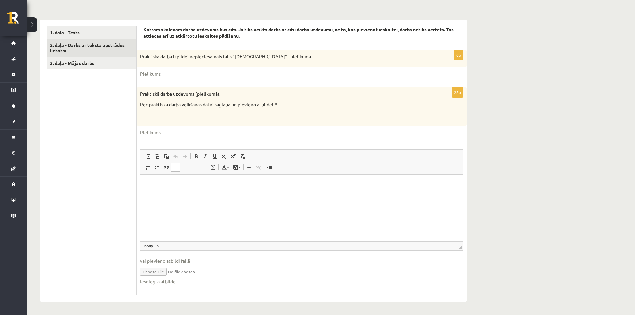
scroll to position [195, 0]
drag, startPoint x: 159, startPoint y: 73, endPoint x: 170, endPoint y: 71, distance: 10.9
click at [159, 73] on link "Pielikums" at bounding box center [150, 73] width 21 height 7
click at [568, 124] on div "Datorika 1.ieskaite 10.b2 klase , Adrians Rudzītis (10.b2 klase) Ieskaite jāpil…" at bounding box center [331, 73] width 609 height 484
click at [82, 63] on link "3. daļa - Mājas darbs" at bounding box center [92, 63] width 90 height 12
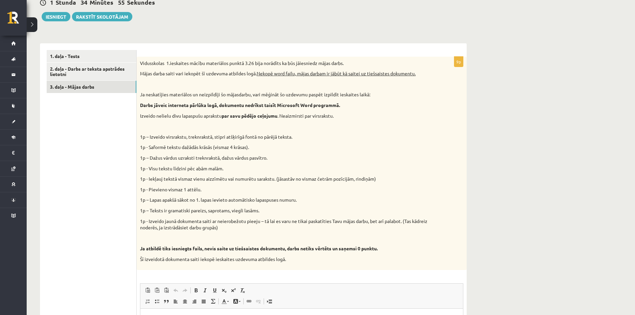
scroll to position [165, 0]
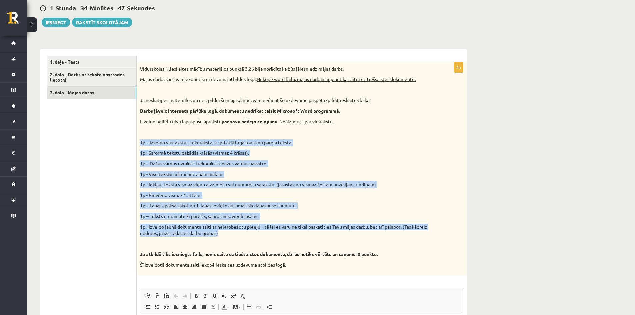
drag, startPoint x: 139, startPoint y: 141, endPoint x: 278, endPoint y: 237, distance: 168.5
click at [278, 237] on div "Vidusskolas 1.ieskaites mācību materiālos punktā 3.26 bija norādīts ka būs jāie…" at bounding box center [302, 168] width 330 height 213
copy div "1p – Izveido virsrakstu, treknrakstā, stipri atšķirīgā fontā no pārējā teksta. …"
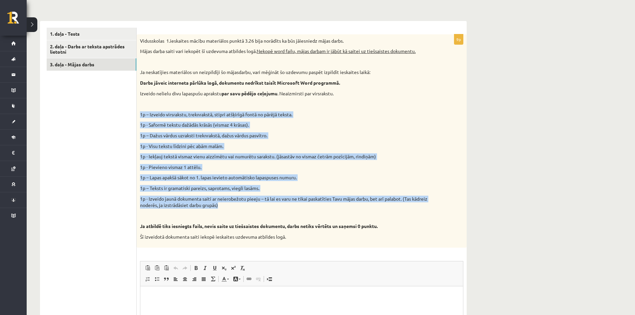
scroll to position [299, 0]
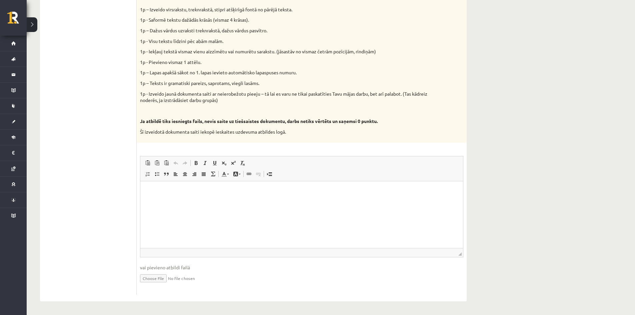
click at [78, 75] on ul "1. daļa - Tests 2. daļa - Darbs ar teksta apstrādes lietotni 3. daļa - Mājas da…" at bounding box center [92, 109] width 90 height 372
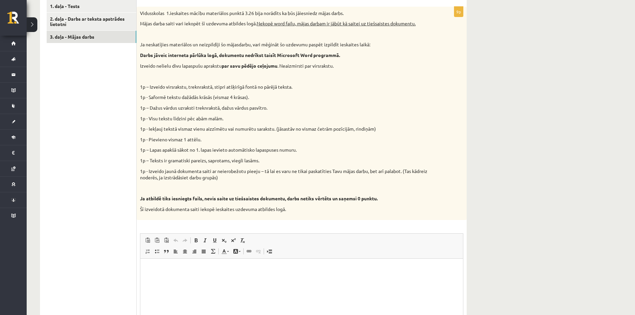
scroll to position [199, 0]
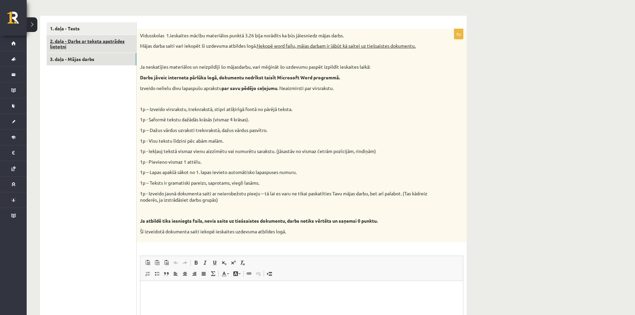
click at [72, 48] on link "2. daļa - Darbs ar teksta apstrādes lietotni" at bounding box center [92, 44] width 90 height 18
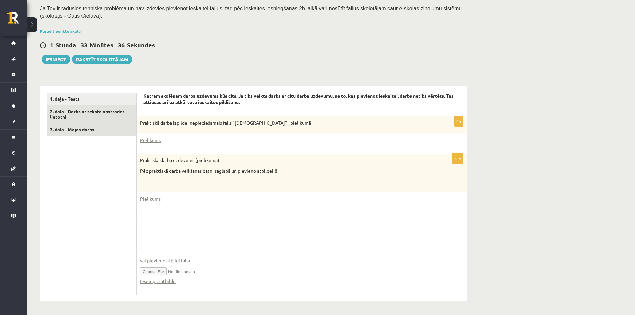
click at [80, 129] on link "3. daļa - Mājas darbs" at bounding box center [92, 129] width 90 height 12
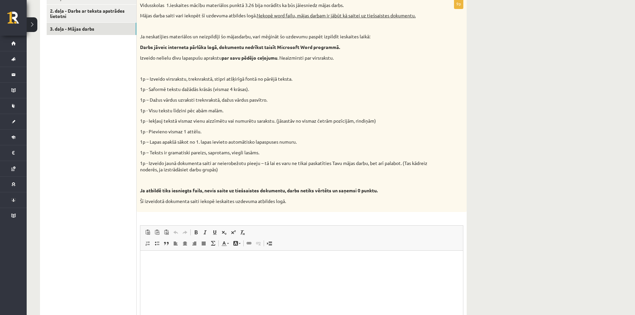
scroll to position [0, 0]
click at [125, 182] on ul "1. daļa - Tests 2. daļa - Darbs ar teksta apstrādes lietotni 3. daļa - Mājas da…" at bounding box center [92, 178] width 90 height 372
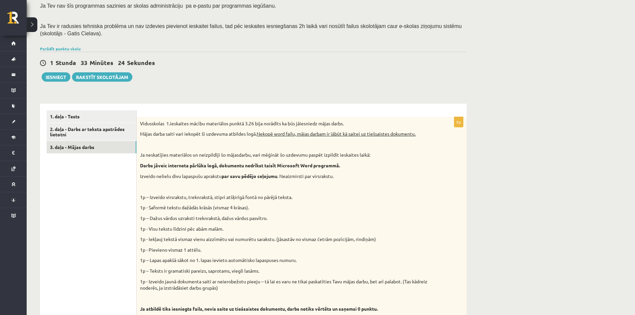
scroll to position [62, 0]
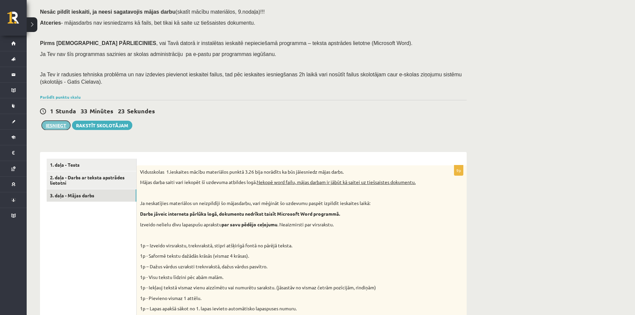
click at [63, 124] on button "Iesniegt" at bounding box center [56, 125] width 29 height 9
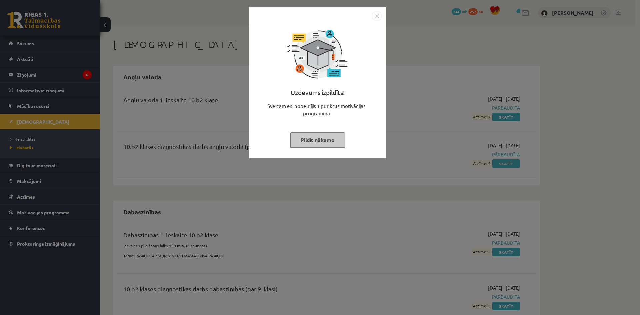
click at [339, 136] on button "Pildīt nākamo" at bounding box center [317, 139] width 55 height 15
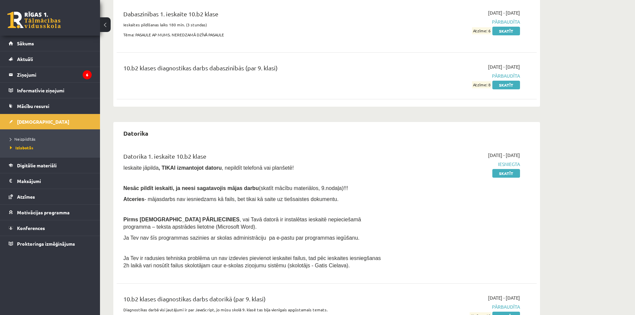
scroll to position [257, 0]
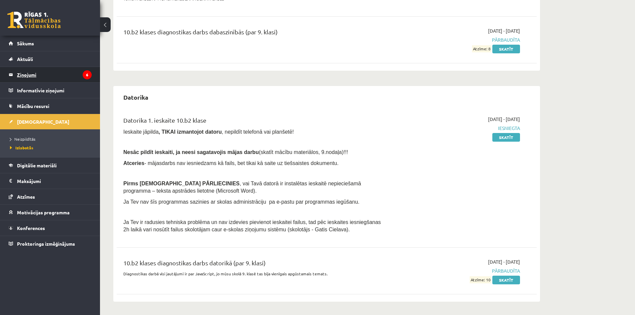
click at [64, 81] on legend "Ziņojumi 6" at bounding box center [54, 74] width 75 height 15
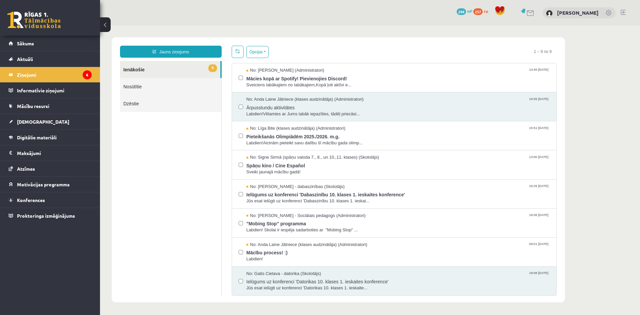
drag, startPoint x: 199, startPoint y: 121, endPoint x: 149, endPoint y: 142, distance: 54.3
click at [149, 142] on ul "6 Ienākošie Nosūtītie Dzēstie" at bounding box center [171, 178] width 102 height 235
click at [300, 68] on span "No: [PERSON_NAME] (Administratori)" at bounding box center [285, 70] width 78 height 6
click at [332, 71] on div "No: [PERSON_NAME] (Administratori) 13:45 [DATE]" at bounding box center [397, 70] width 303 height 6
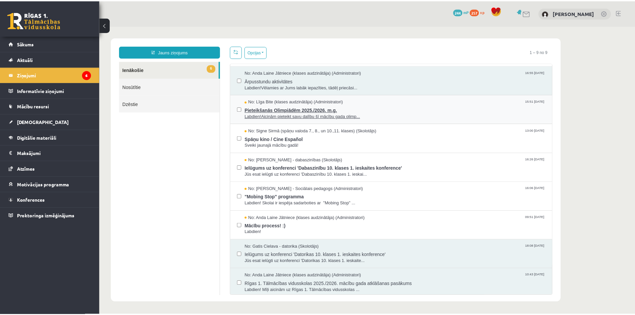
scroll to position [29, 0]
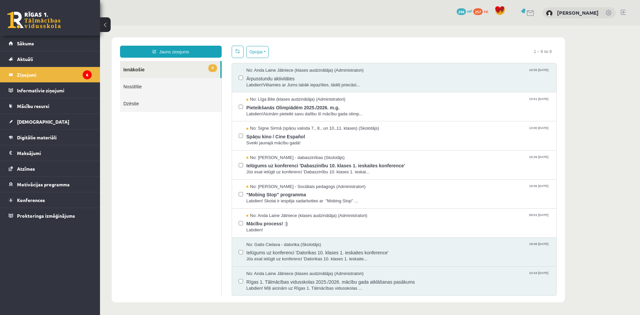
drag, startPoint x: 141, startPoint y: 168, endPoint x: 145, endPoint y: 168, distance: 3.7
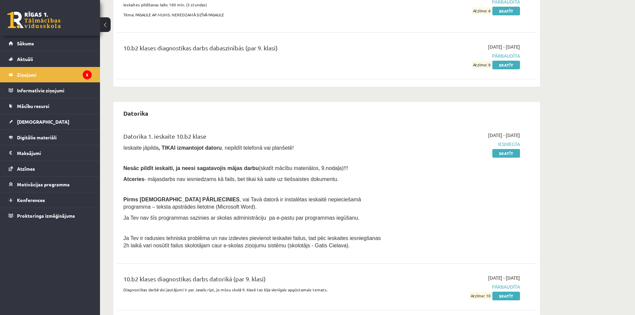
scroll to position [257, 0]
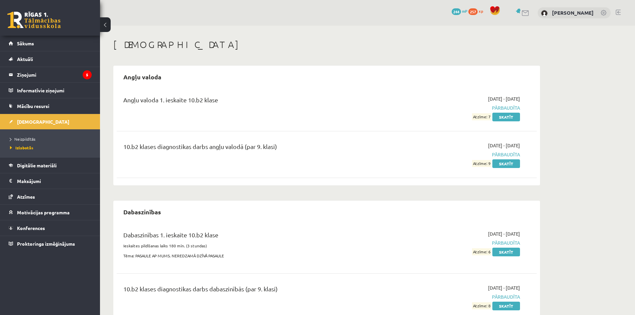
scroll to position [256, 0]
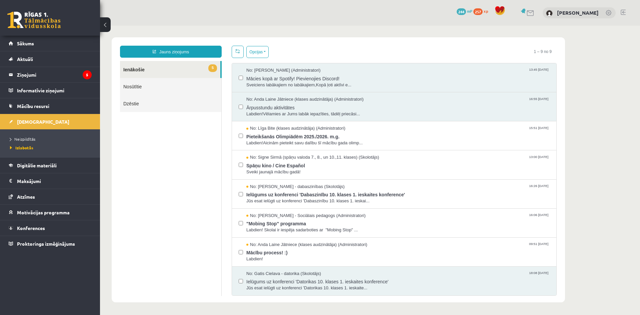
drag, startPoint x: 200, startPoint y: 199, endPoint x: 201, endPoint y: 203, distance: 4.8
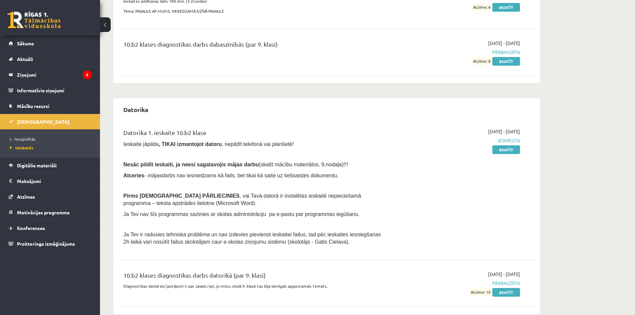
scroll to position [257, 0]
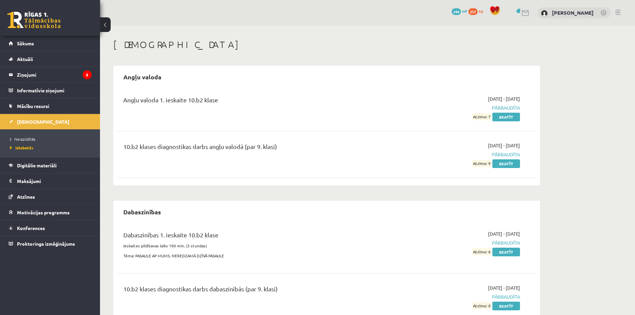
scroll to position [256, 0]
click at [35, 139] on link "Neizpildītās" at bounding box center [51, 139] width 83 height 6
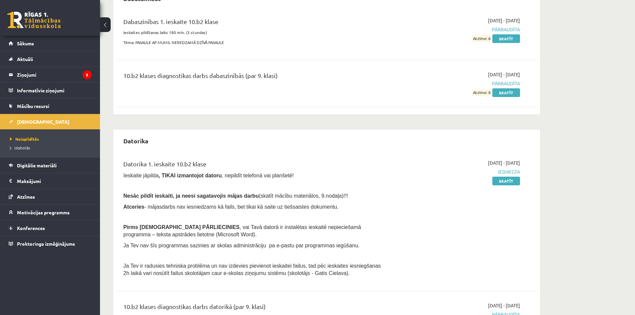
scroll to position [257, 0]
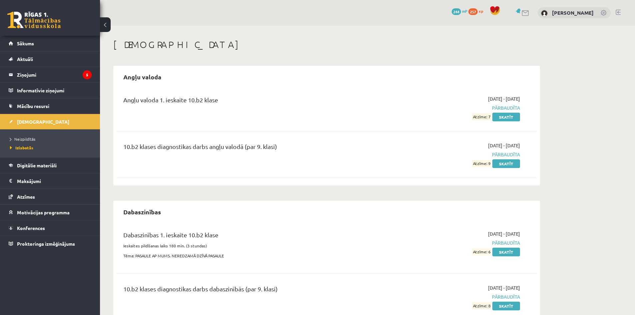
scroll to position [256, 0]
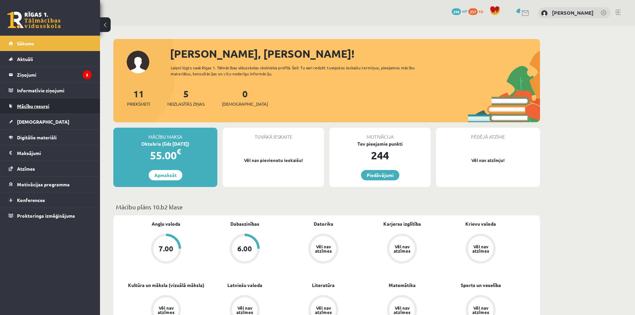
click at [47, 107] on span "Mācību resursi" at bounding box center [33, 106] width 32 height 6
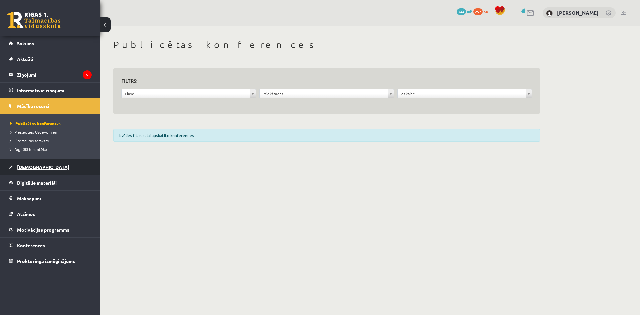
click at [60, 168] on link "[DEMOGRAPHIC_DATA]" at bounding box center [50, 166] width 83 height 15
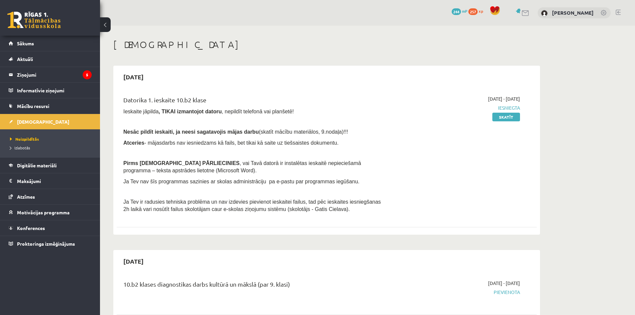
click at [527, 11] on link at bounding box center [526, 13] width 8 height 6
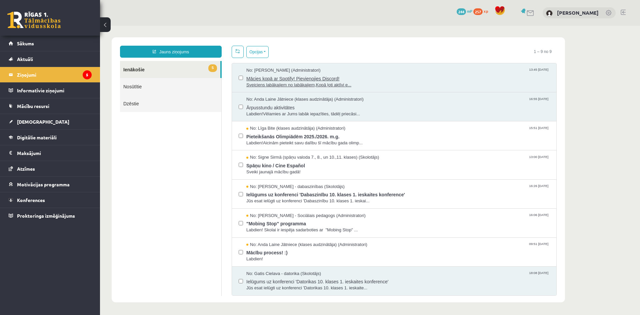
click at [268, 86] on span "Sveiciens labākajiem no labākajiem,Kopā ļoti aktīvi e..." at bounding box center [397, 85] width 303 height 6
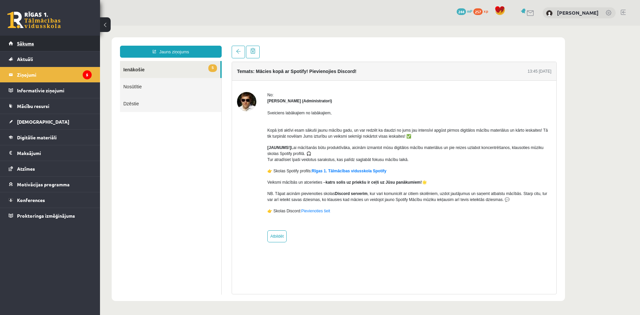
click at [72, 44] on link "Sākums" at bounding box center [50, 43] width 83 height 15
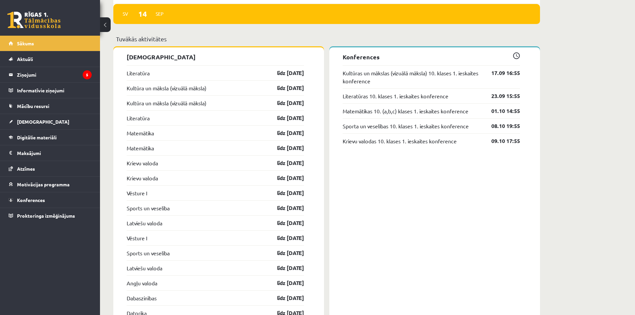
scroll to position [600, 0]
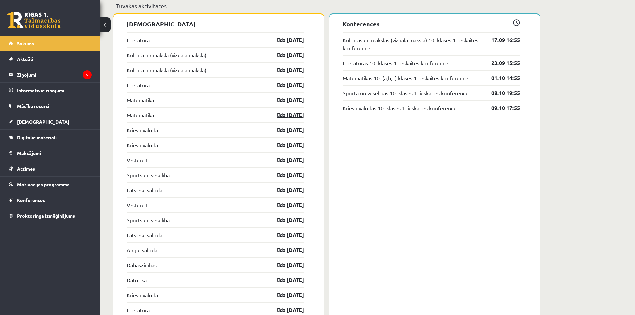
click at [282, 115] on link "līdz [DATE]" at bounding box center [284, 115] width 39 height 8
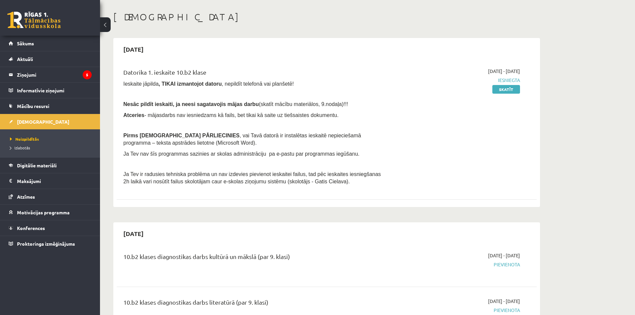
scroll to position [33, 0]
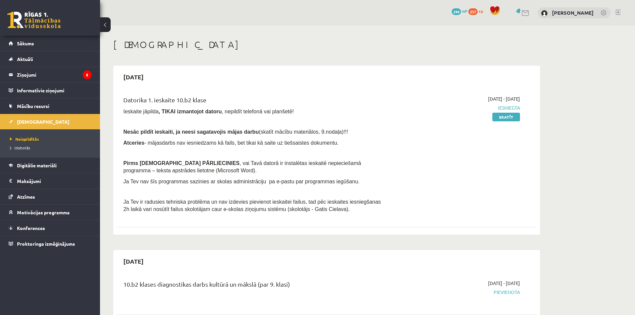
scroll to position [33, 0]
click at [474, 12] on span "257" at bounding box center [473, 11] width 9 height 7
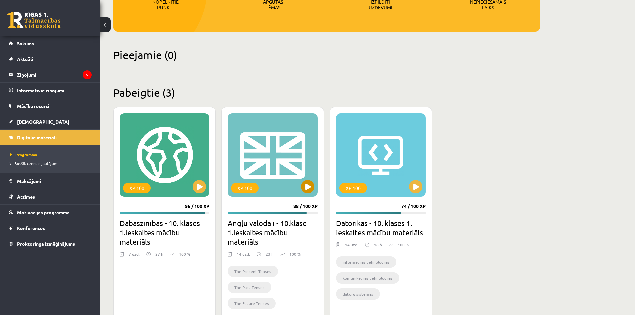
scroll to position [141, 0]
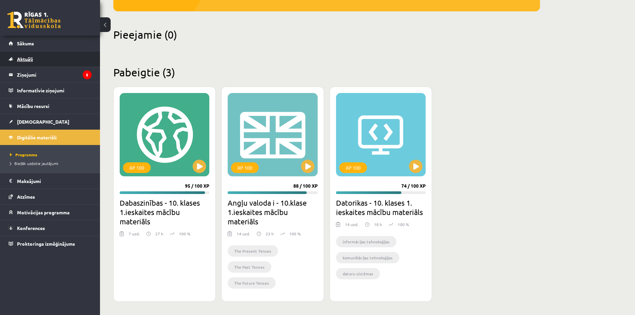
click at [29, 64] on link "Aktuāli" at bounding box center [50, 58] width 83 height 15
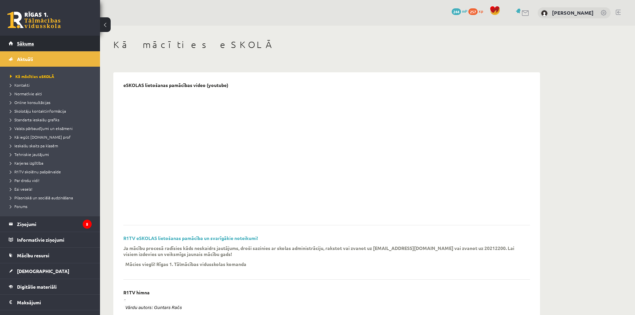
click at [37, 47] on link "Sākums" at bounding box center [50, 43] width 83 height 15
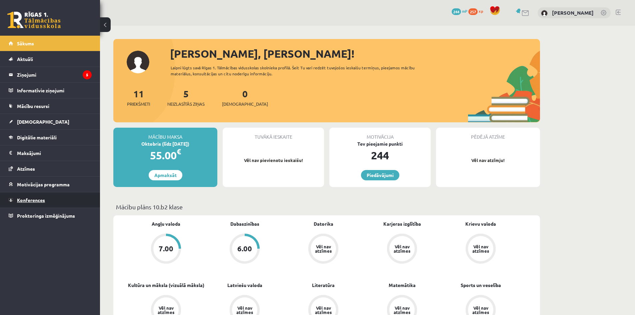
click at [49, 198] on link "Konferences" at bounding box center [50, 199] width 83 height 15
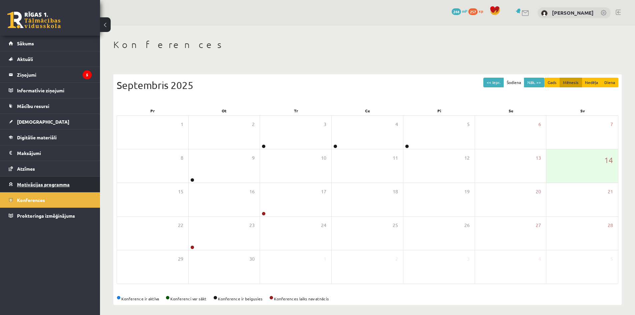
click at [79, 186] on link "Motivācijas programma" at bounding box center [50, 184] width 83 height 15
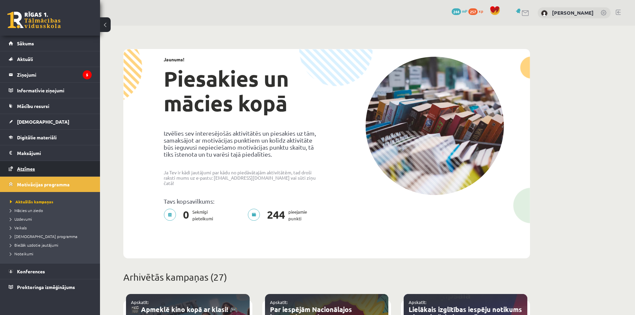
click at [55, 172] on link "Atzīmes" at bounding box center [50, 168] width 83 height 15
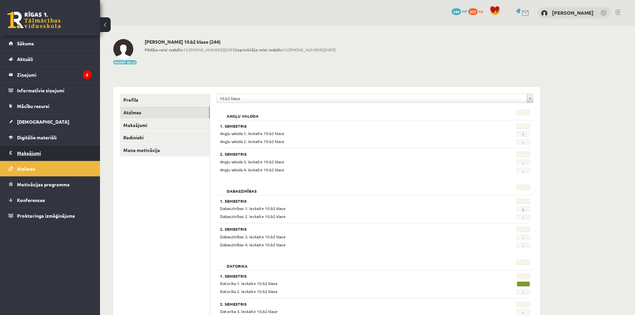
click at [63, 153] on legend "Maksājumi 0" at bounding box center [54, 152] width 75 height 15
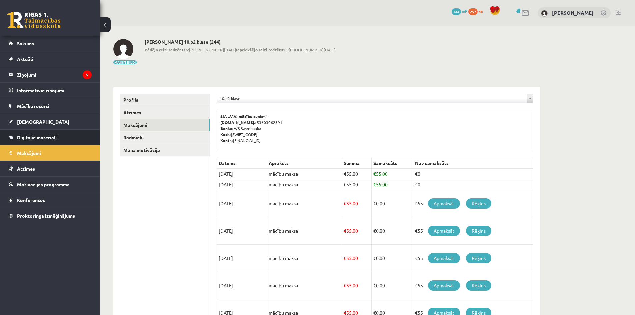
click at [70, 138] on link "Digitālie materiāli" at bounding box center [50, 137] width 83 height 15
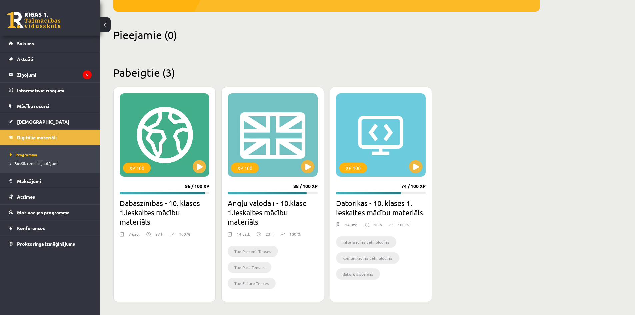
scroll to position [141, 0]
click at [46, 97] on legend "Informatīvie ziņojumi 0" at bounding box center [54, 90] width 75 height 15
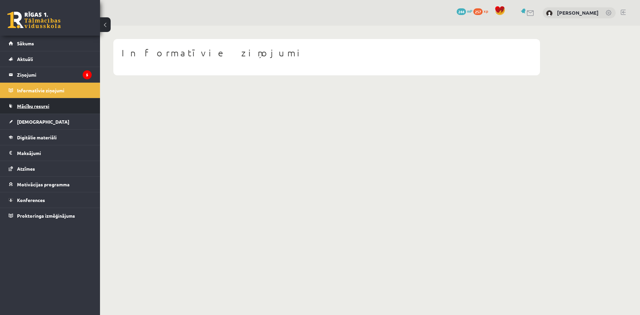
click at [62, 107] on link "Mācību resursi" at bounding box center [50, 105] width 83 height 15
